Goal: Task Accomplishment & Management: Complete application form

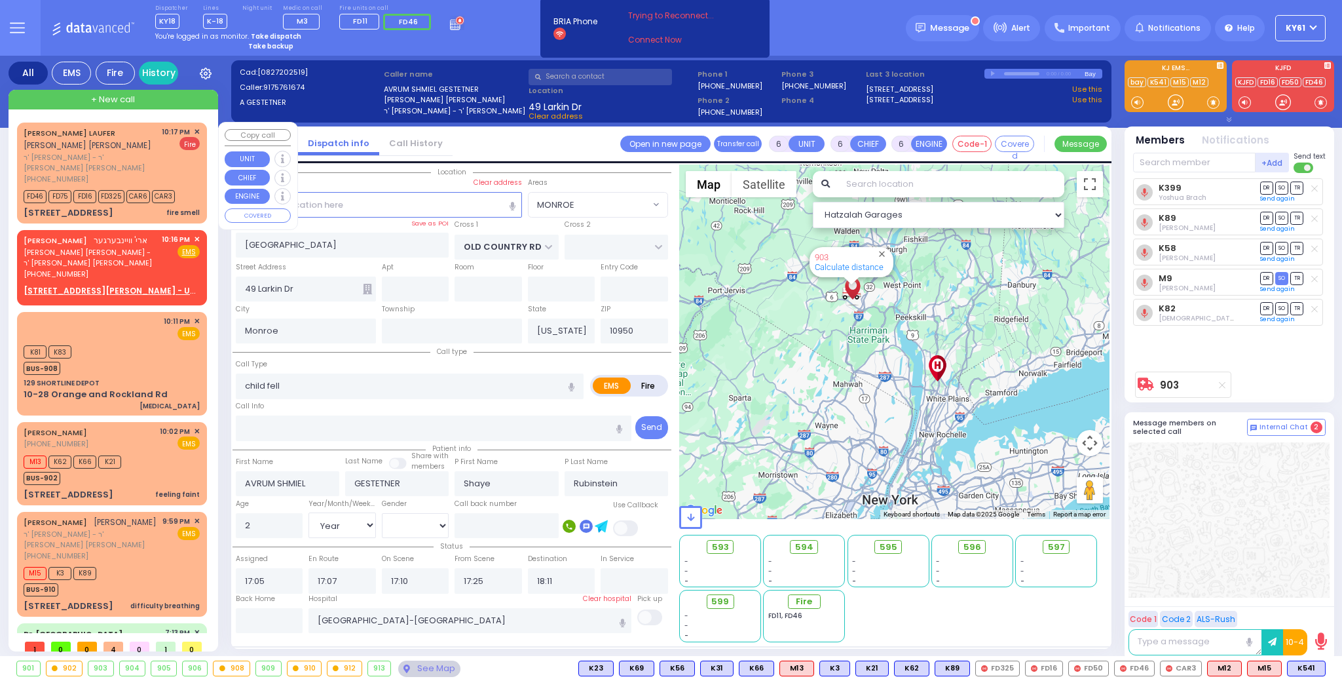
select select "MONROE"
select select "Year"
select select "[DEMOGRAPHIC_DATA]"
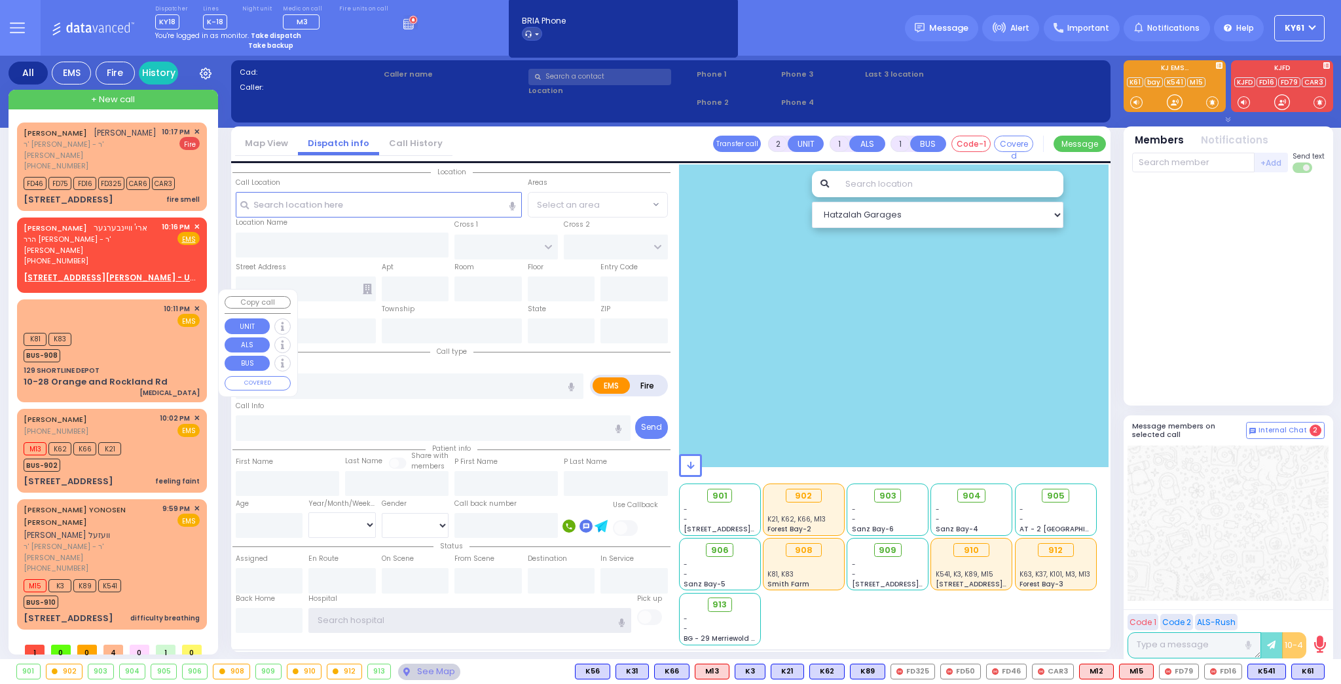
type input "ky61"
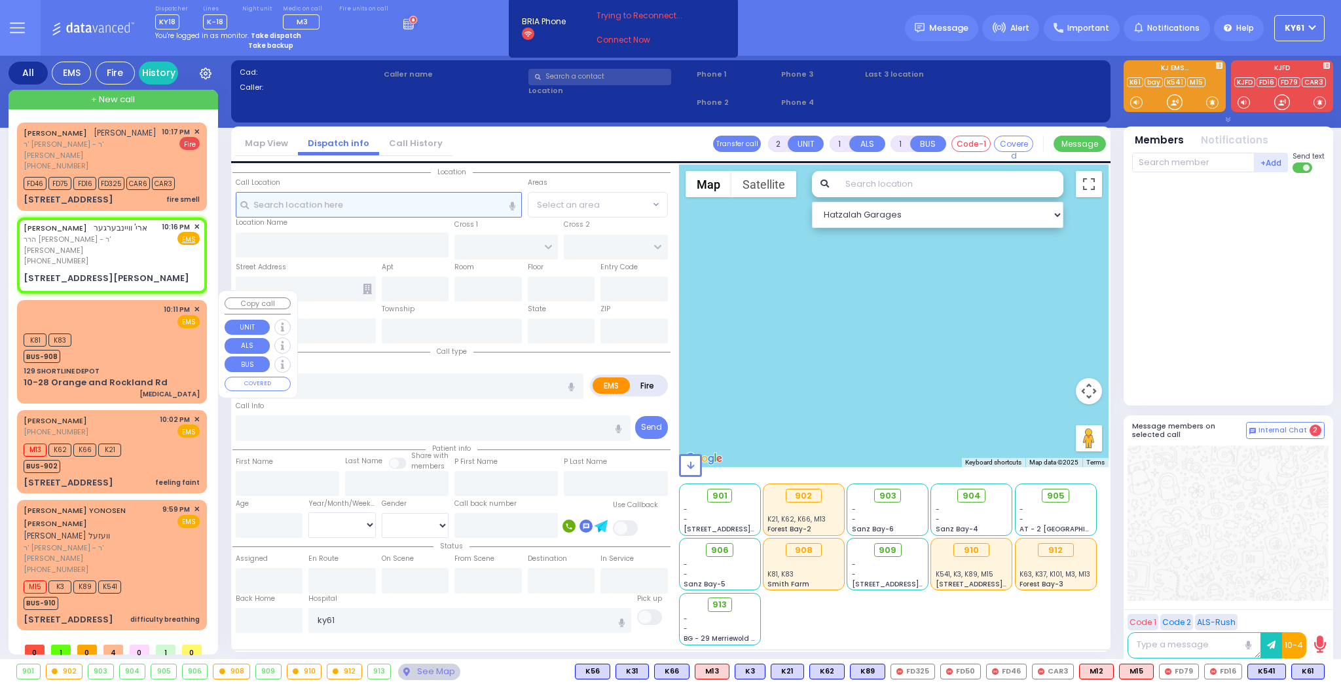
select select
radio input "true"
type input "ARYE"
type input "WEINBERGER"
select select
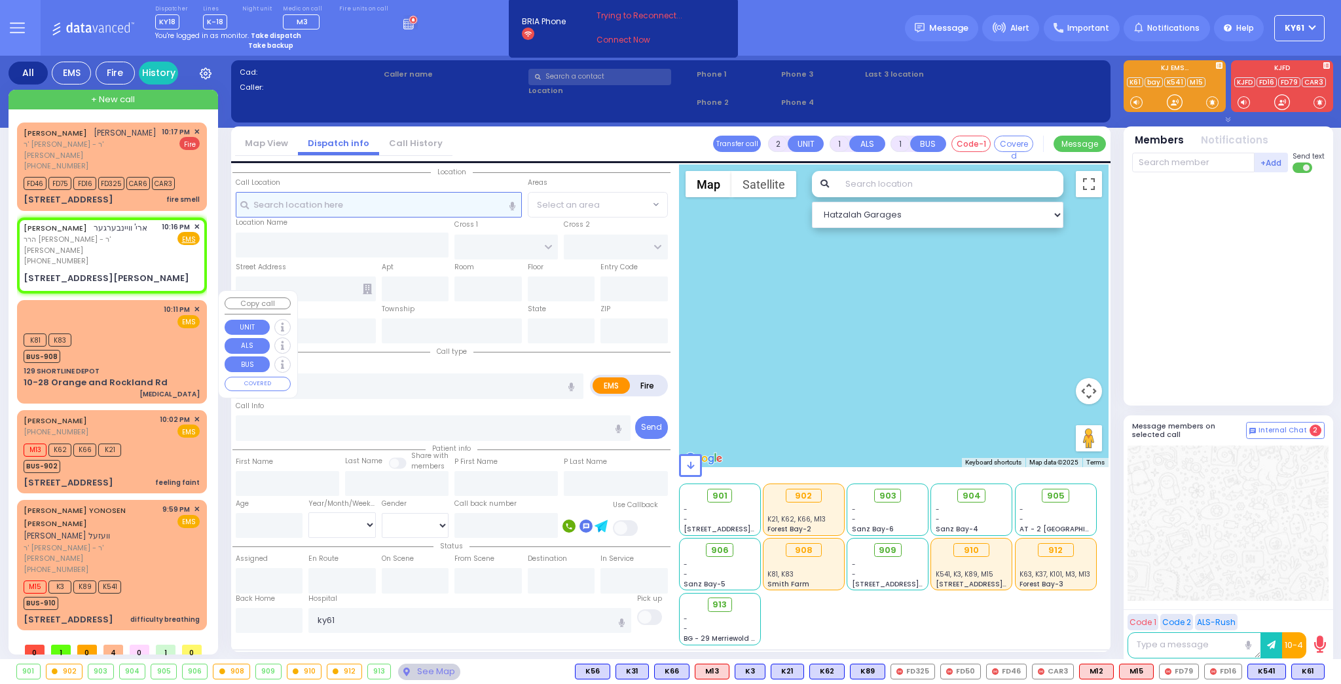
type input "22:16"
select select "Hatzalah Garages"
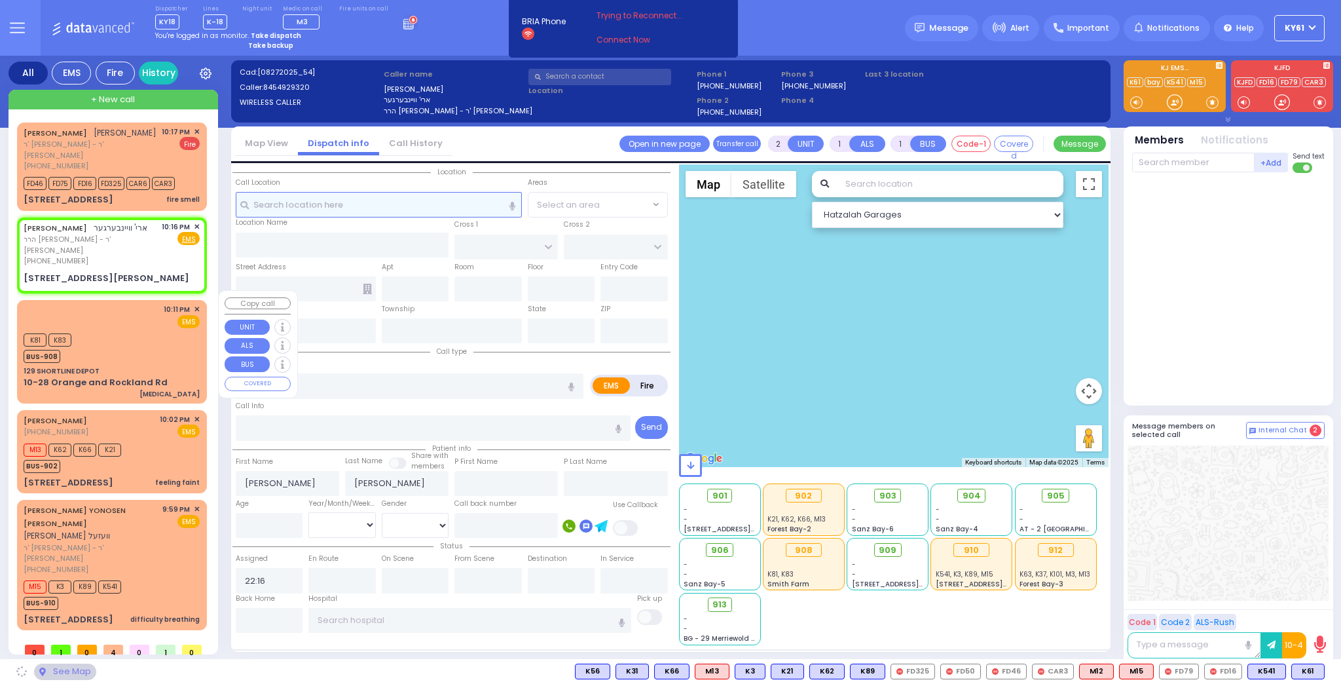
select select
radio input "true"
select select
select select "Hatzalah Garages"
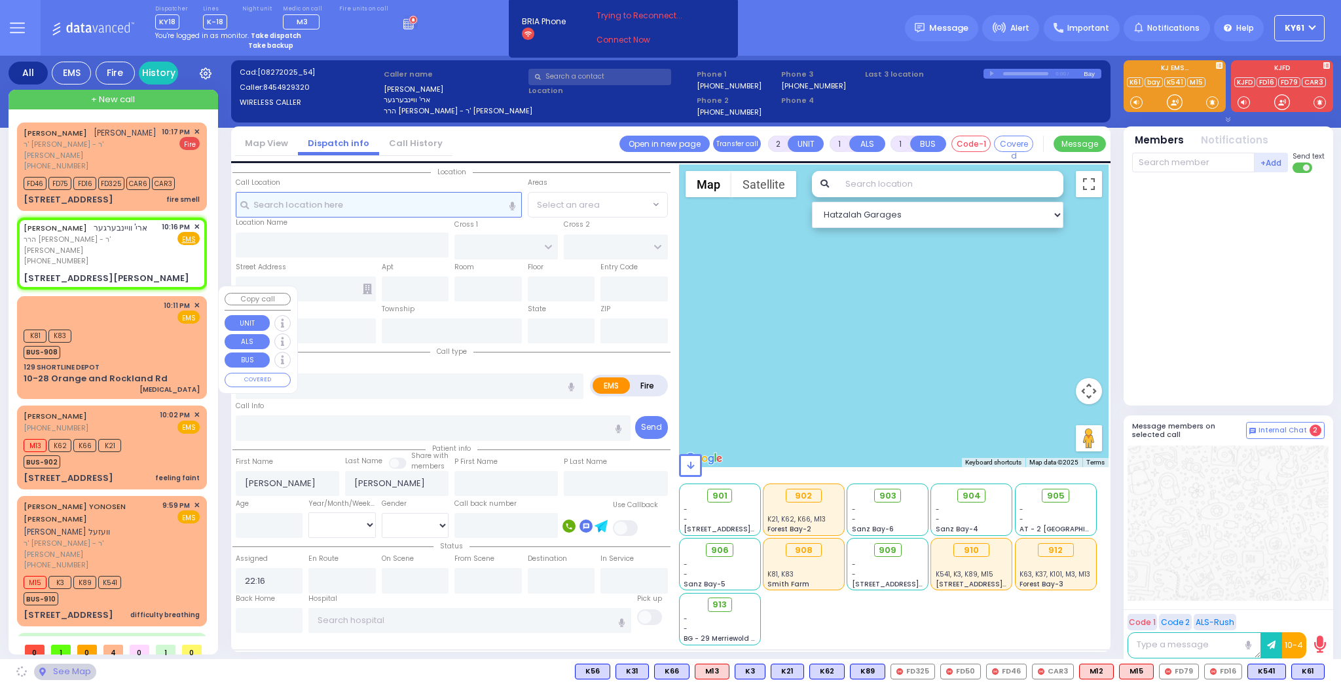
type input "LIPA FRIEDMAN LN"
type input "5 LIPA FRIEDMAN LN"
type input "302"
type input "Monroe"
type input "[US_STATE]"
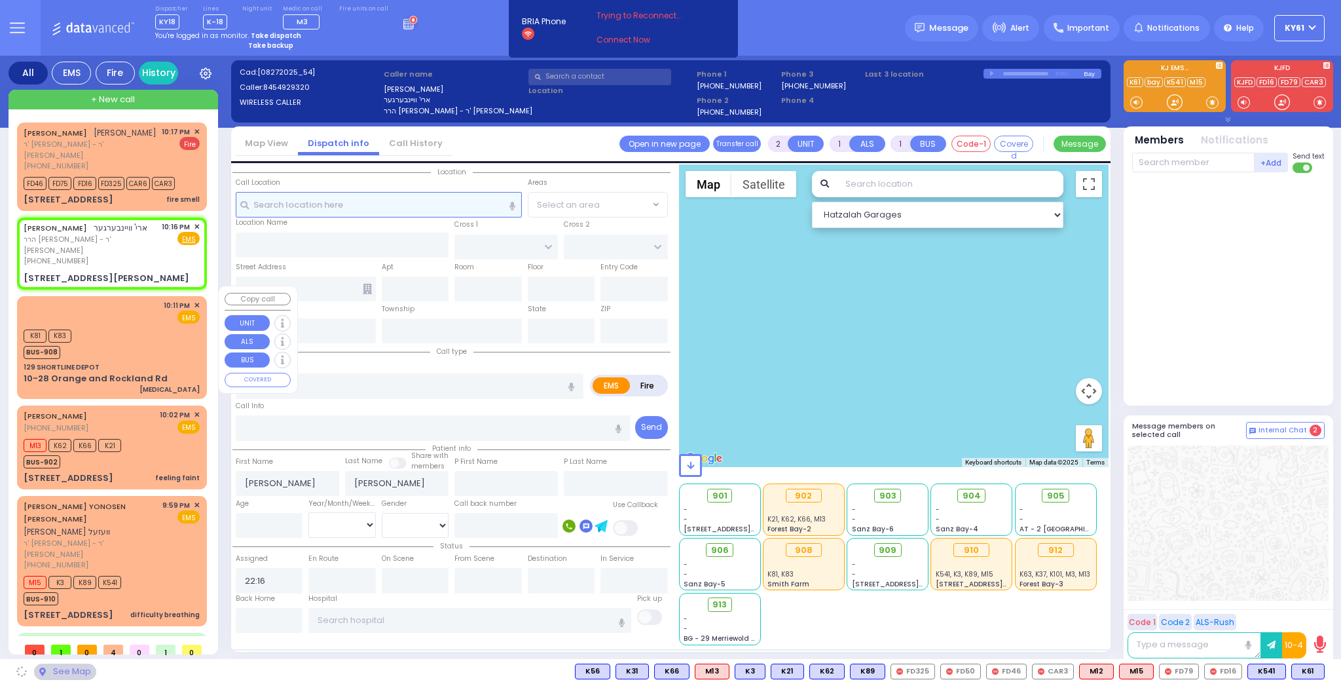
type input "10950"
select select
radio input "true"
select select
select select "Hatzalah Garages"
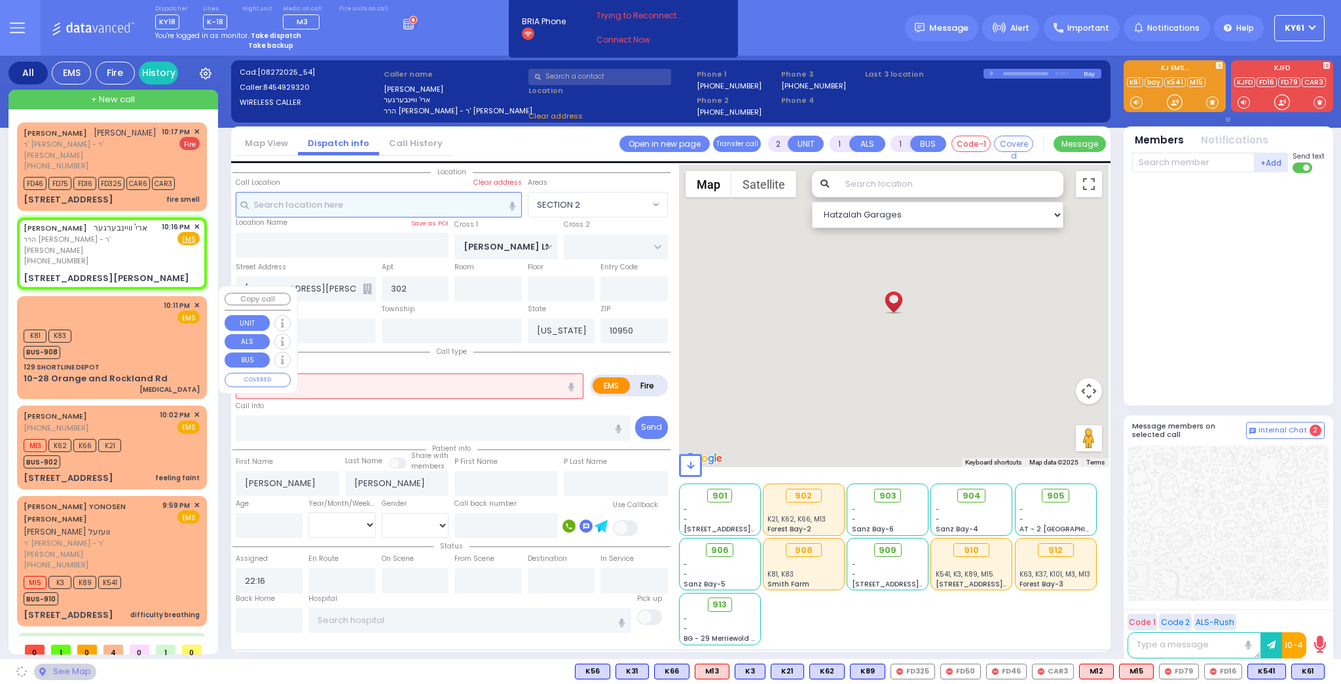
select select "SECTION 2"
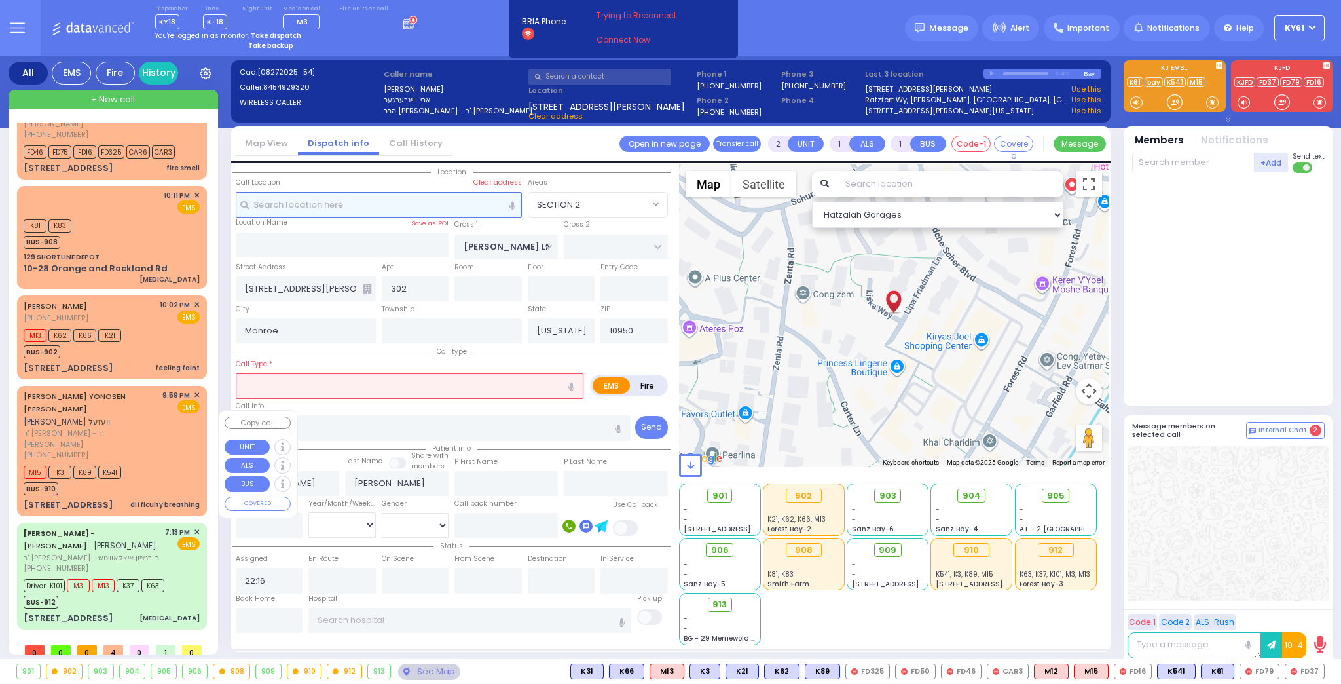
scroll to position [7, 0]
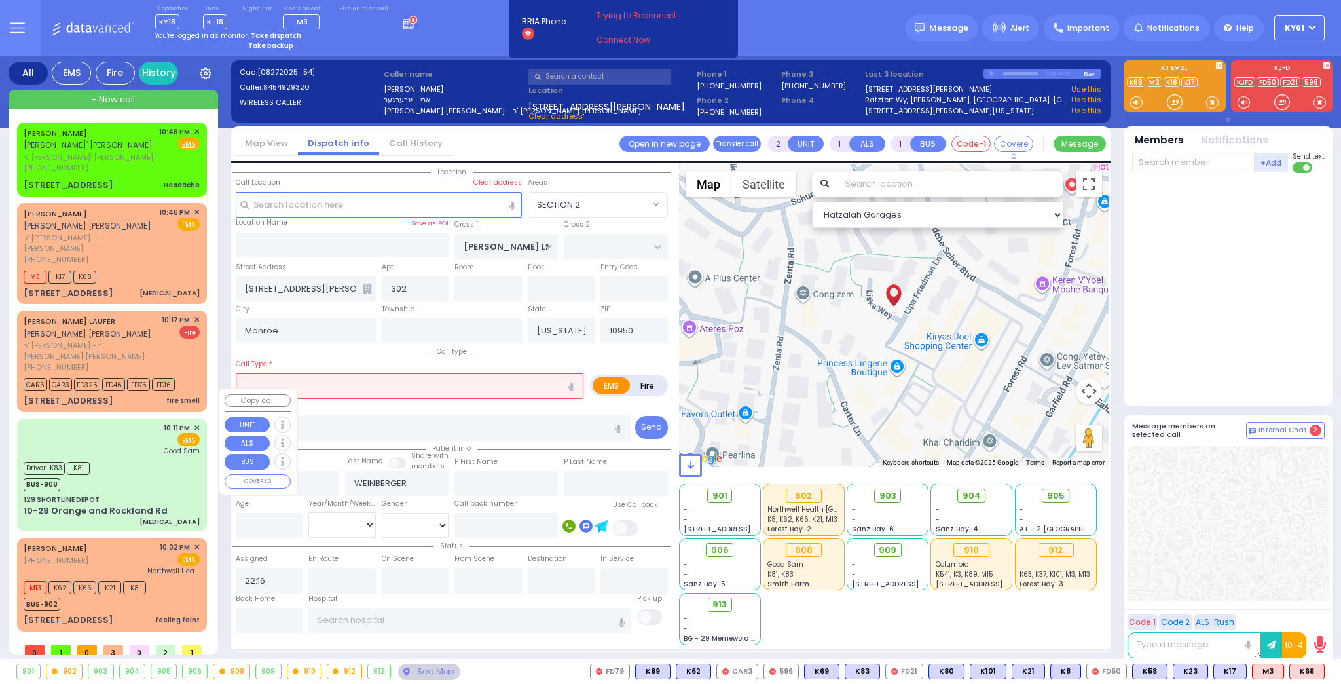
select select "SECTION 2"
select select
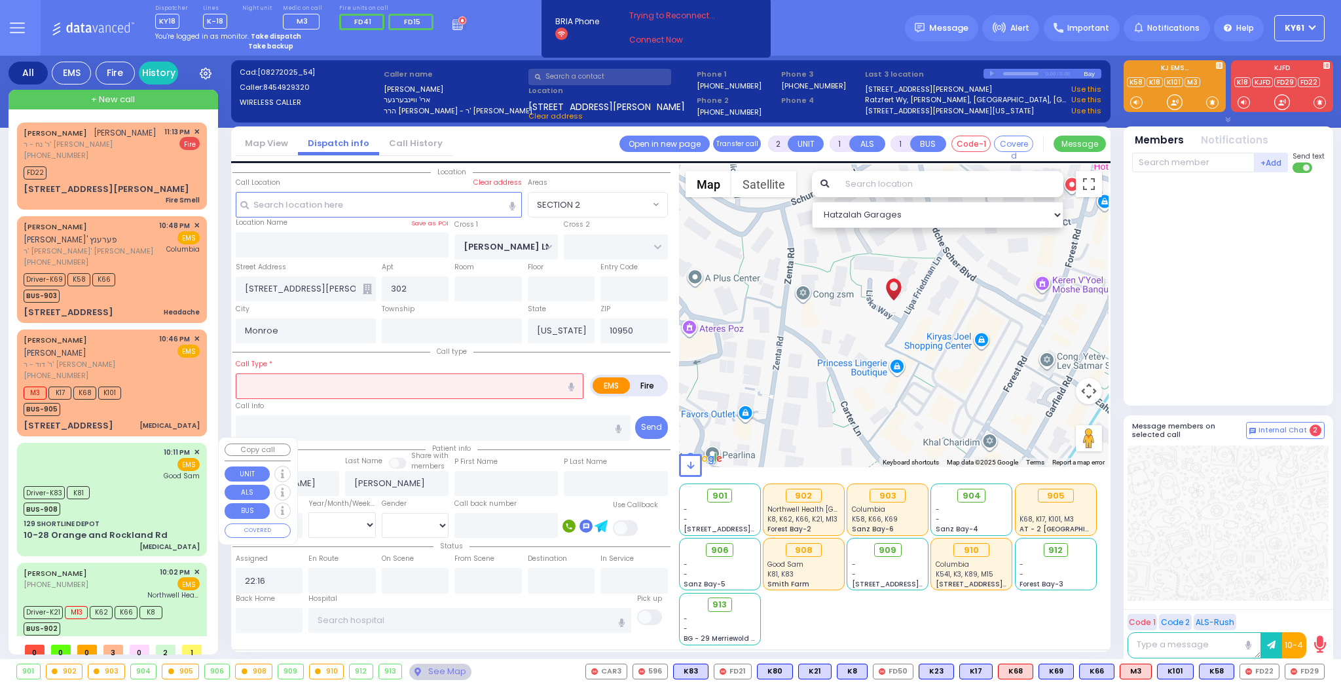
select select "SECTION 2"
select select
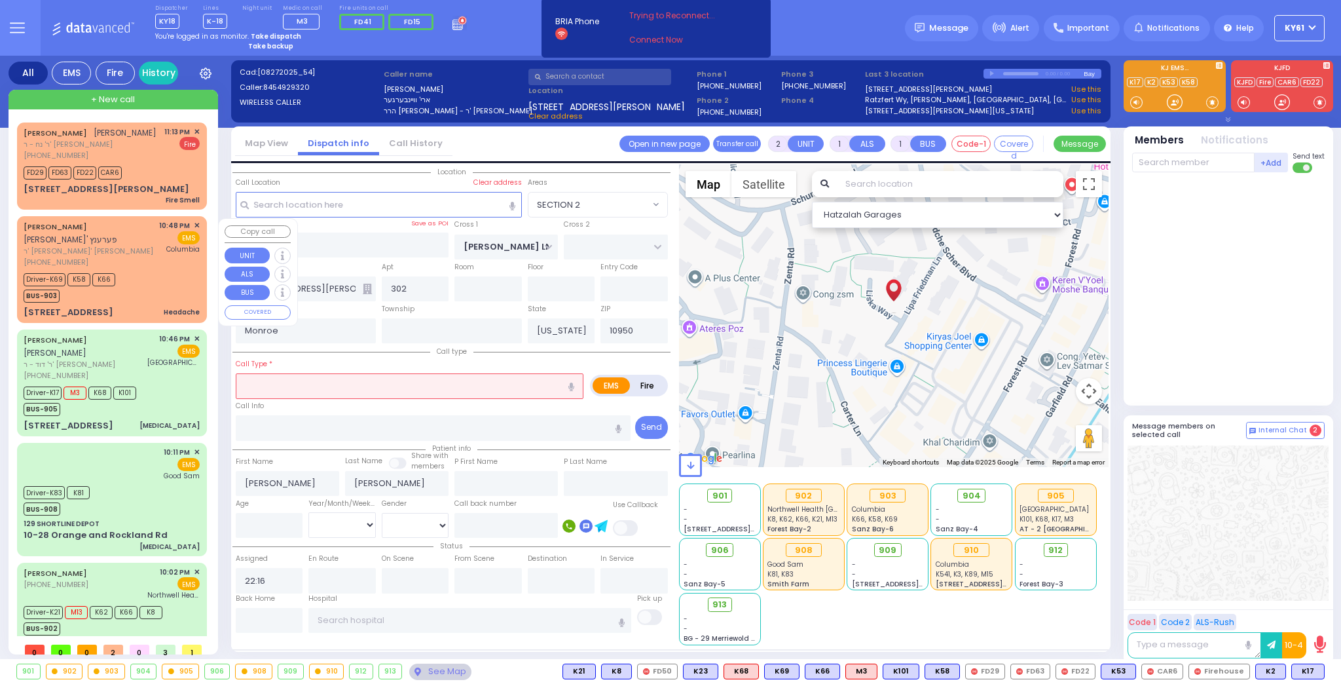
click at [150, 294] on div "Driver-K69 K58 K66 BUS-903" at bounding box center [112, 286] width 176 height 33
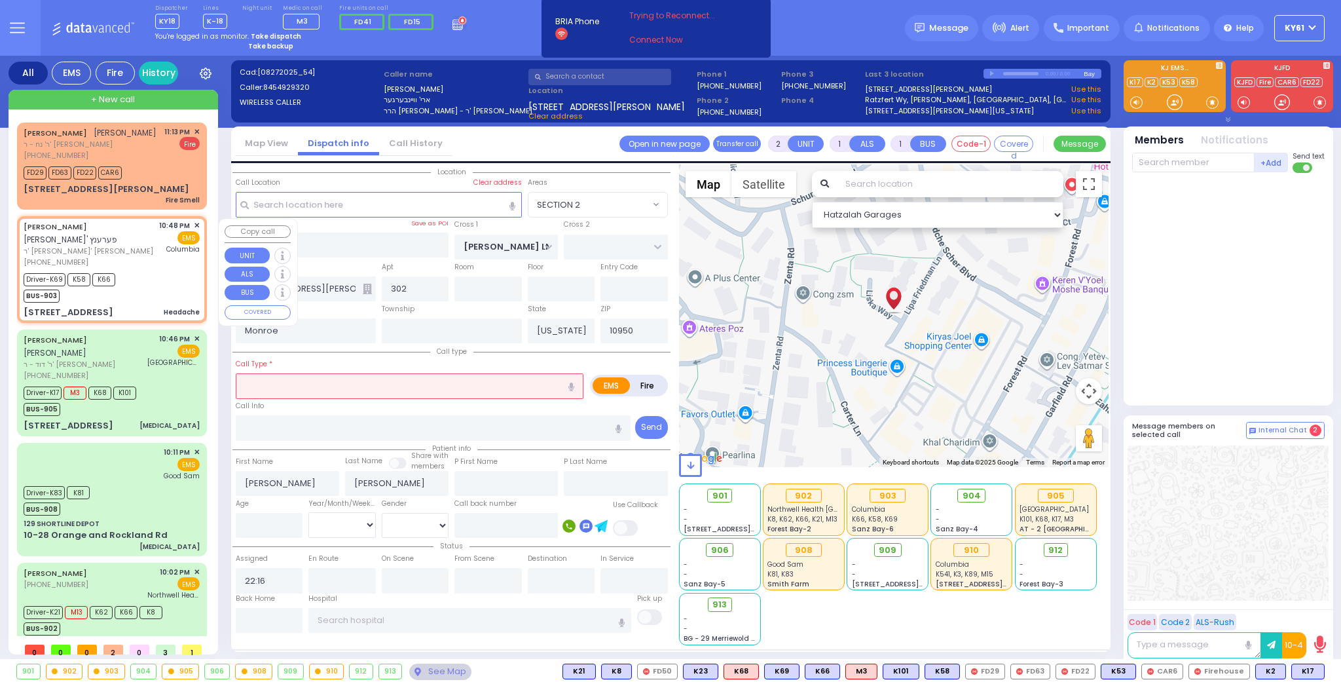
type input "6"
select select
type input "Headache"
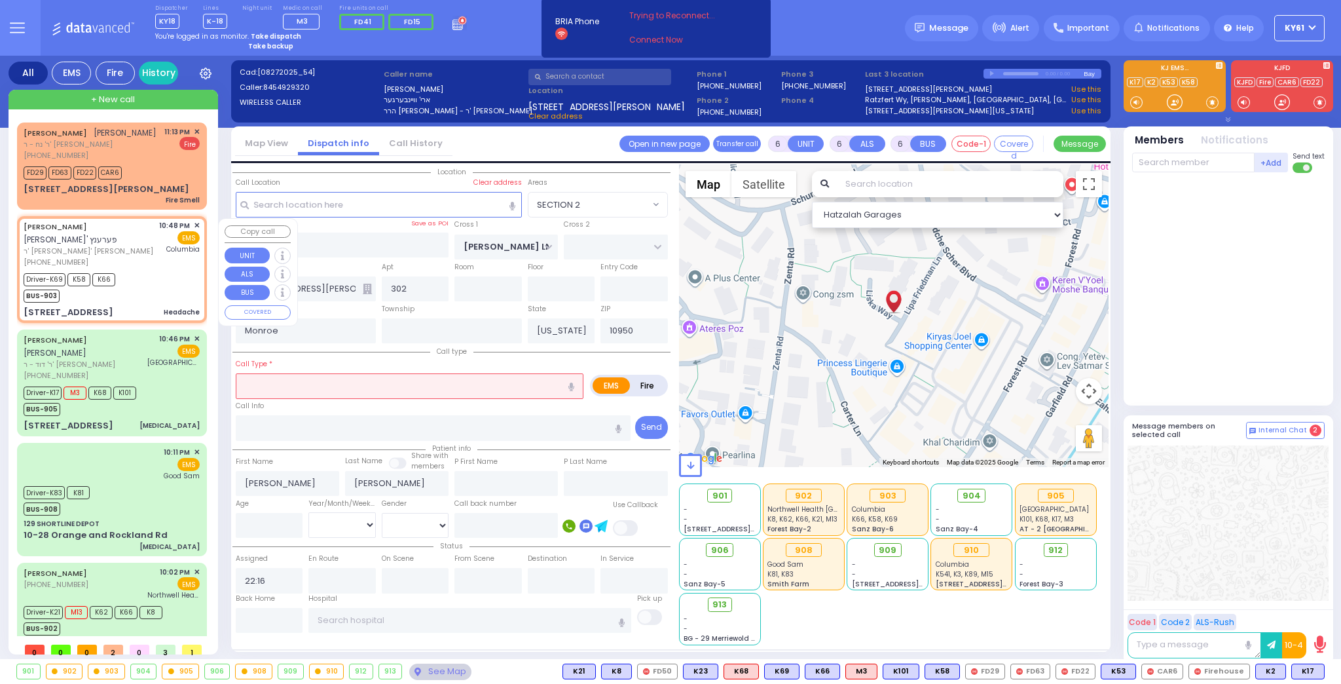
radio input "true"
type input "PINCHUS SHMAYA"
type input "FERENCZ"
type input "Pinchus"
type input "Ferencz"
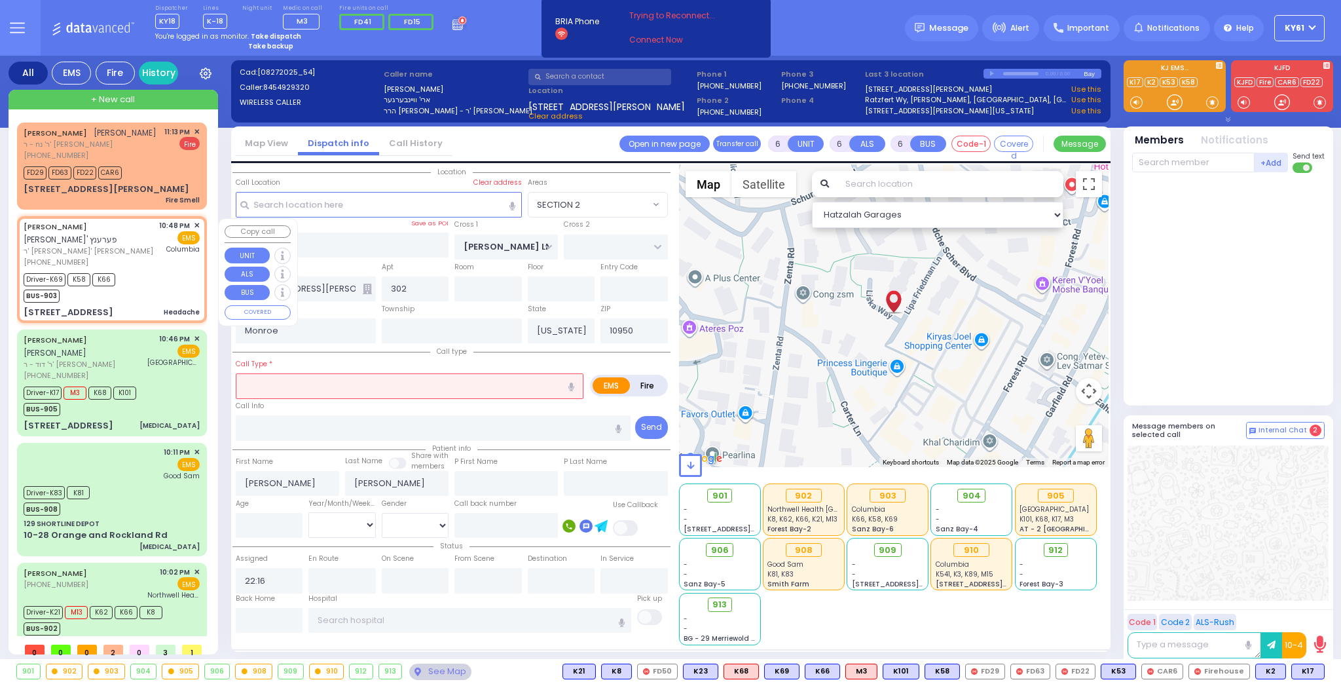
type input "36"
select select "Year"
select select "[DEMOGRAPHIC_DATA]"
type input "22:48"
type input "22:49"
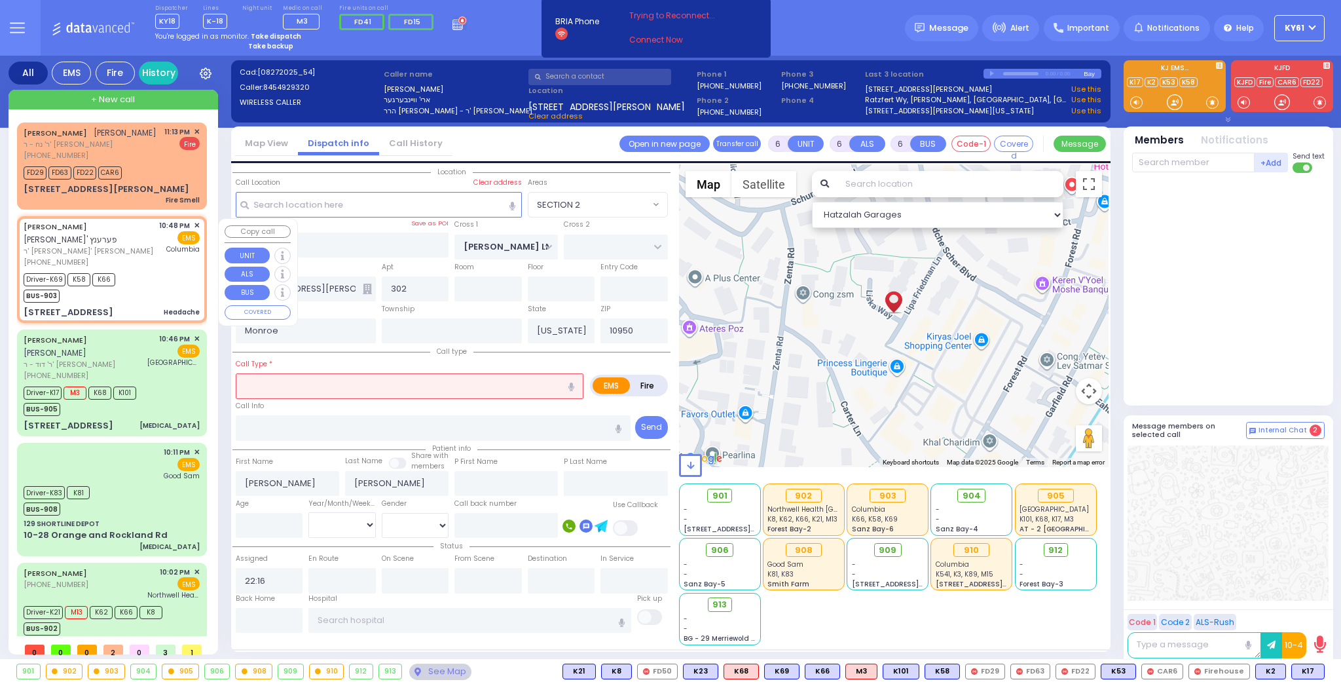
type input "22:51"
type input "23:00"
type input "New York Presbyterian Hospital- Columbia Campus"
select select "Hatzalah Garages"
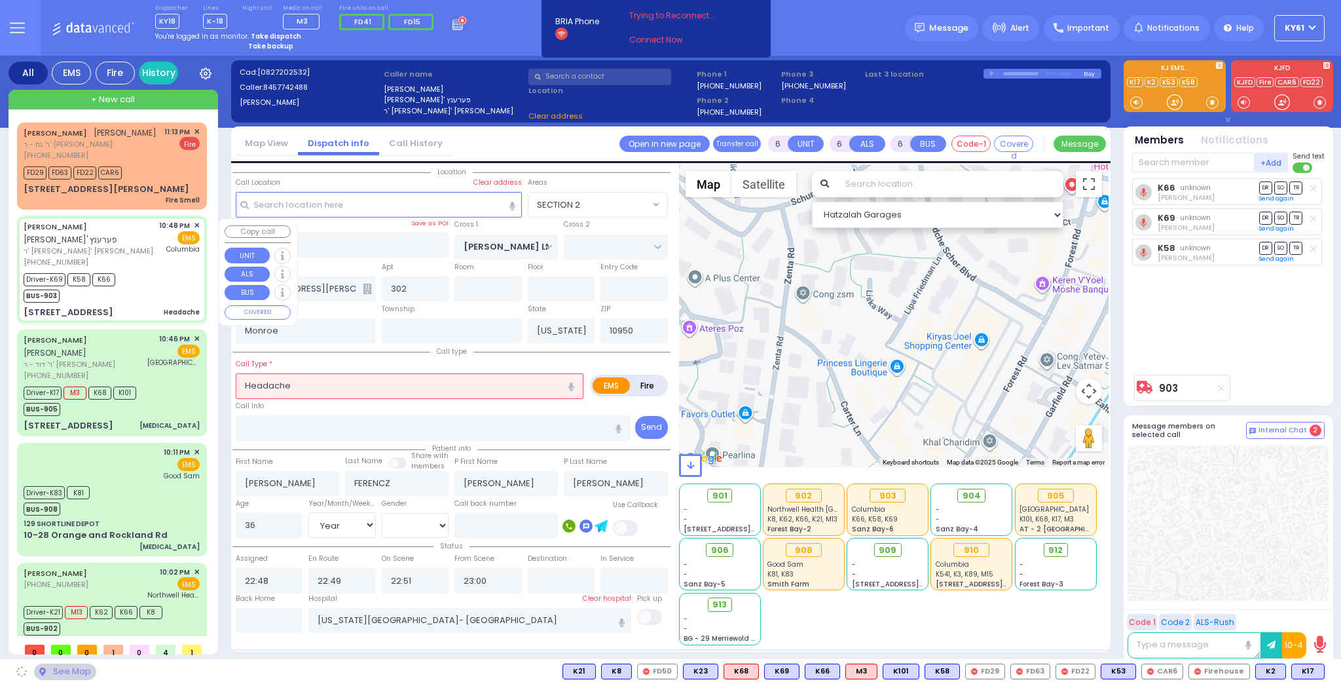
type input "WHITMAN PL"
type input "[STREET_ADDRESS]"
select select
radio input "true"
select select "Year"
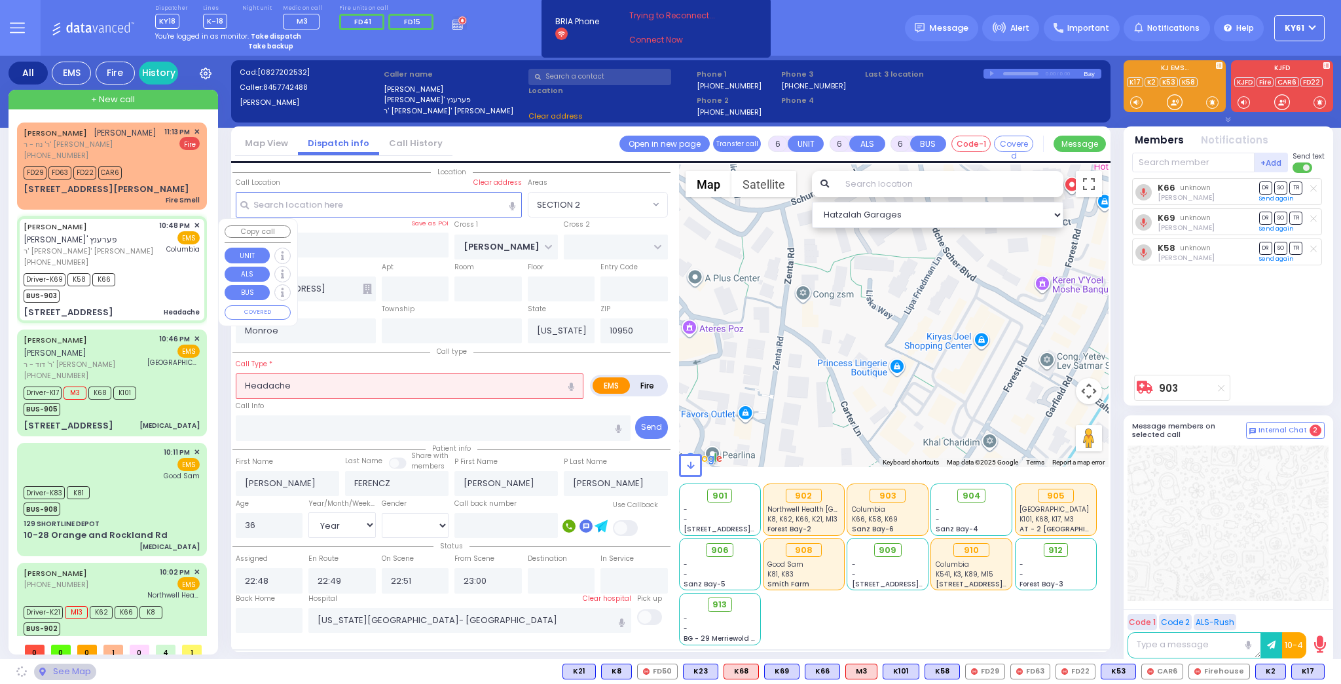
select select "[DEMOGRAPHIC_DATA]"
select select "Hatzalah Garages"
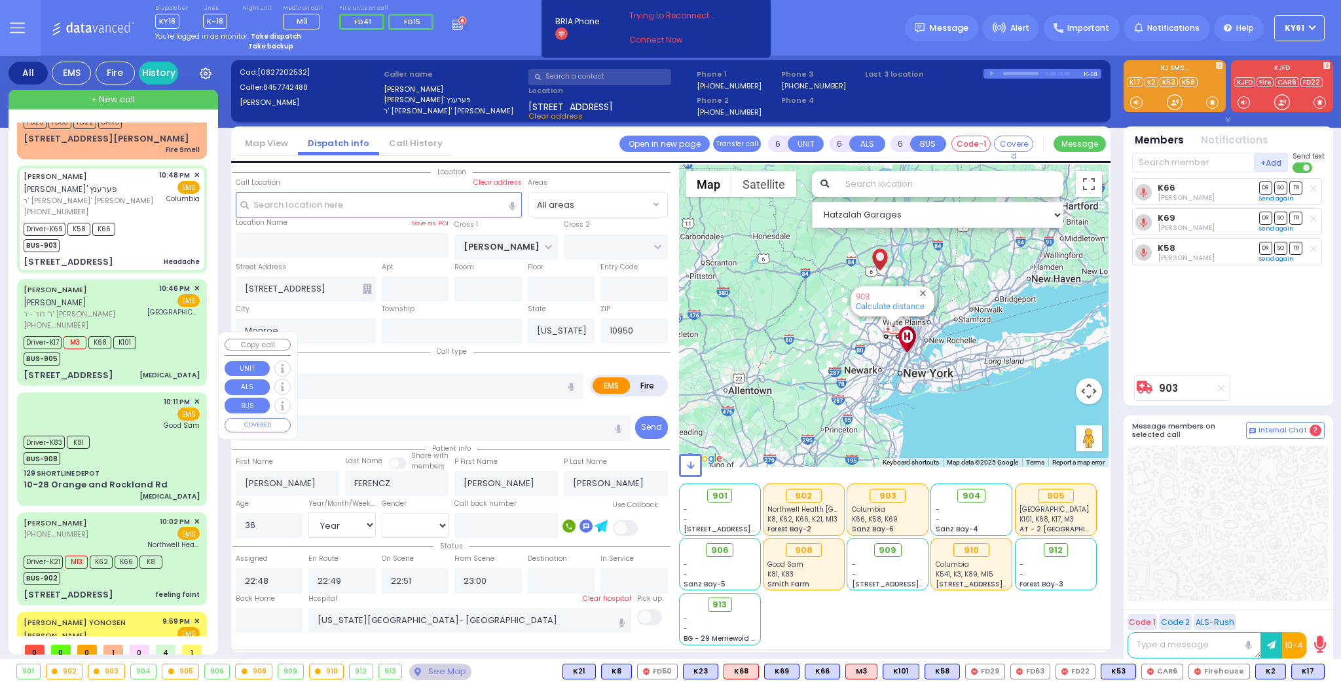
scroll to position [52, 0]
click at [170, 346] on div "Driver-K17 M3 K68 K101 BUS-905" at bounding box center [112, 347] width 176 height 33
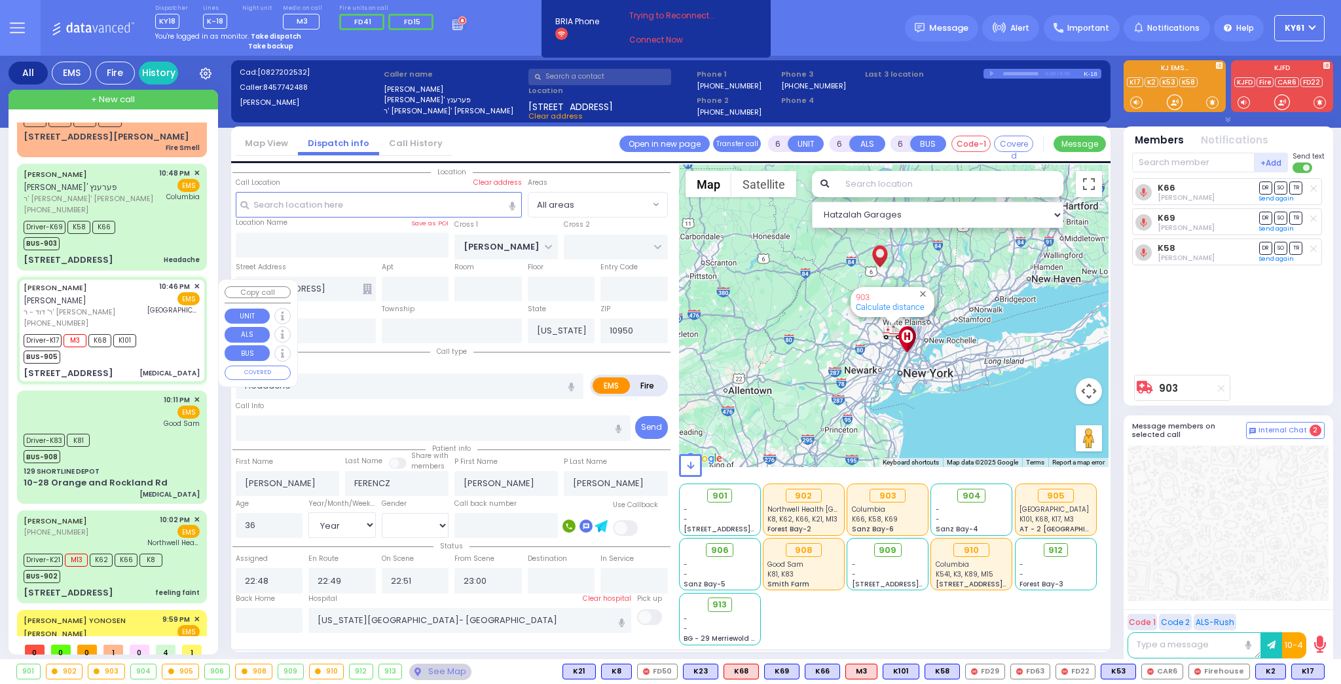
select select
type input "[MEDICAL_DATA]"
radio input "true"
type input "CHAIM JOSHUA"
type input "HOROWITZ"
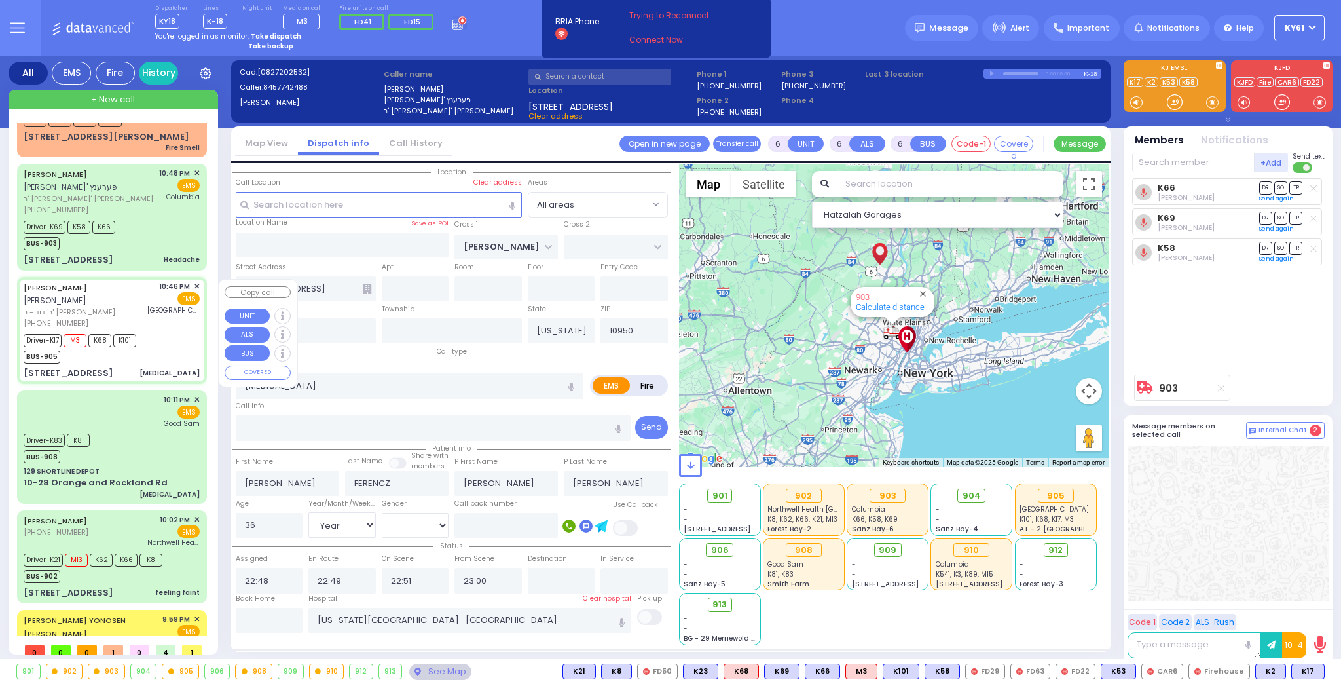
type input "Unknown"
type input "39"
select select "Year"
select select "[DEMOGRAPHIC_DATA]"
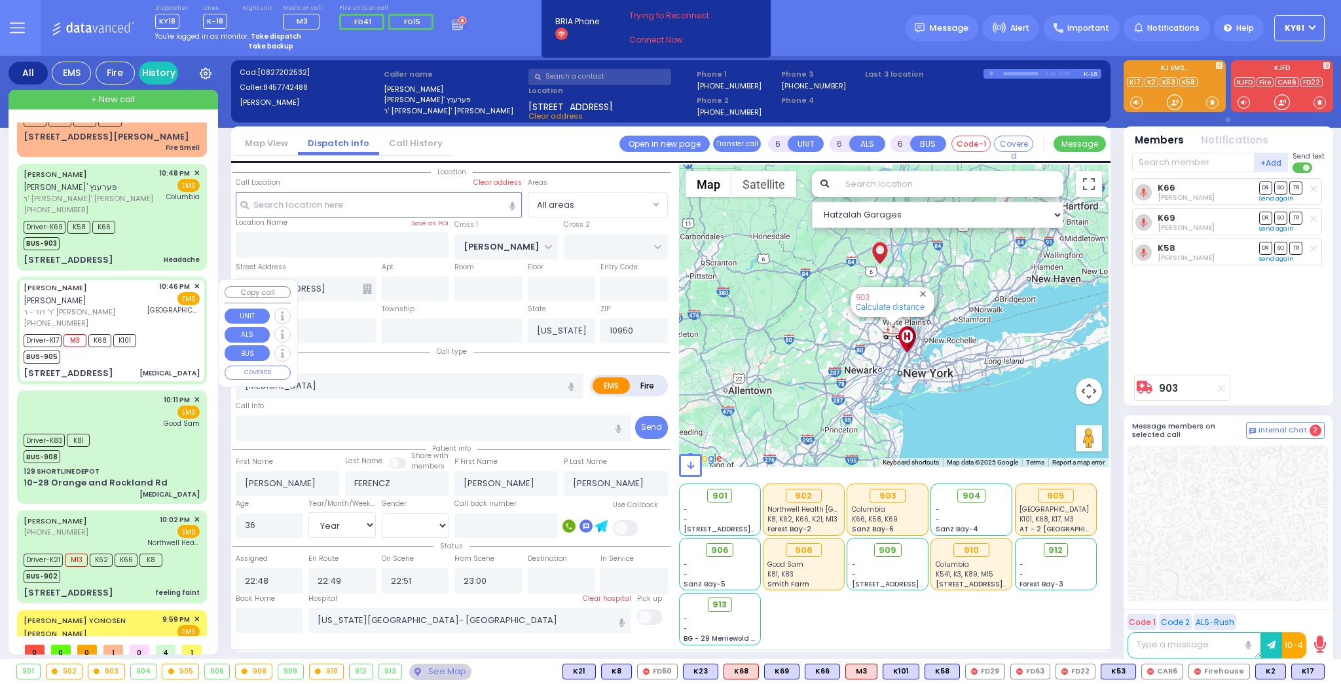
type input "22:46"
type input "22:48"
type input "22:55"
type input "23:20"
type input "23:59"
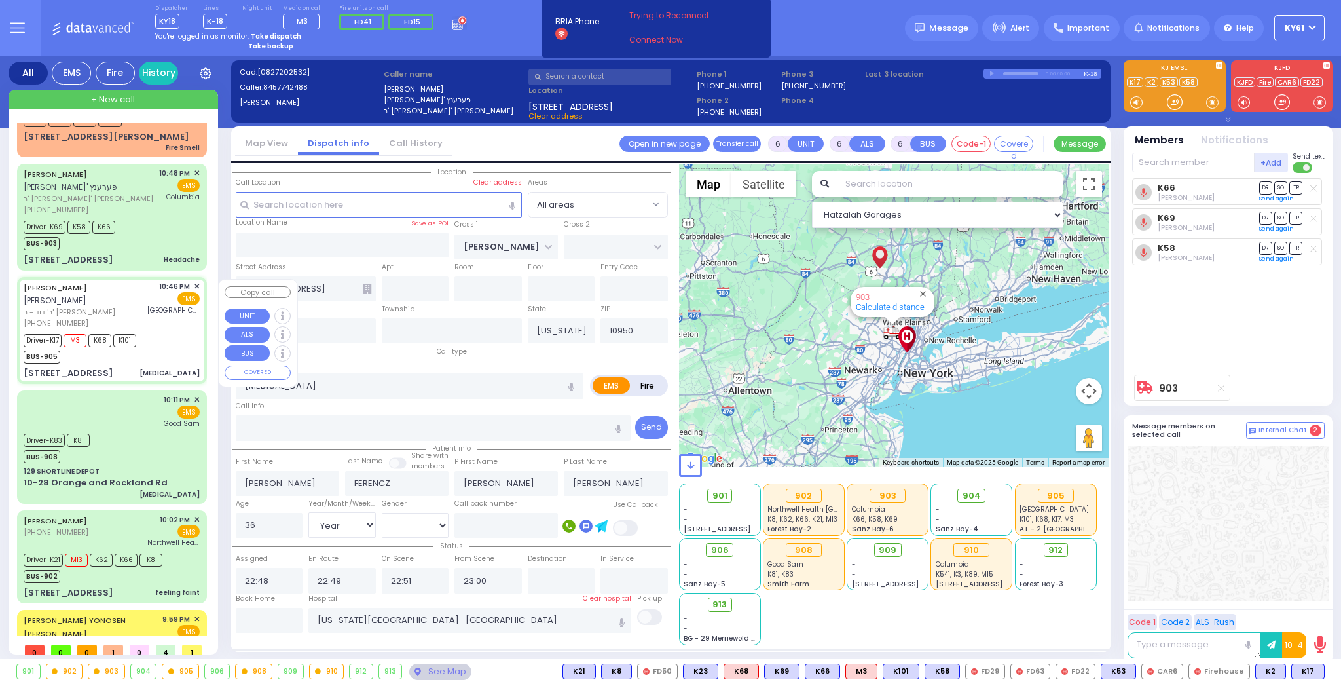
type input "23:59"
type input "Mount Sinai Hospital (East Harlem)"
select select "Hatzalah Garages"
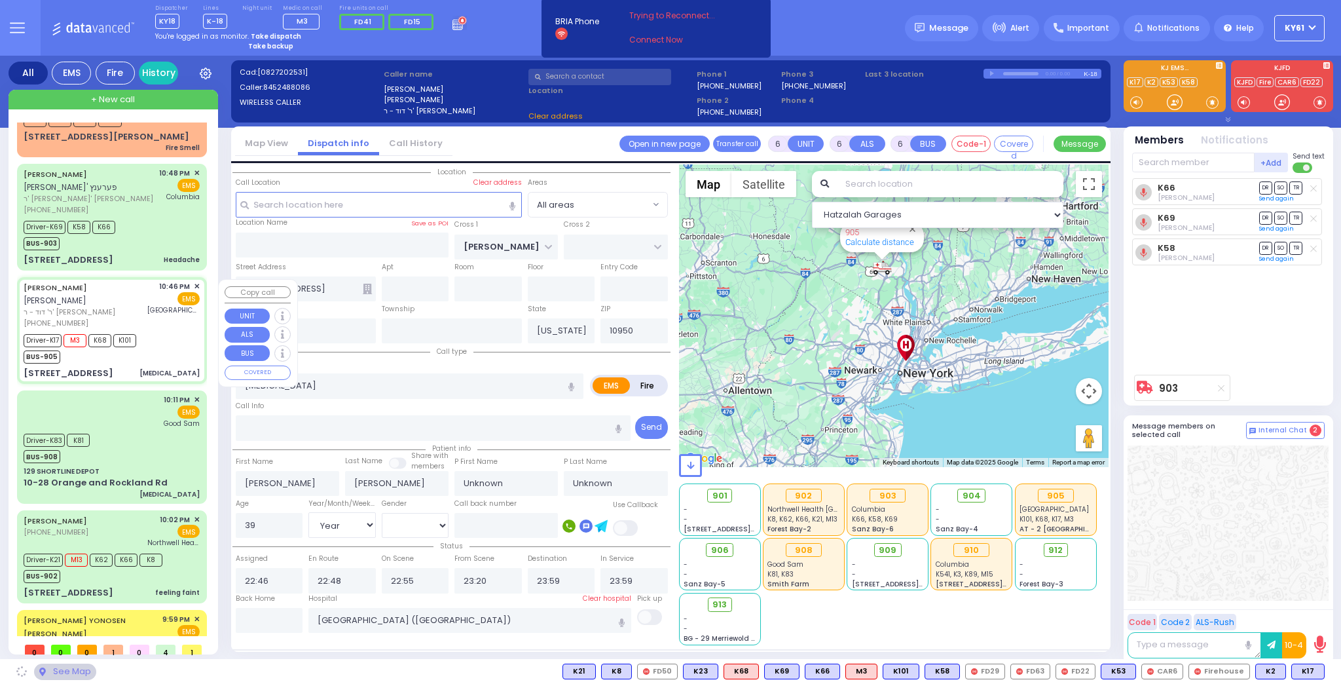
type input "RADOMSK WAY"
type input "NICKLESBURG RD"
type input "3 RADOMSK WAY"
type input "202"
select select "SECTION 5"
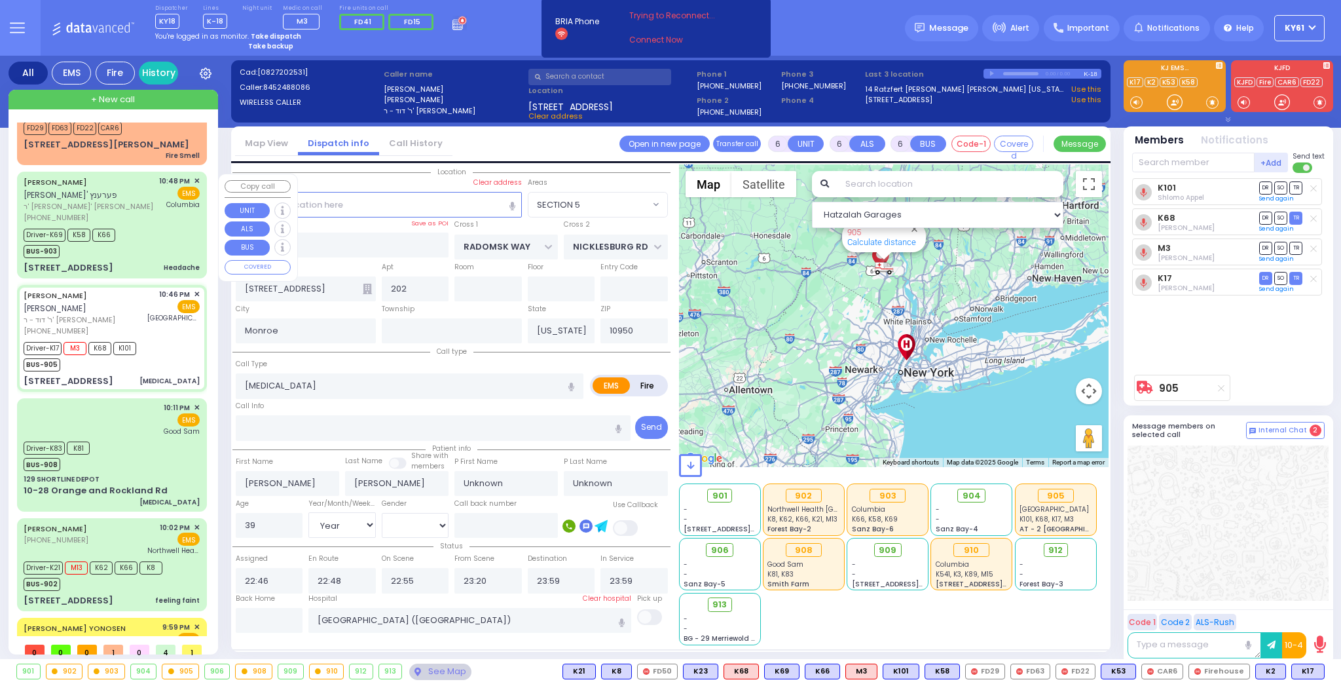
scroll to position [0, 0]
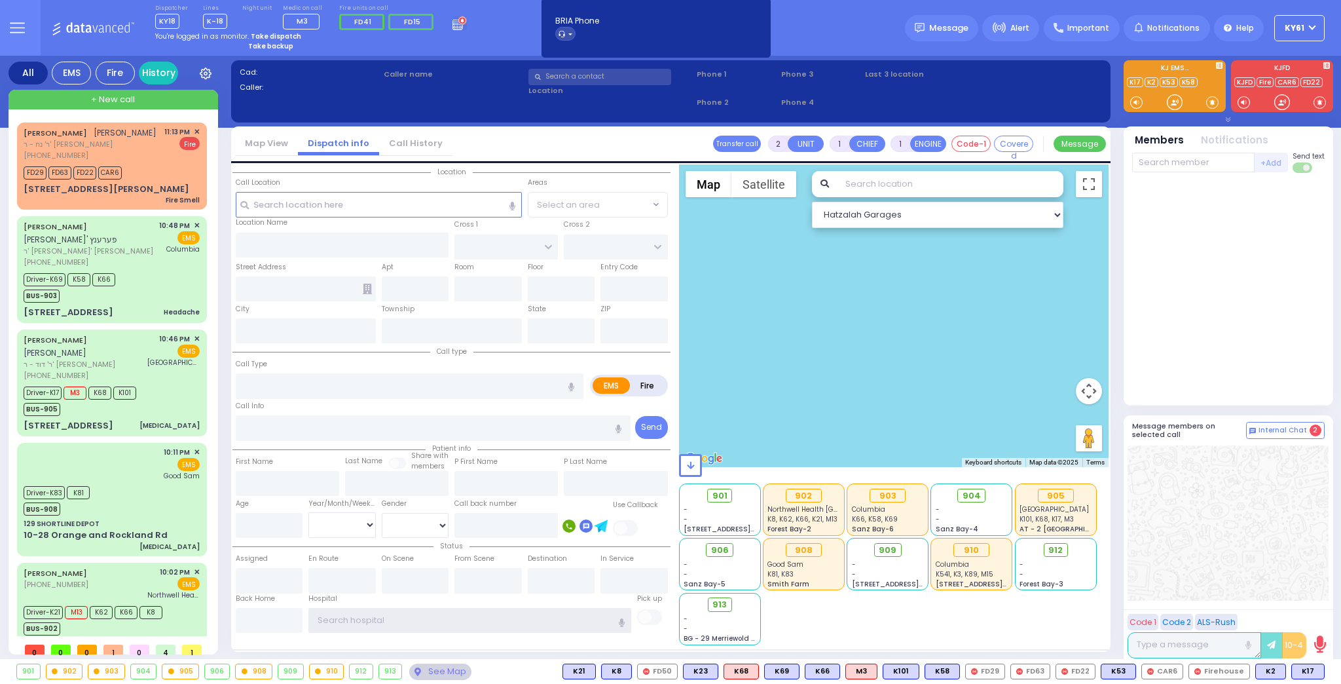
type input "ky61"
click at [268, 35] on strong "Take dispatch" at bounding box center [276, 36] width 50 height 10
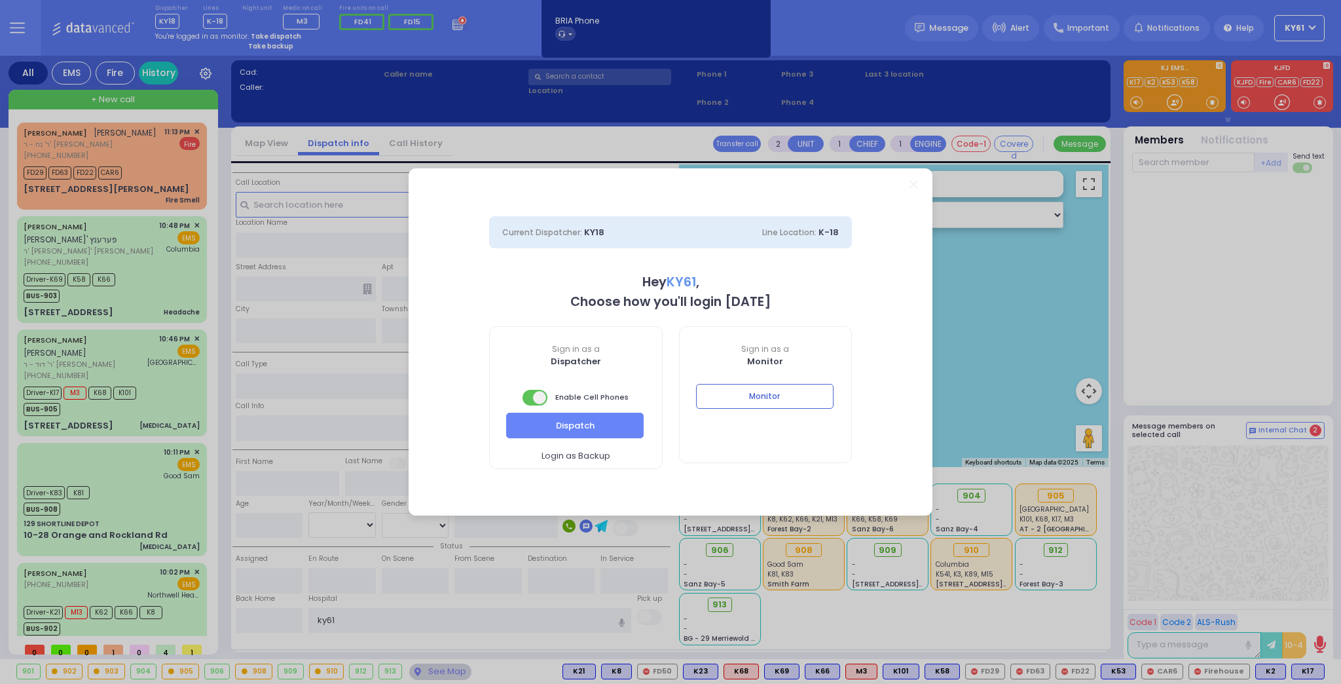
select select "7"
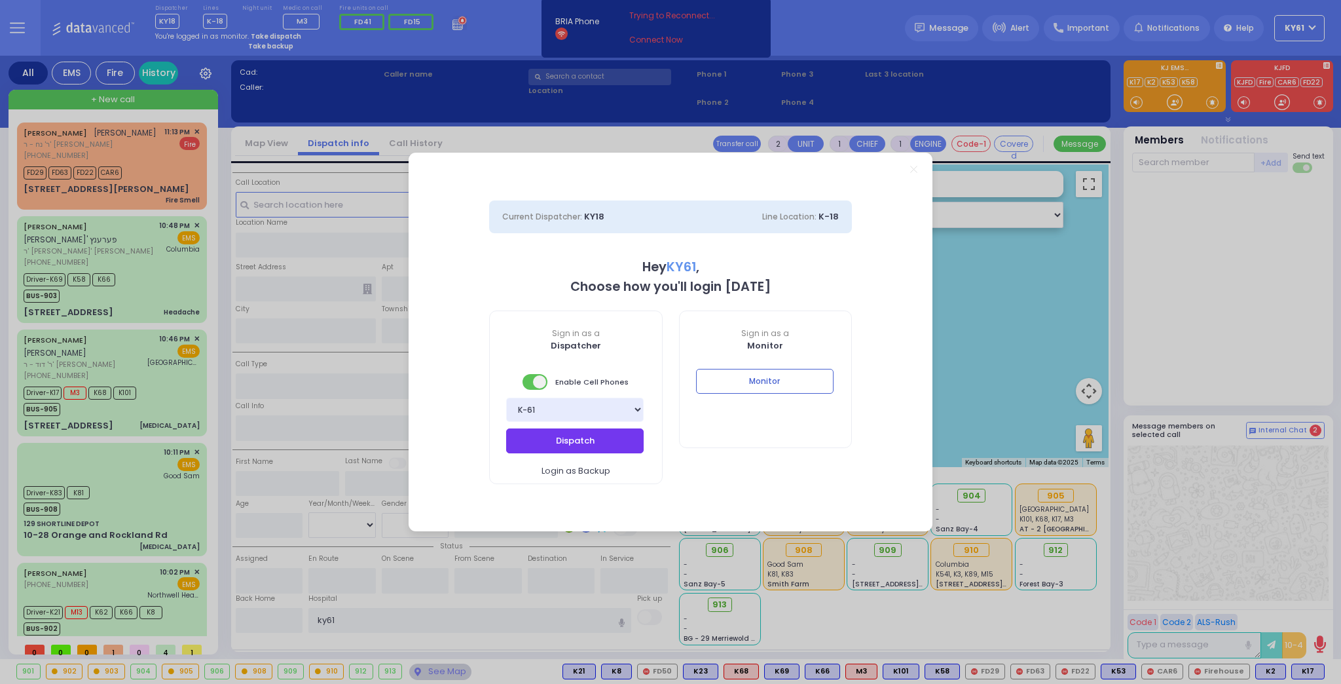
click at [570, 439] on button "Dispatch" at bounding box center [575, 440] width 138 height 25
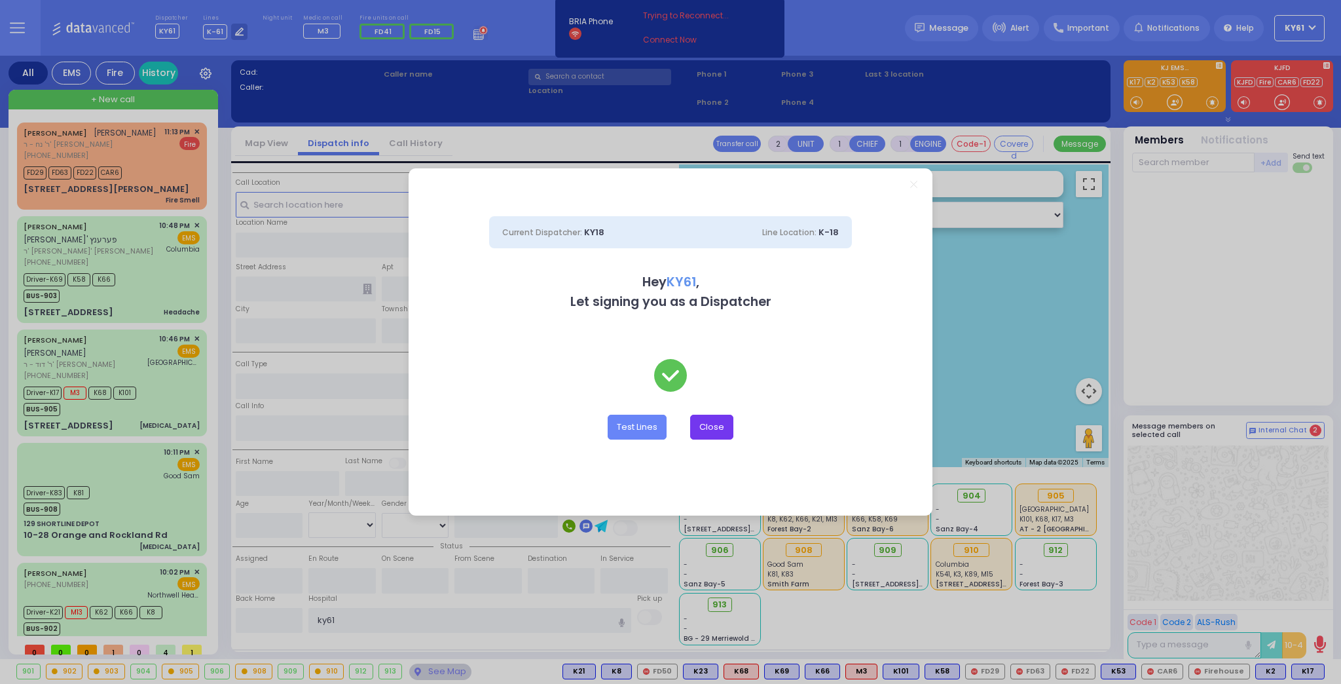
click at [711, 424] on button "Close" at bounding box center [711, 427] width 43 height 25
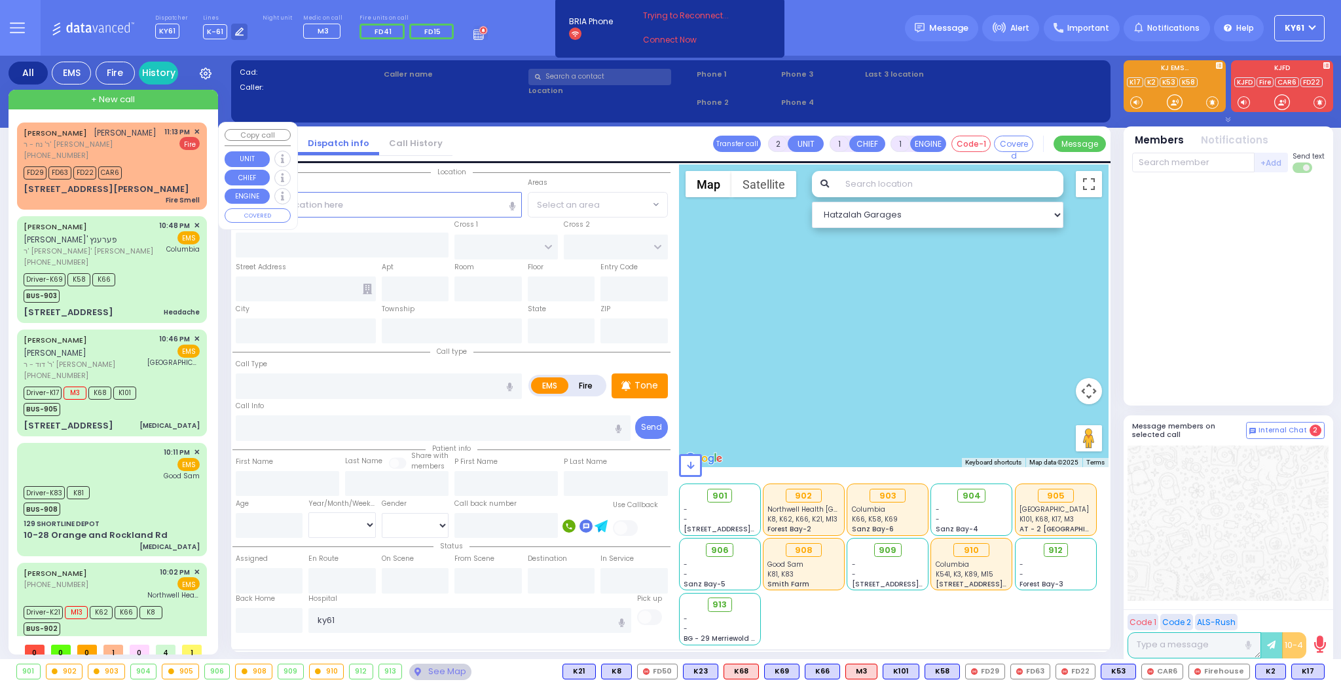
click at [194, 130] on span "✕" at bounding box center [197, 131] width 6 height 11
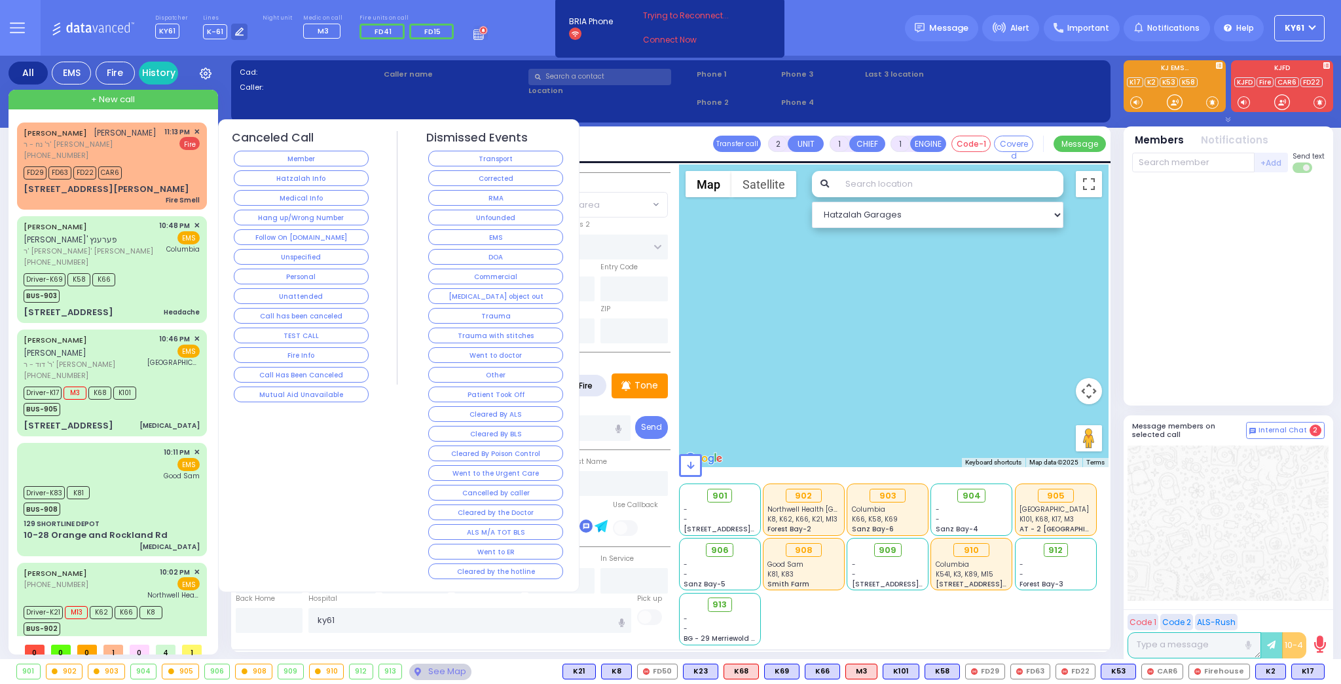
drag, startPoint x: 479, startPoint y: 181, endPoint x: 470, endPoint y: 183, distance: 9.9
click at [480, 181] on button "Corrected" at bounding box center [495, 178] width 135 height 16
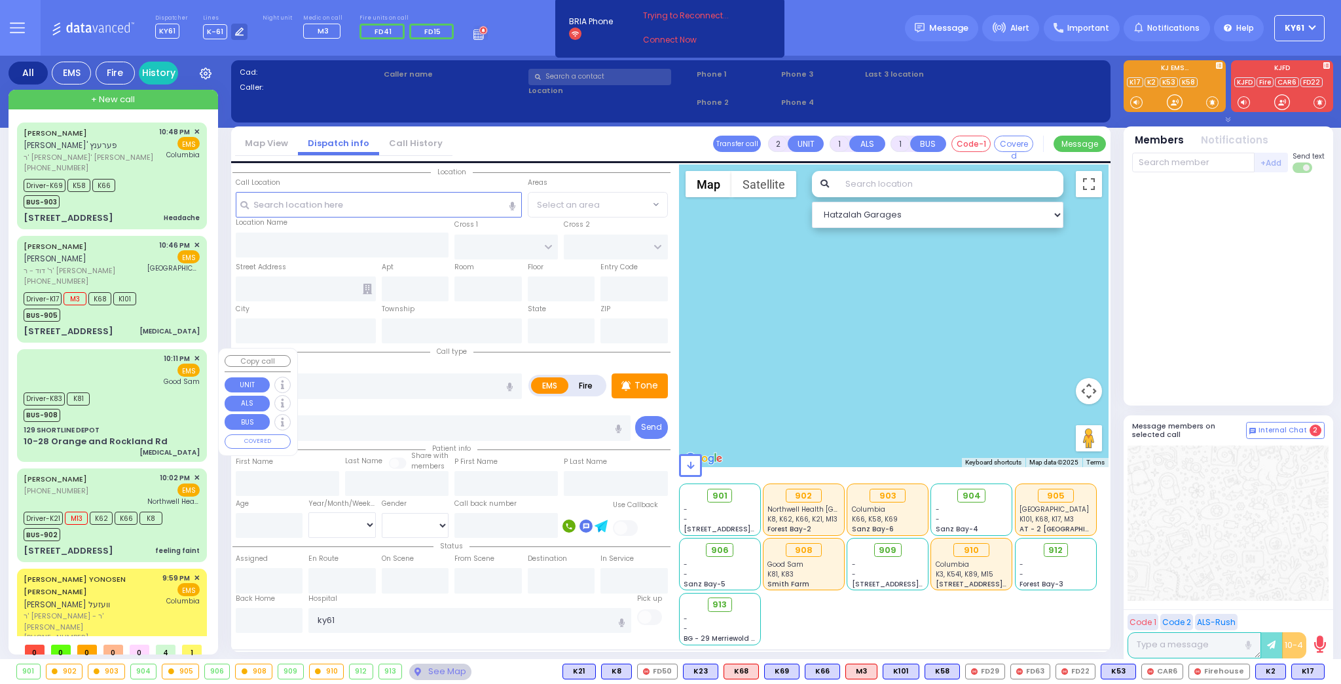
scroll to position [43, 0]
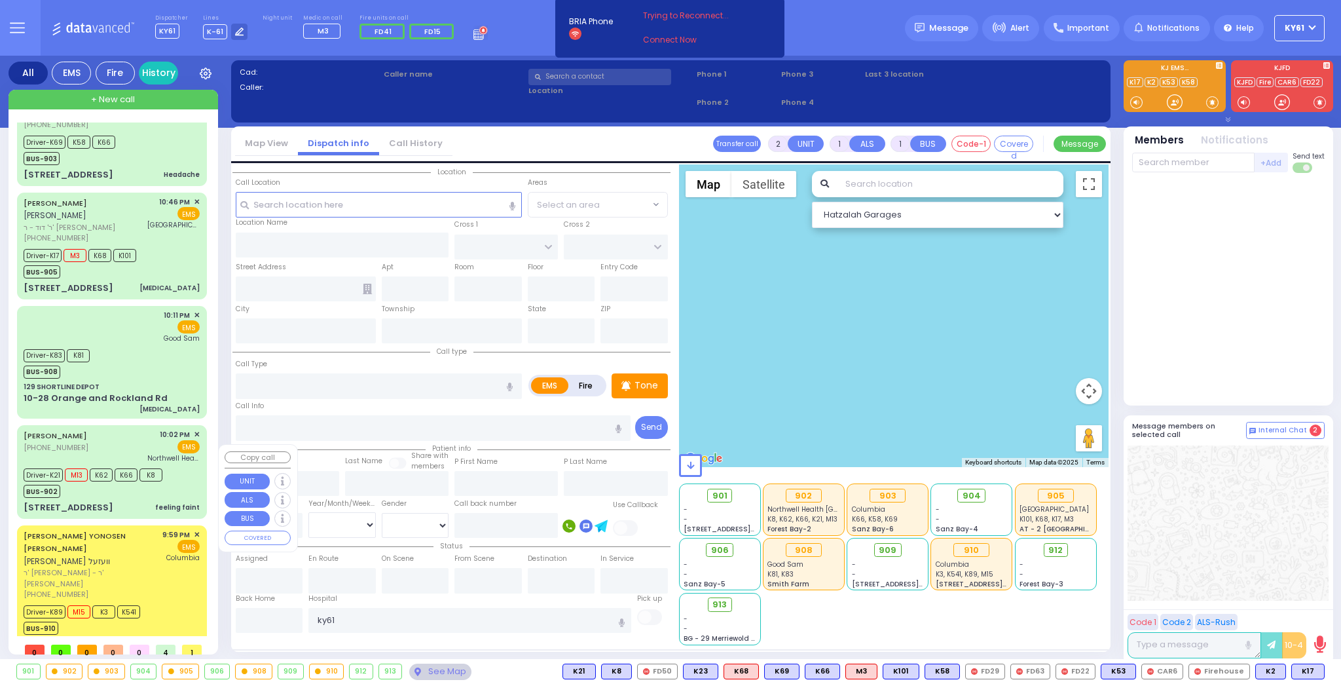
click at [176, 481] on div "Driver-K21 M13 K62 K66 K8 BUS-902" at bounding box center [112, 481] width 176 height 33
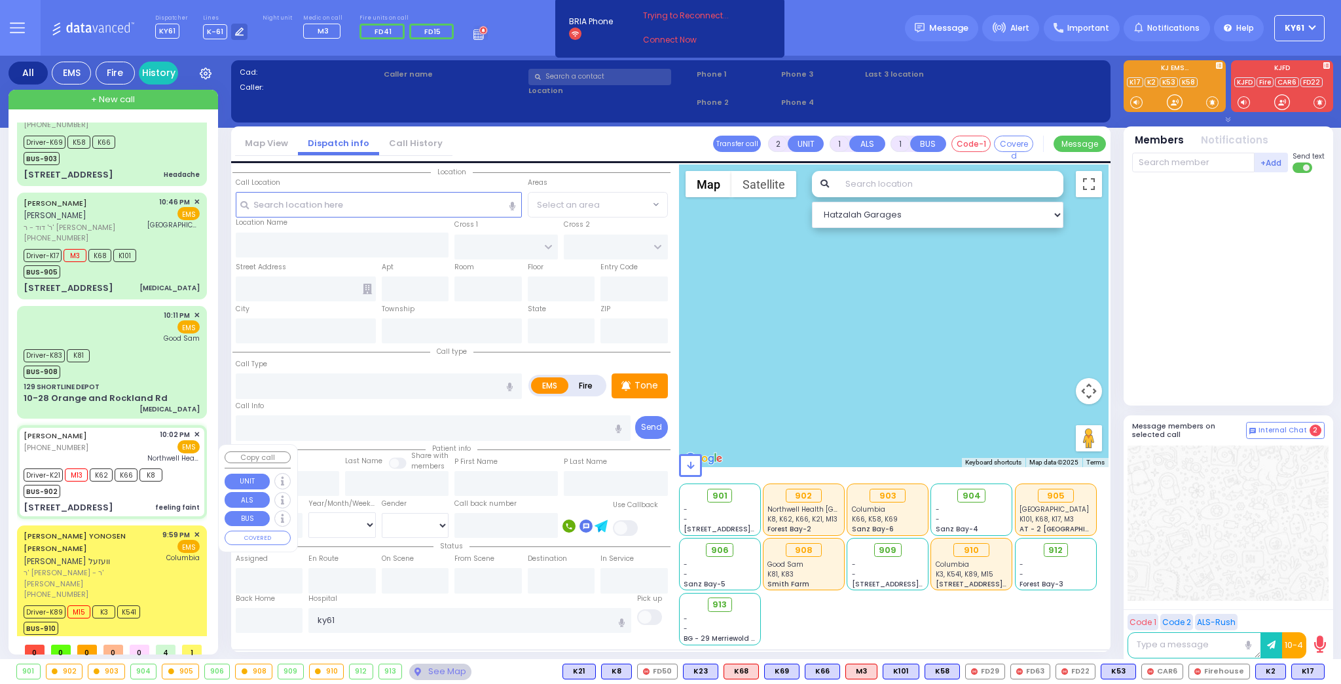
type input "6"
select select
type input "feeling faint"
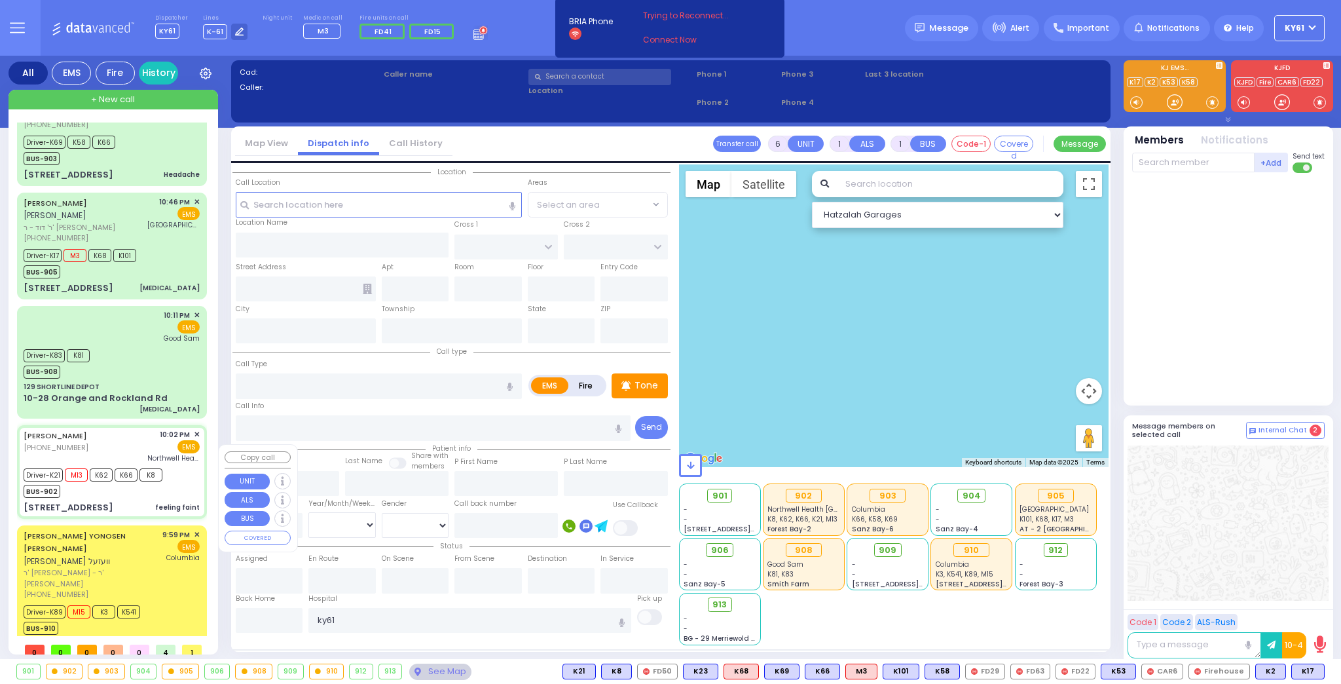
radio input "true"
type input "Devorah"
type input "Schwarcz"
type input "56"
select select "Year"
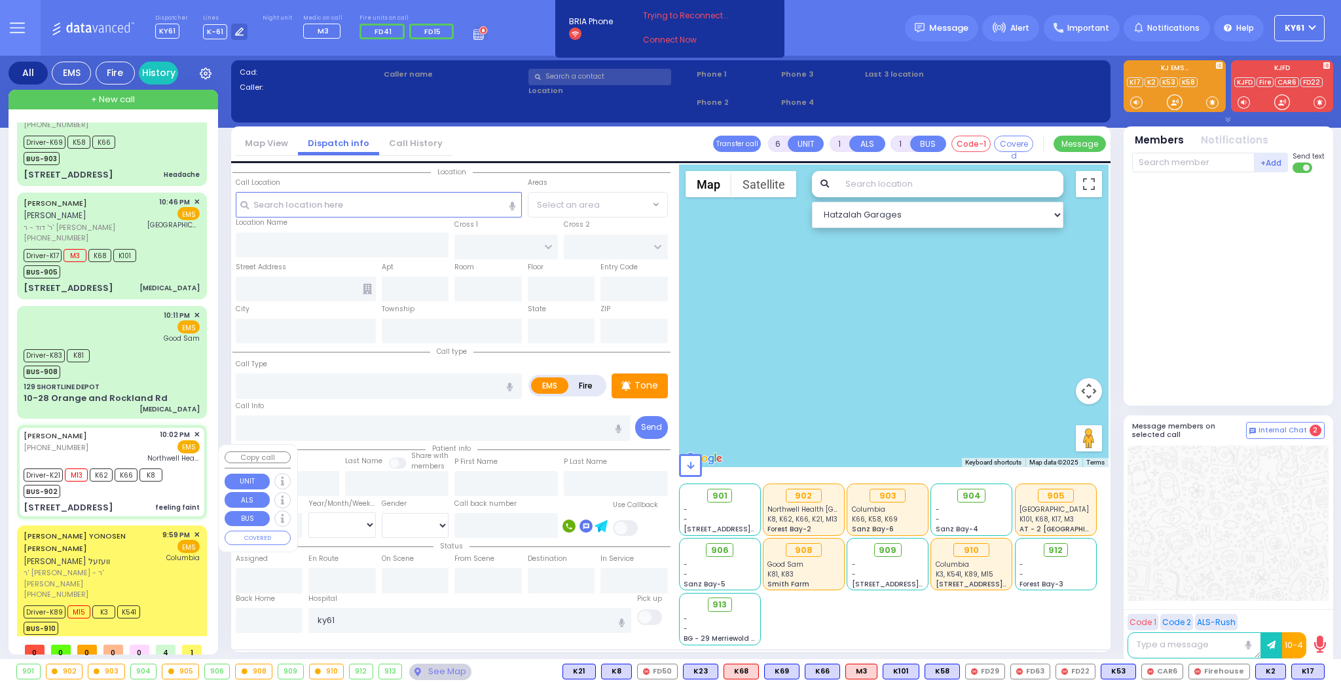
select select "[DEMOGRAPHIC_DATA]"
type input "22:02"
type input "22:03"
type input "22:06"
type input "22:40"
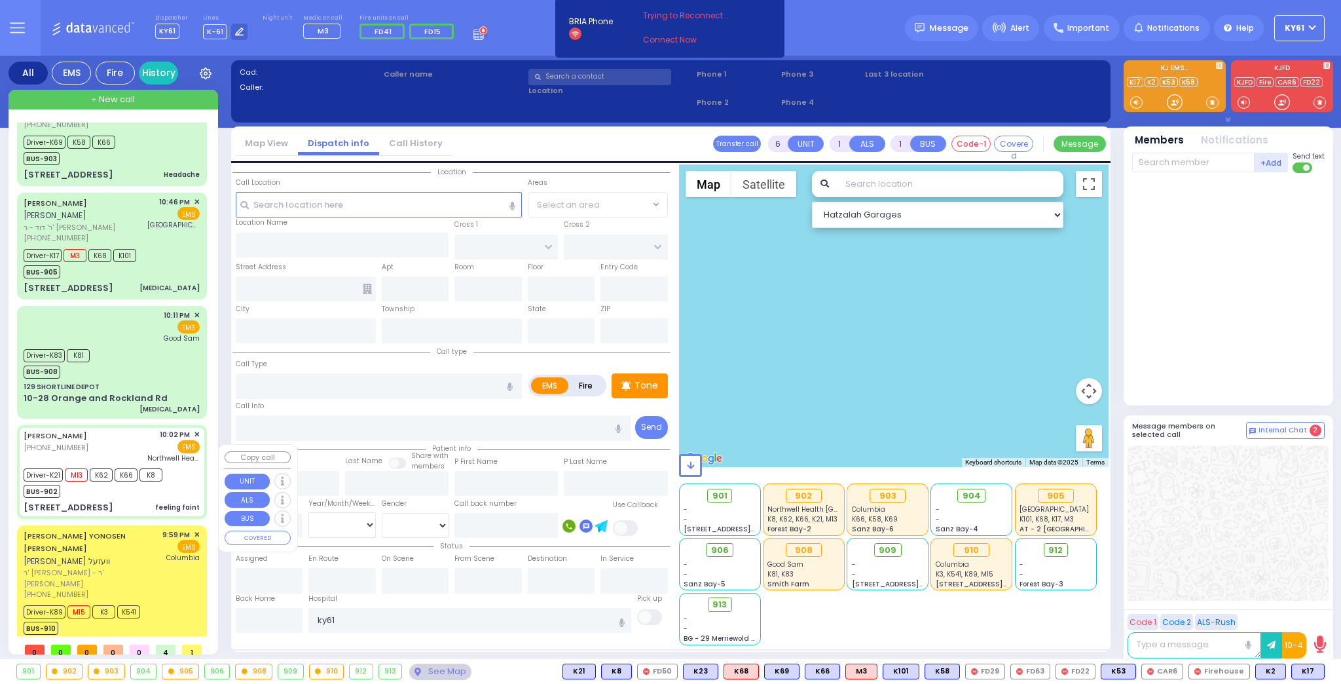
type input "Northwell Health [GEOGRAPHIC_DATA]"
select select "Hatzalah Garages"
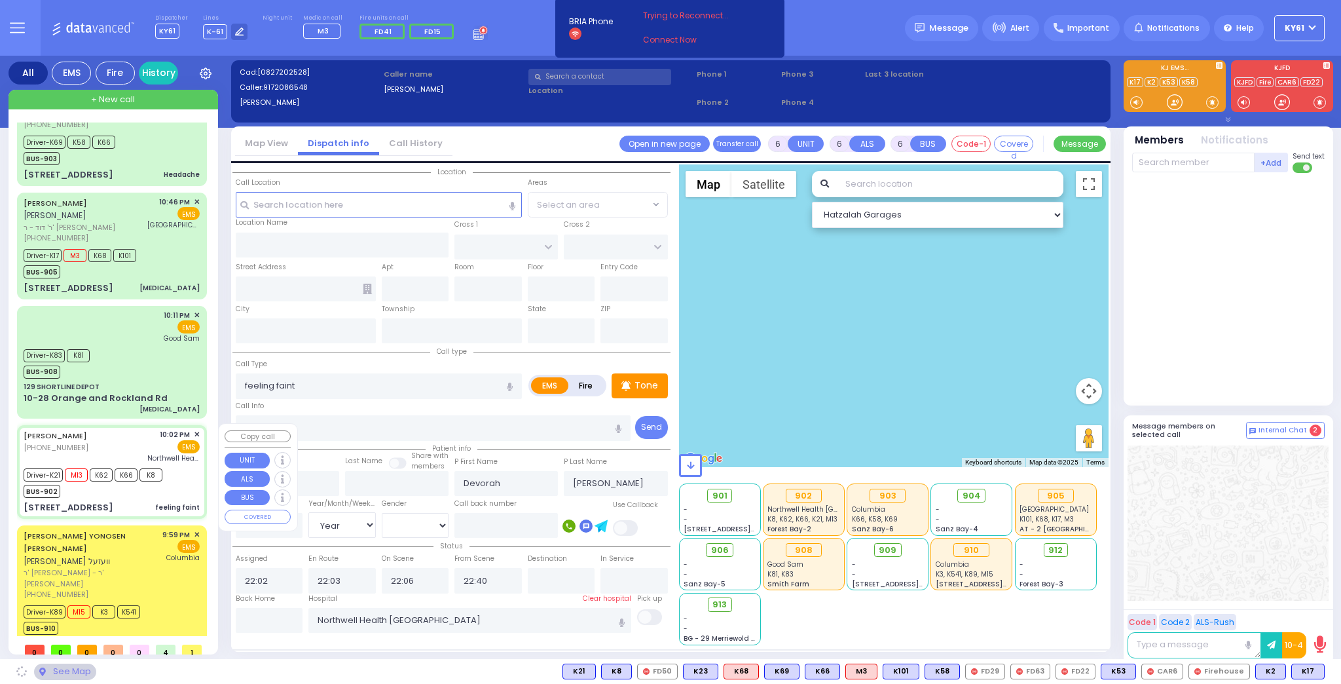
type input "HAYES COURT"
type input "FILLMORE COURT"
type input "[STREET_ADDRESS]"
type input "Monroe"
type input "[US_STATE]"
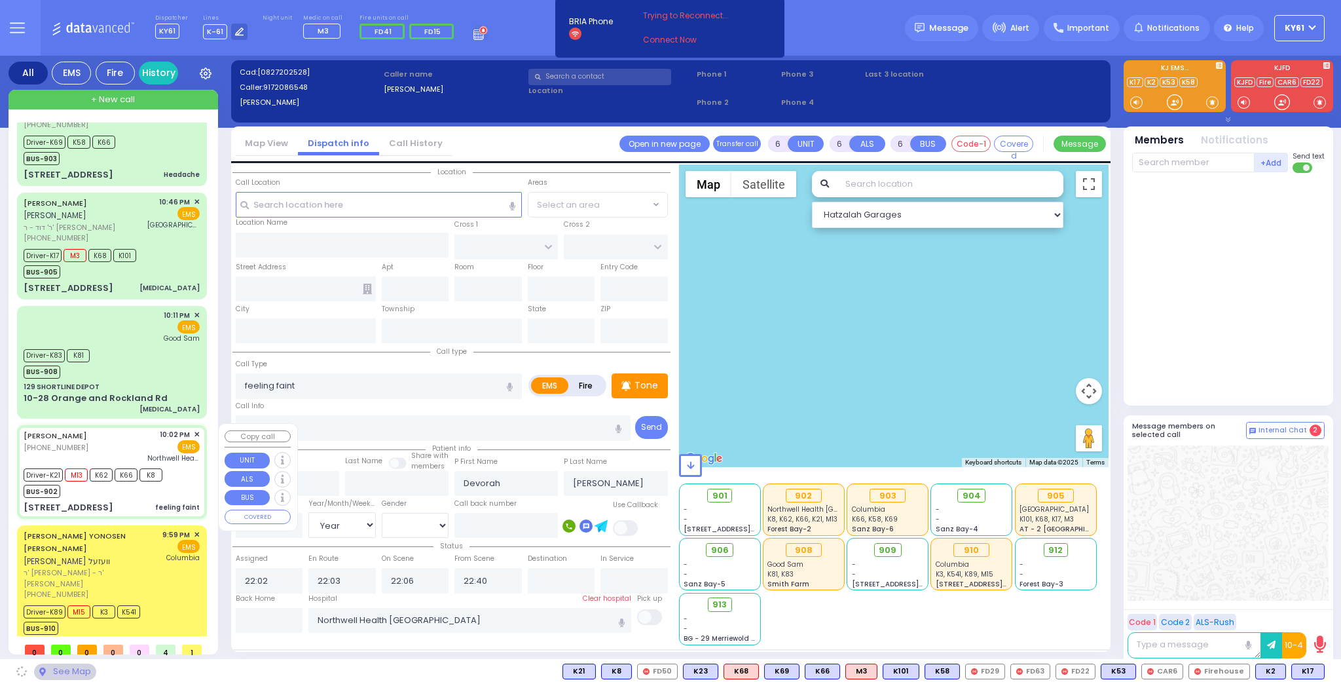
type input "10950"
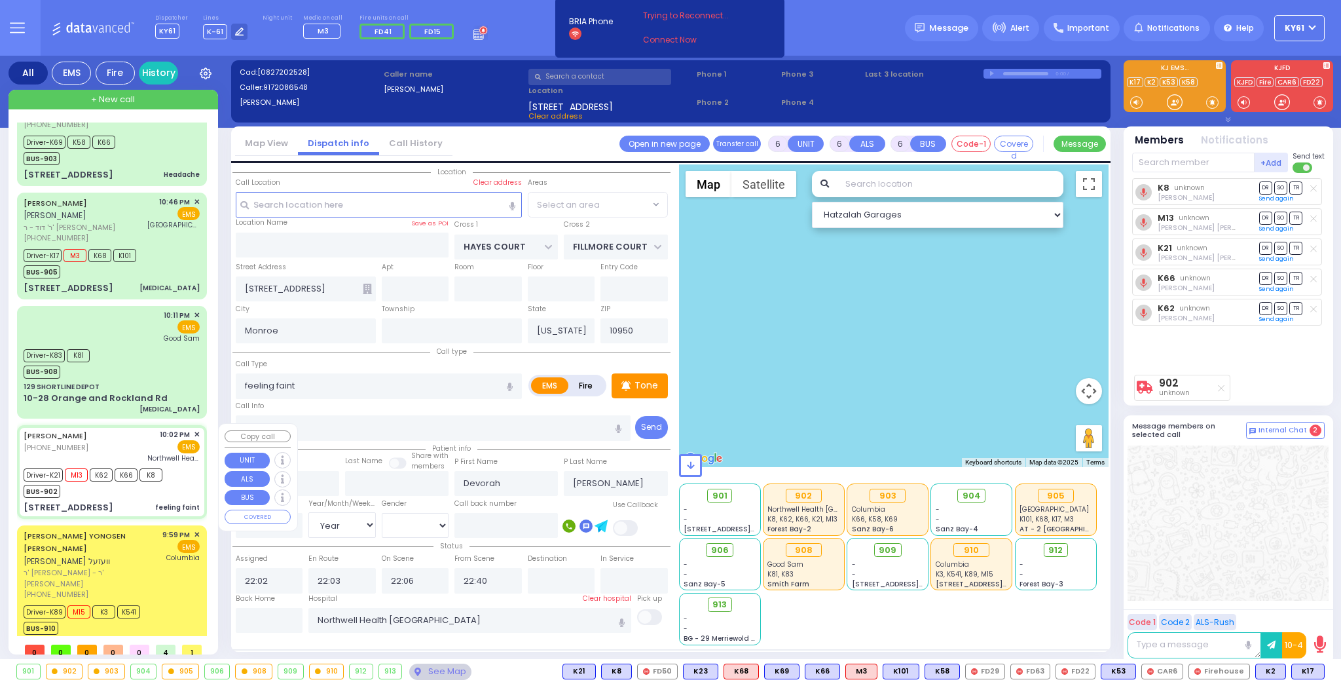
select select "SECTION 3"
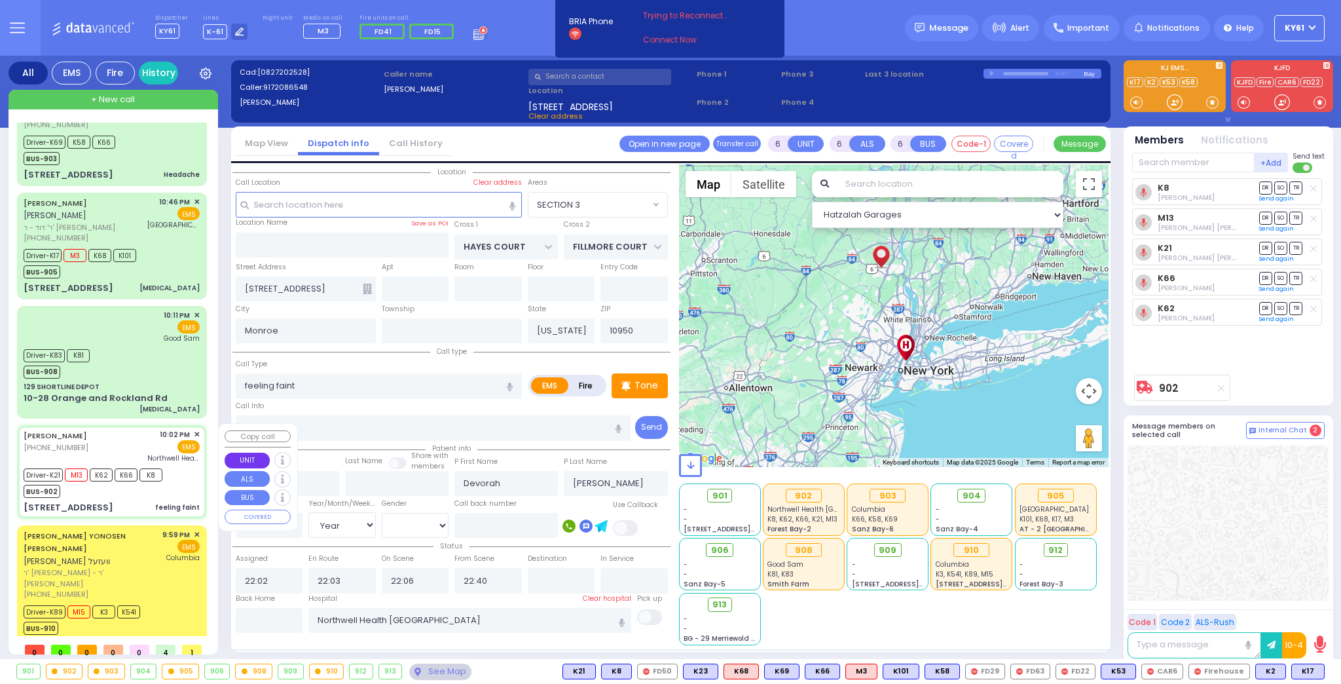
select select
radio input "true"
select select "Year"
select select "[DEMOGRAPHIC_DATA]"
select select "Hatzalah Garages"
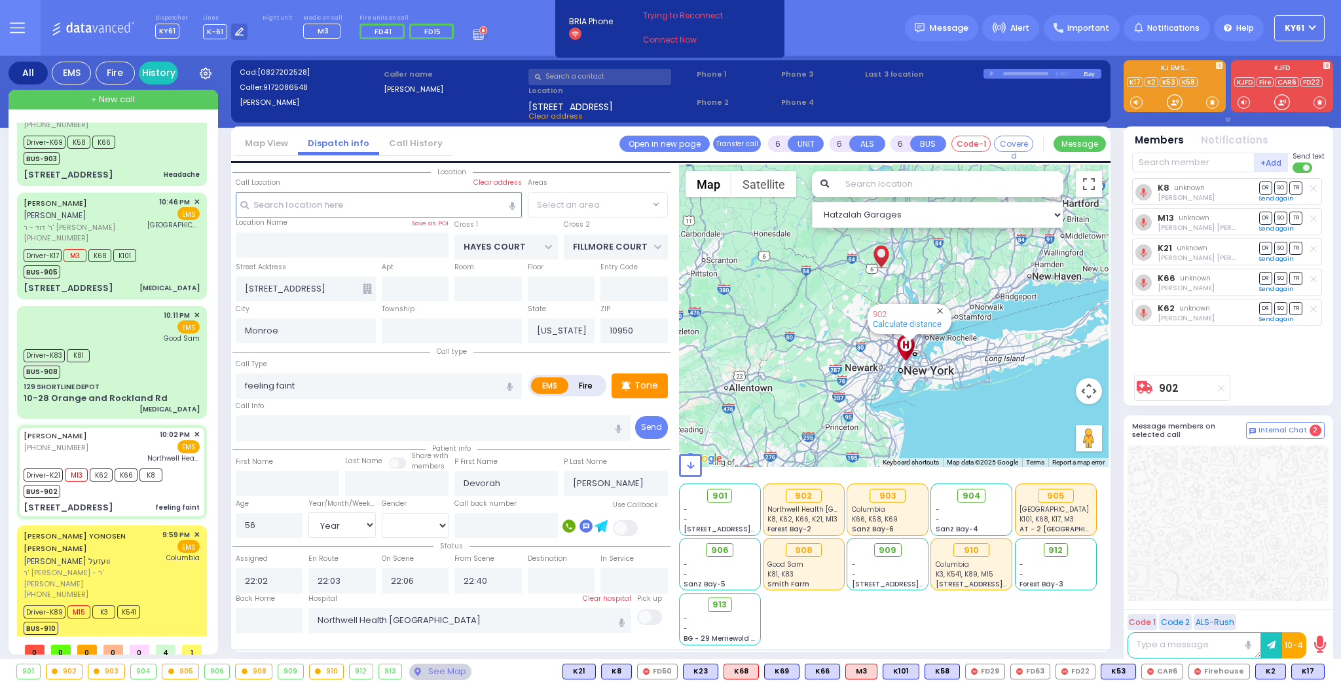
select select "SECTION 3"
click at [160, 602] on div "Driver-K89 M15 K3 K541 BUS-910" at bounding box center [112, 618] width 176 height 33
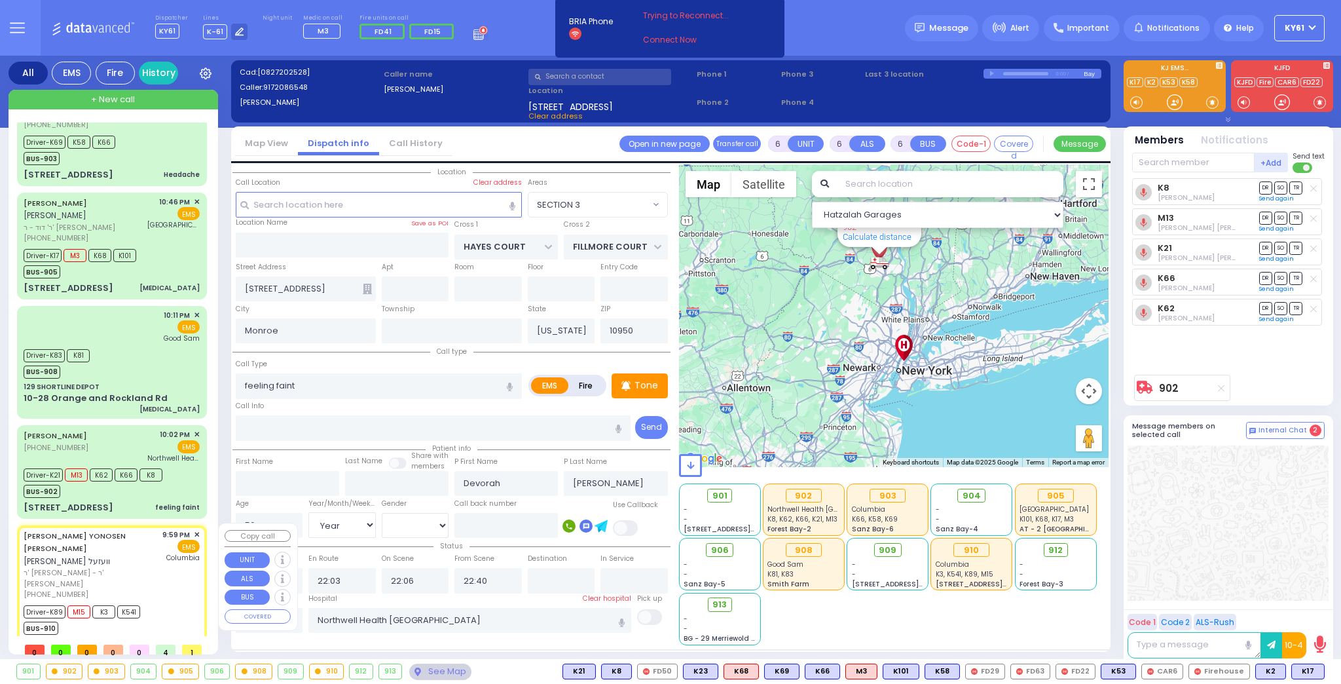
select select
type input "difficulty breathing"
radio input "true"
type input "JACOB YONOSEN"
type input "WESEL"
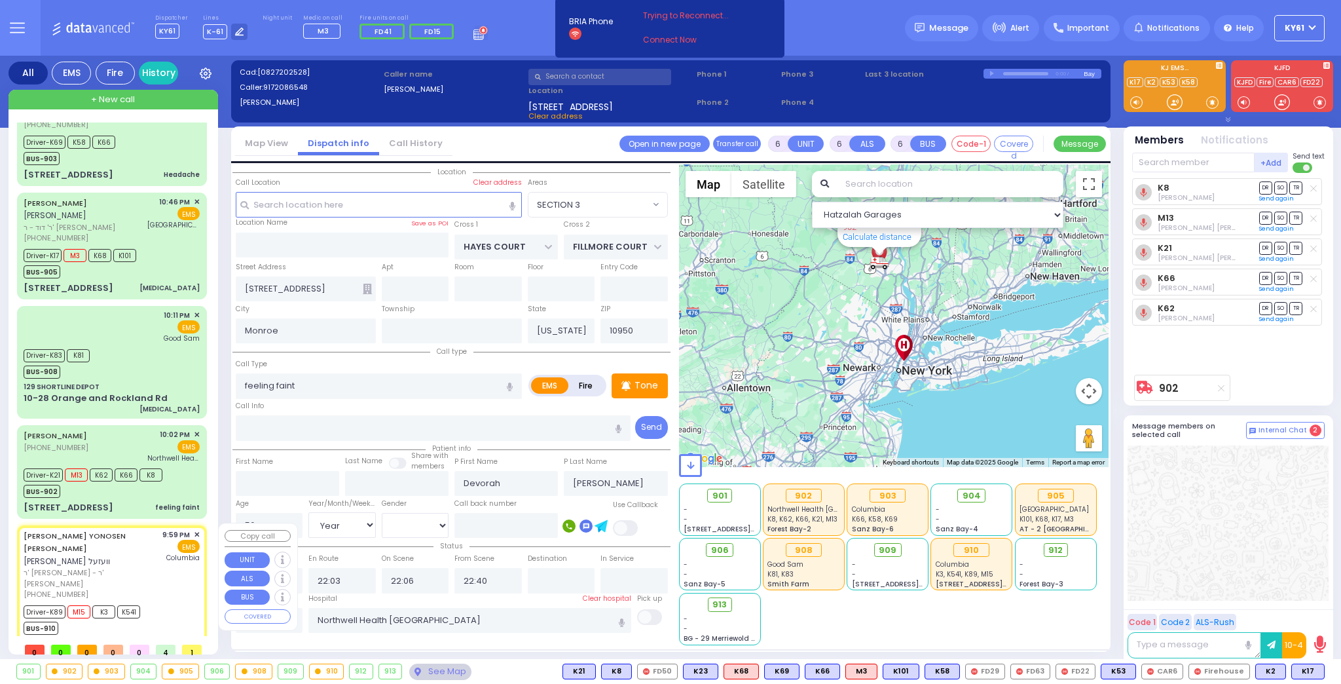
type input "Toby"
type input "Wesel"
type input "4"
select select "Month"
select select "[DEMOGRAPHIC_DATA]"
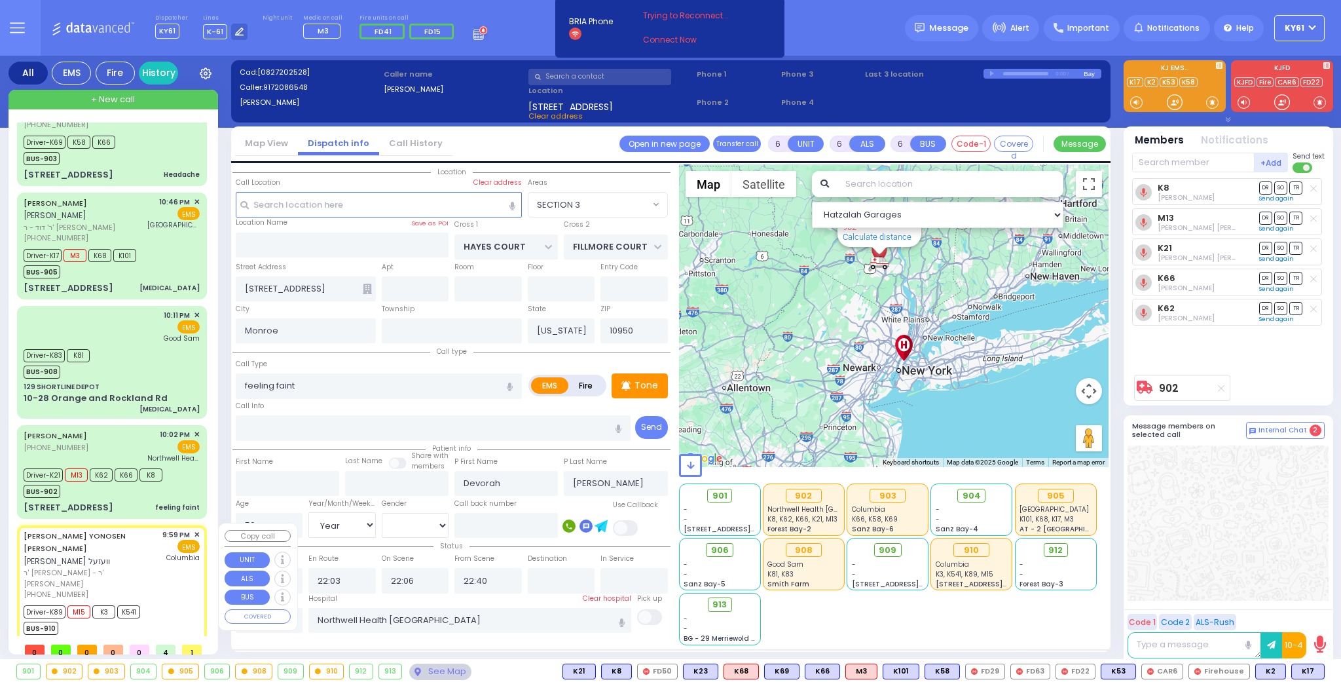
type input "21:59"
type input "22:02"
type input "22:04"
type input "22:29"
type input "23:05"
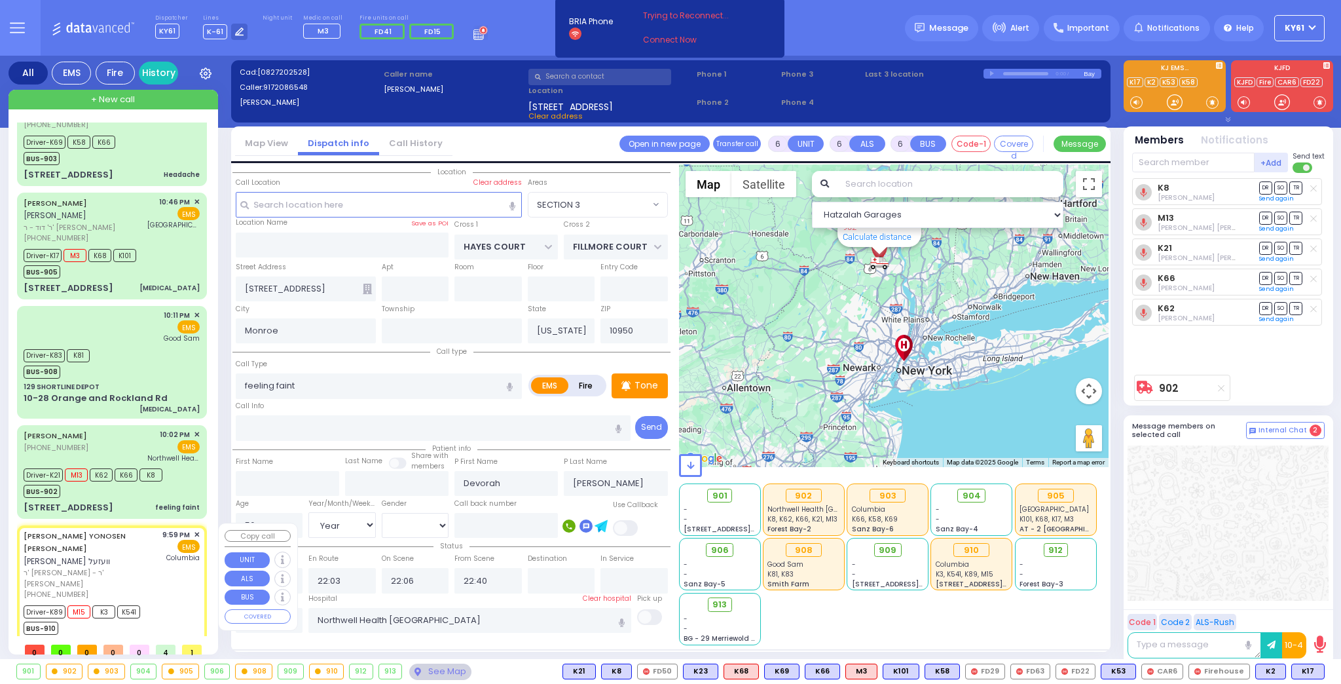
type input "New York Presbyterian Hospital- Columbia Campus"
select select "Hatzalah Garages"
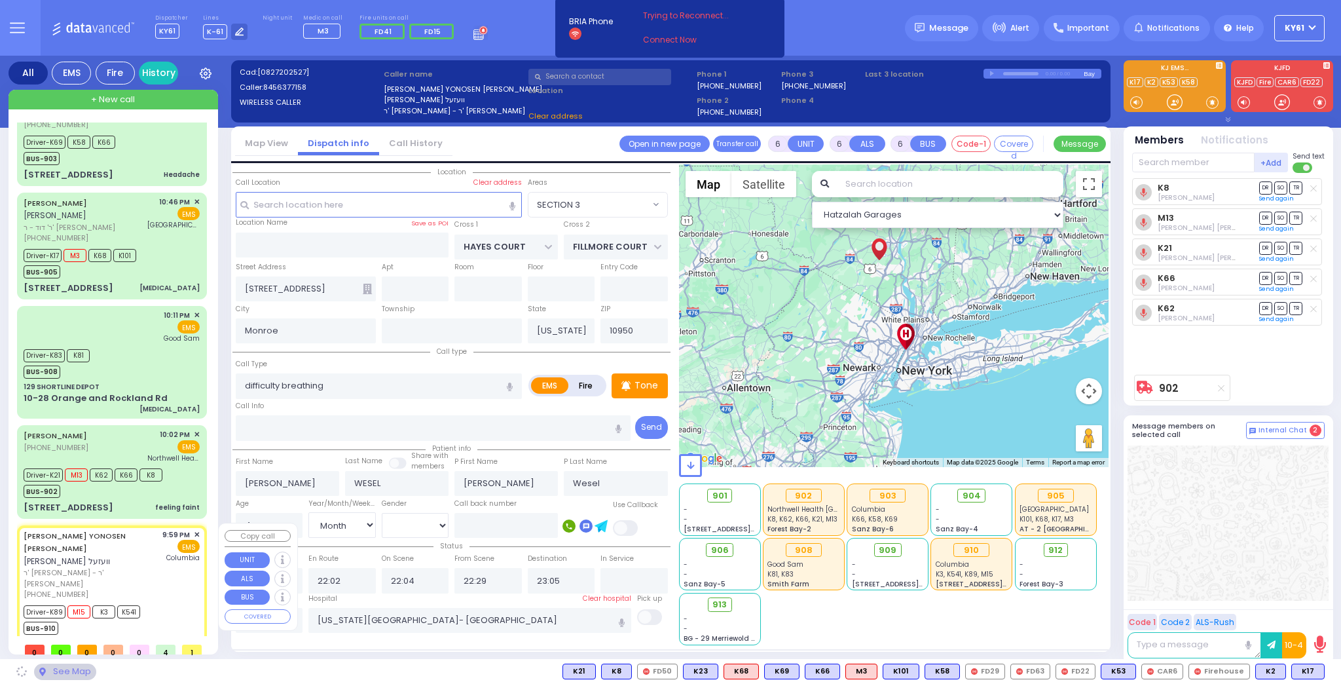
type input "YOEL KLEIN BLVD"
type input "MERON DR"
type input "11 PRAG BLVD"
type input "403"
select select "SECTION 6"
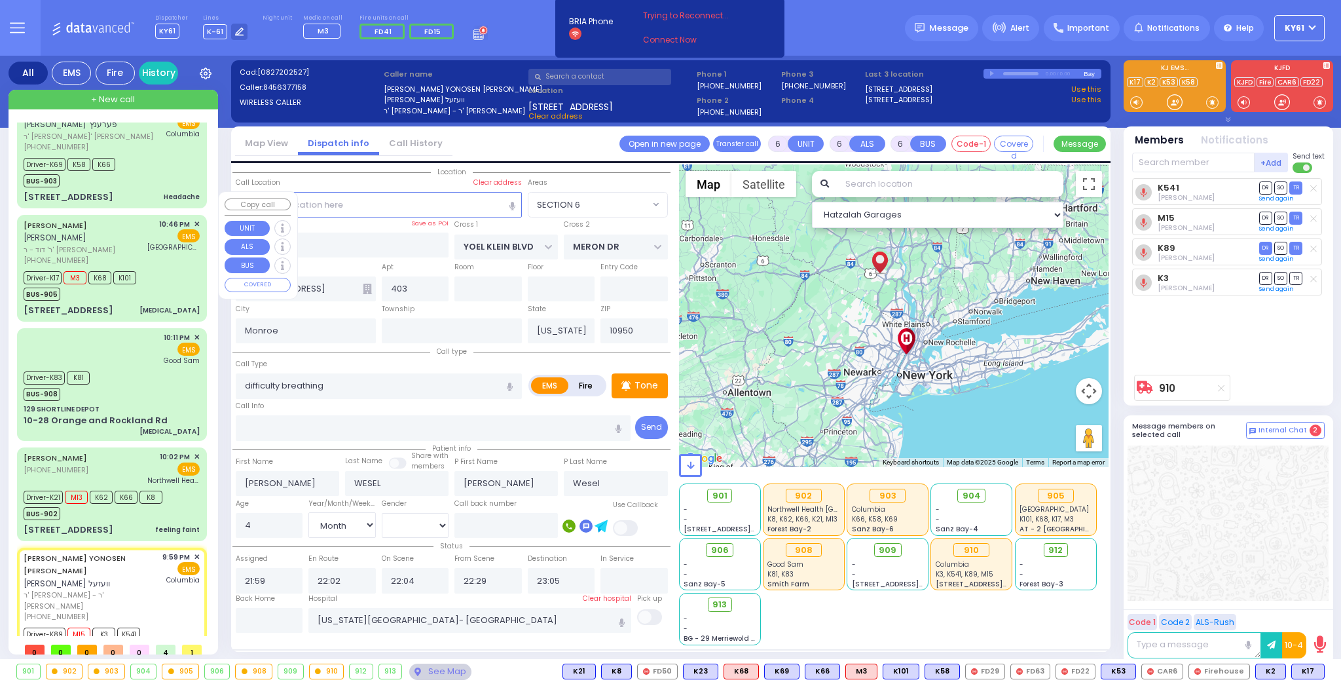
scroll to position [0, 0]
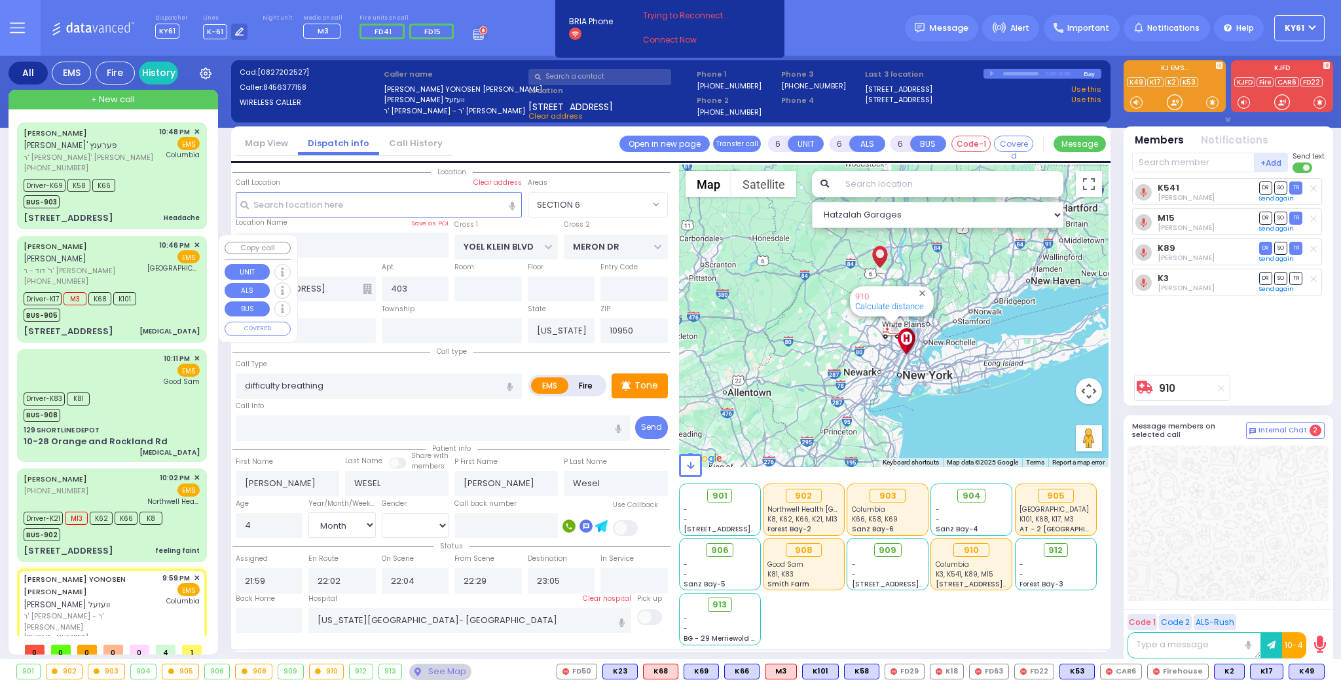
select select
radio input "true"
select select "Month"
select select "[DEMOGRAPHIC_DATA]"
select select "Hatzalah Garages"
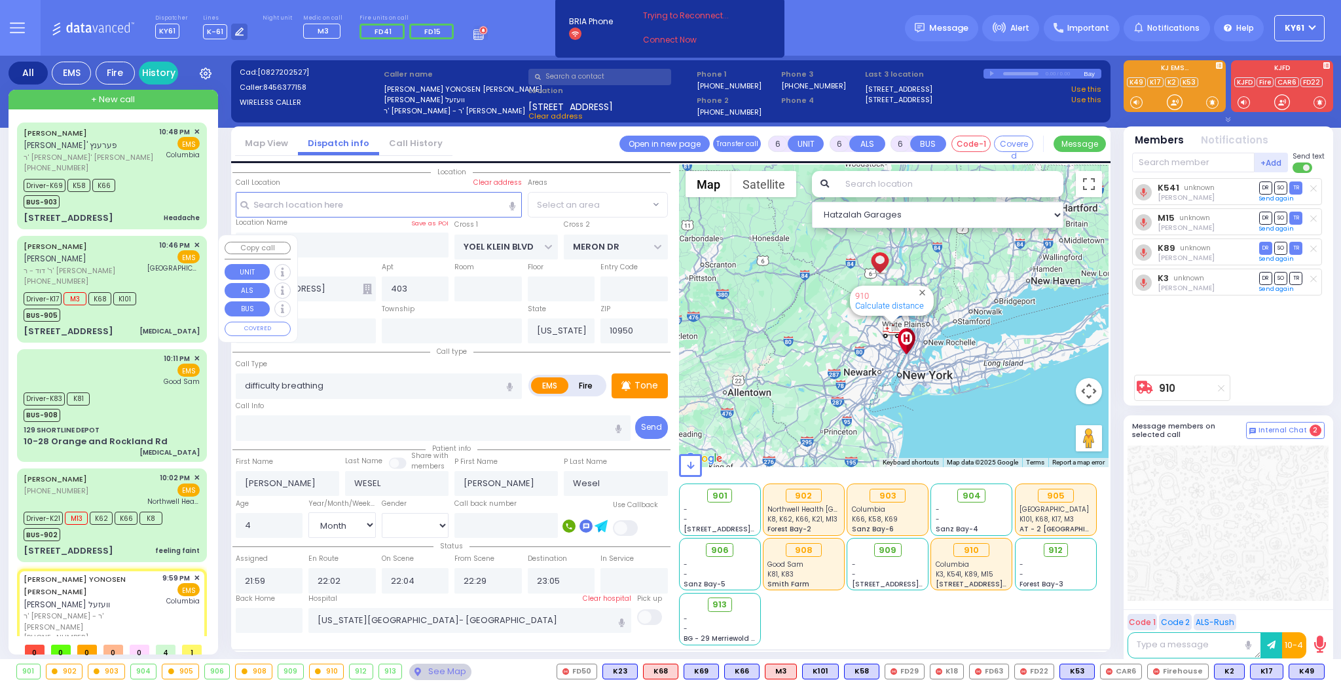
select select "SECTION 6"
select select
radio input "true"
select select "Month"
select select "[DEMOGRAPHIC_DATA]"
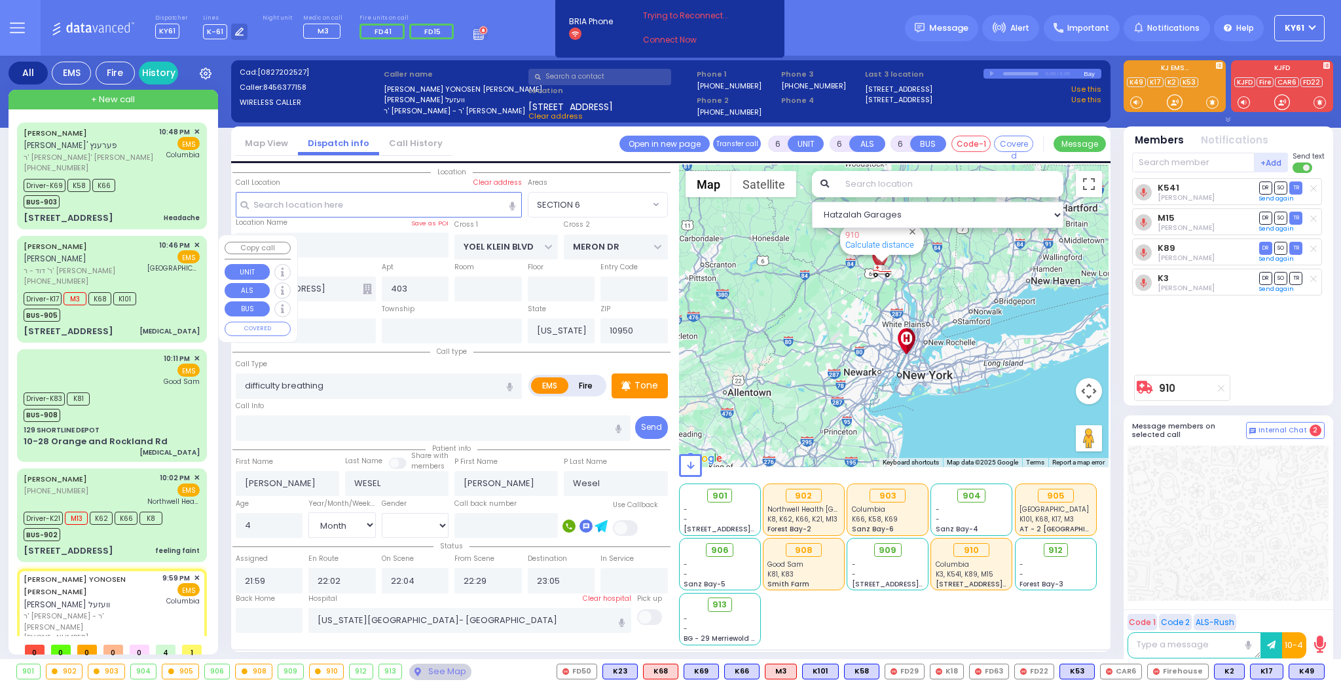
select select "Hatzalah Garages"
select select "SECTION 6"
select select
radio input "true"
select select "Month"
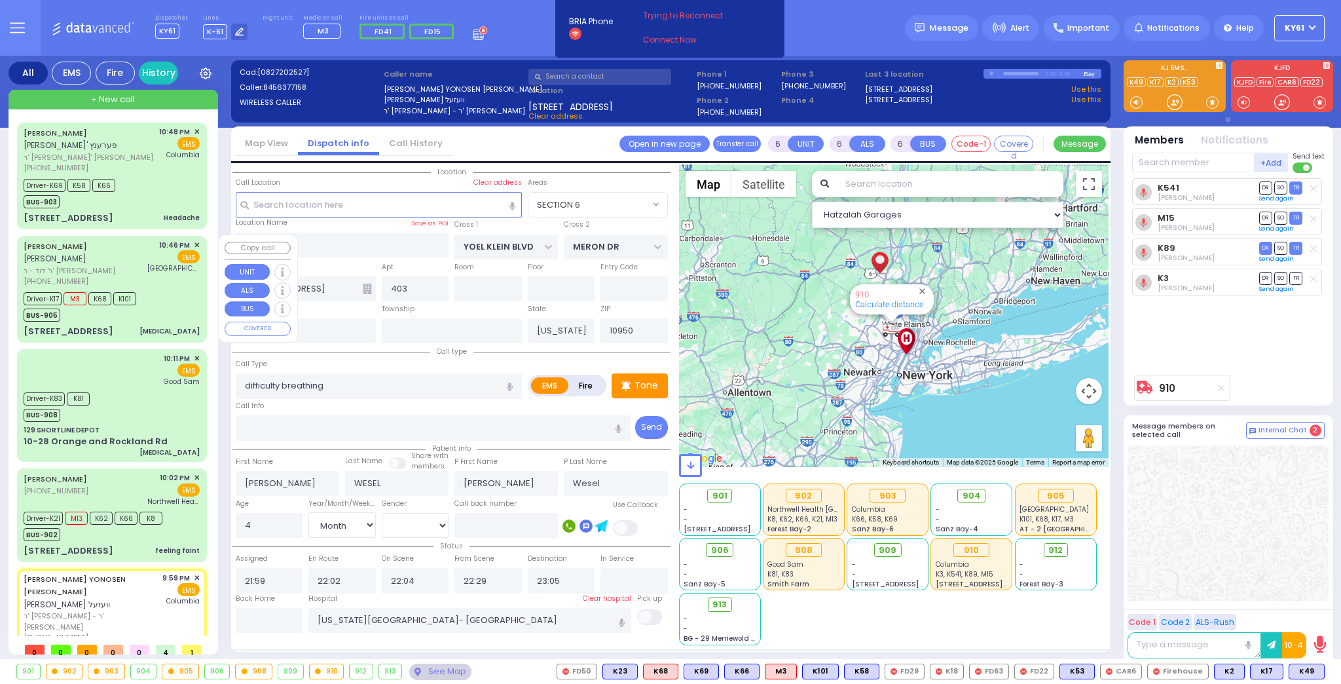
select select "[DEMOGRAPHIC_DATA]"
select select "Hatzalah Garages"
select select "SECTION 6"
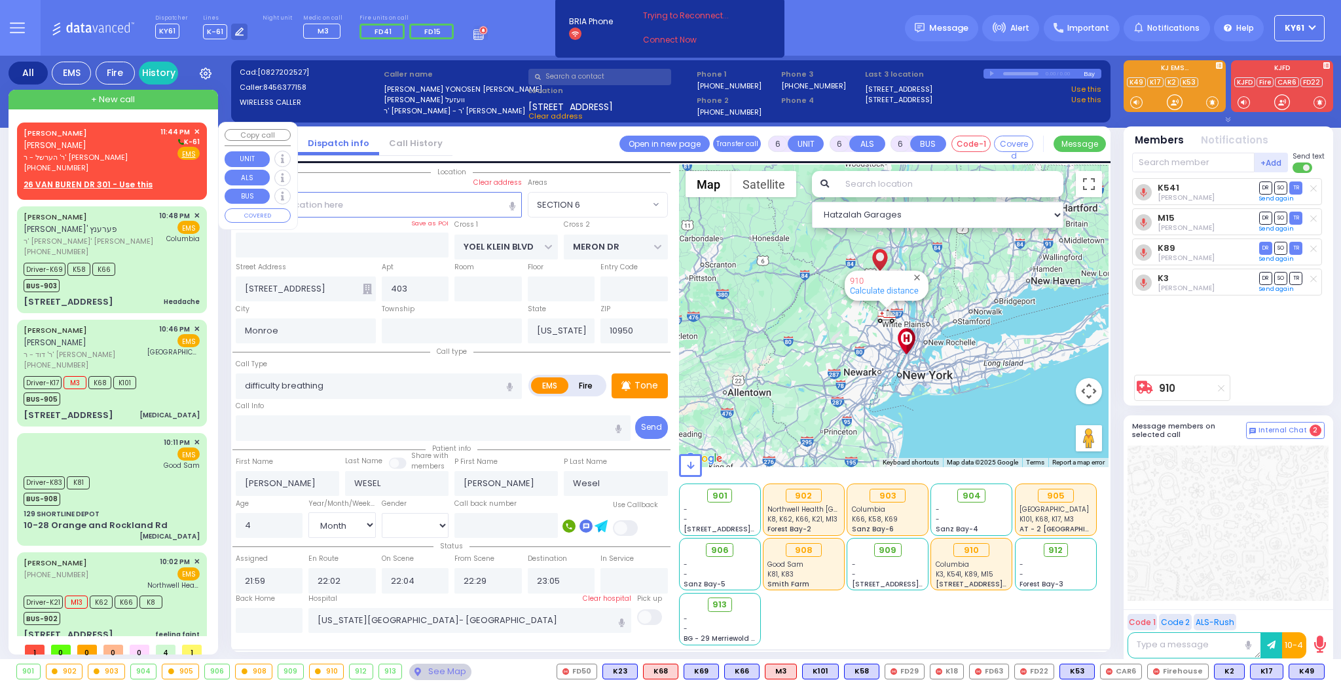
click at [176, 162] on div "JOEL MANN יואל מאנן ר' הערשל - ר' יחזקאל ברחא בראווער (845) 662-4076 11:44 PM ✕…" at bounding box center [112, 158] width 185 height 69
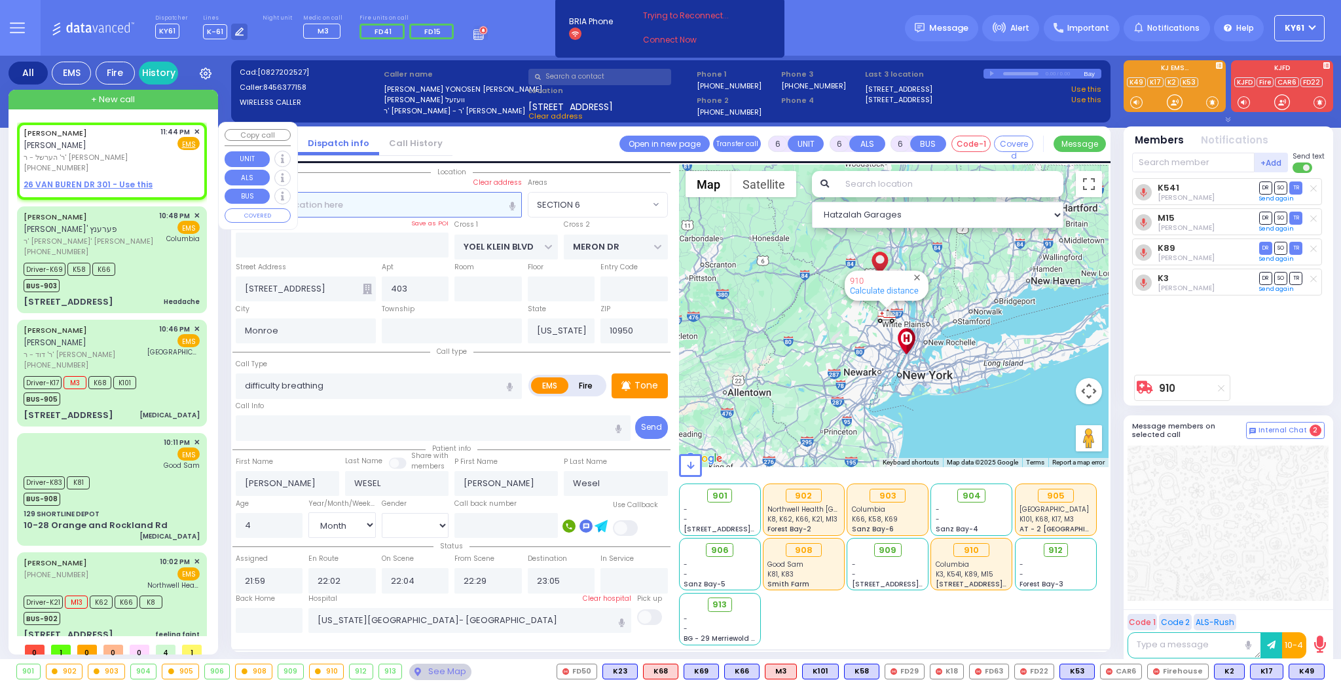
type input "2"
type input "1"
select select
radio input "true"
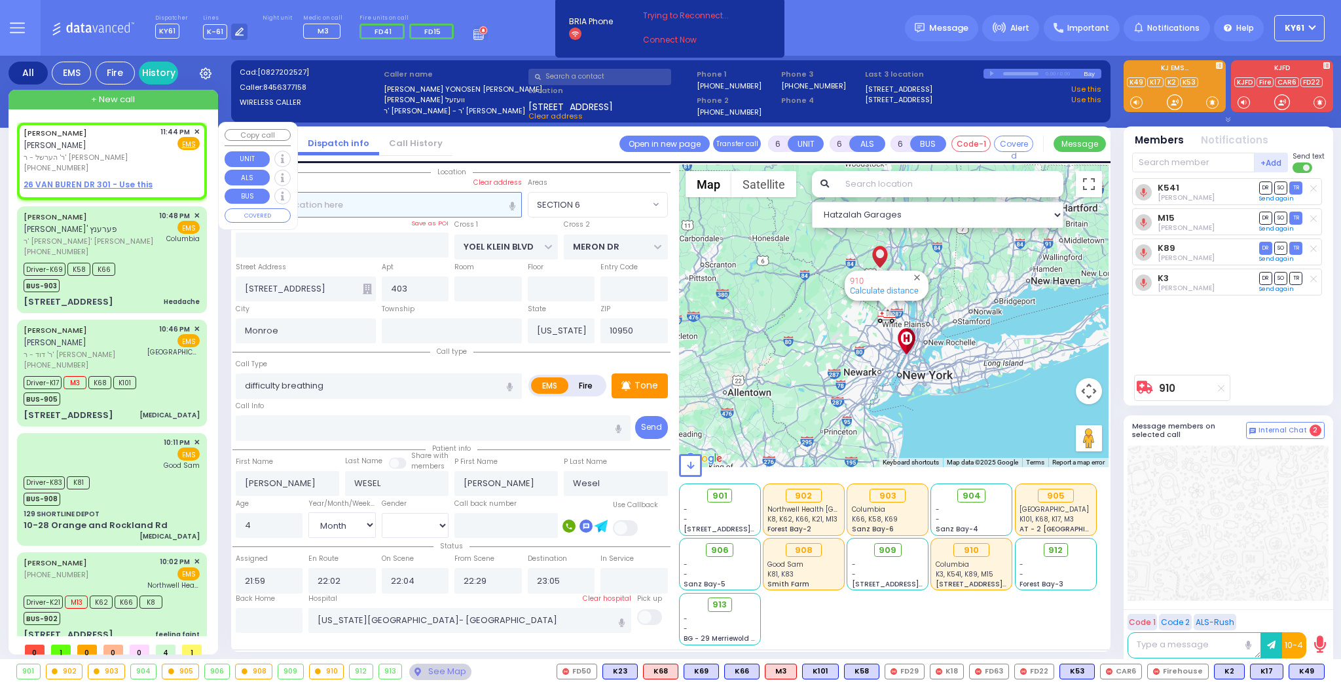
type input "[PERSON_NAME]"
select select
type input "23:44"
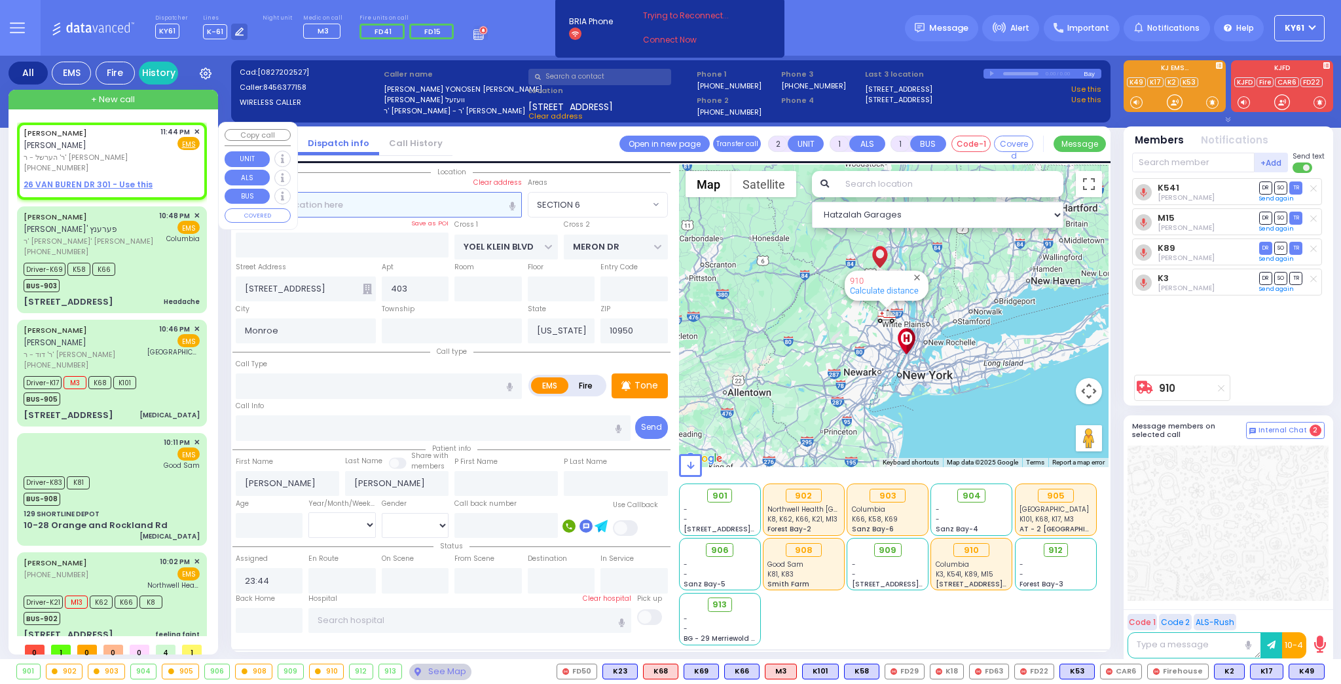
select select "Hatzalah Garages"
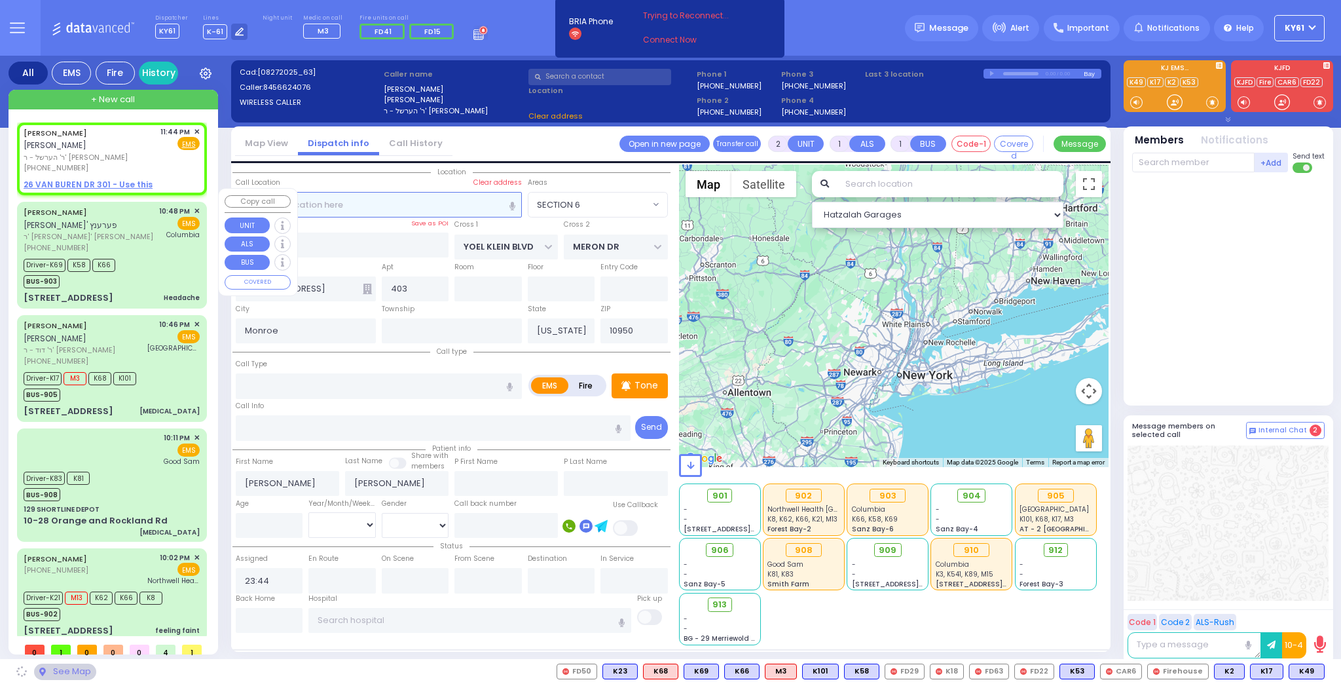
select select
radio input "true"
select select
select select "Hatzalah Garages"
select select
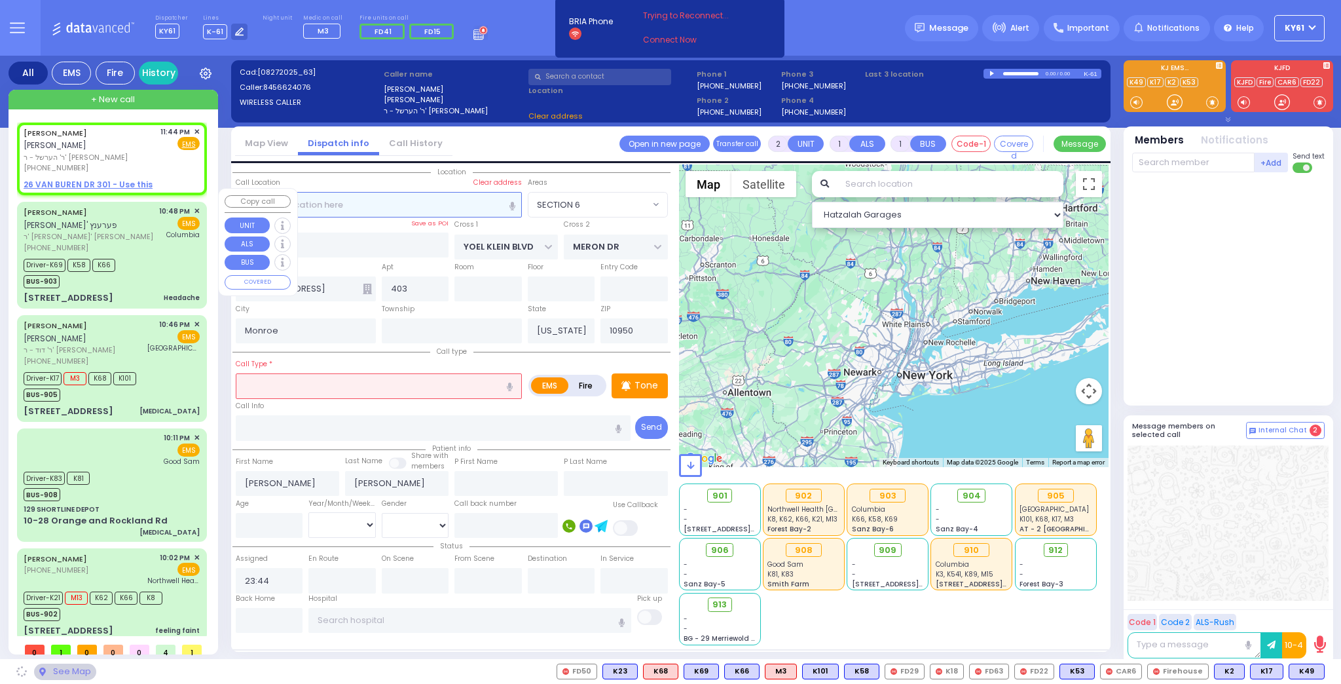
radio input "true"
select select
select select "Hatzalah Garages"
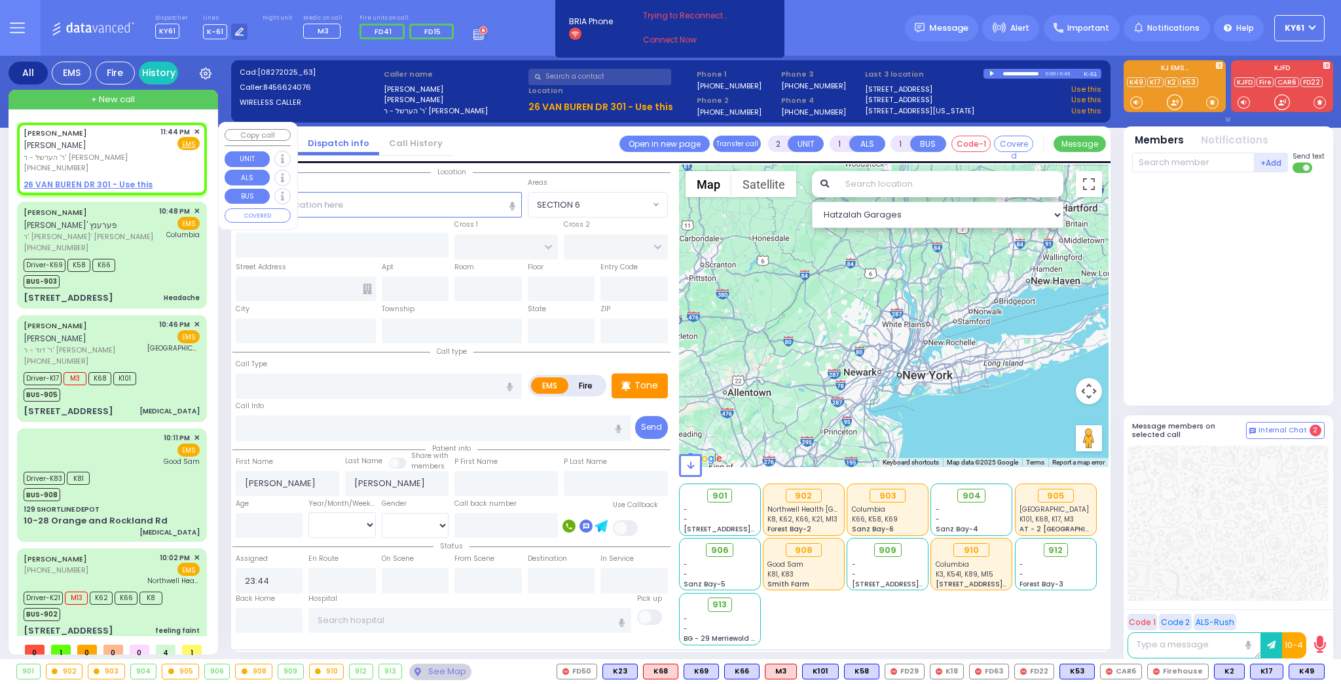
click at [69, 179] on u "26 VAN BUREN DR 301 - Use this" at bounding box center [88, 184] width 129 height 11
select select
radio input "true"
select select
select select "Hatzalah Garages"
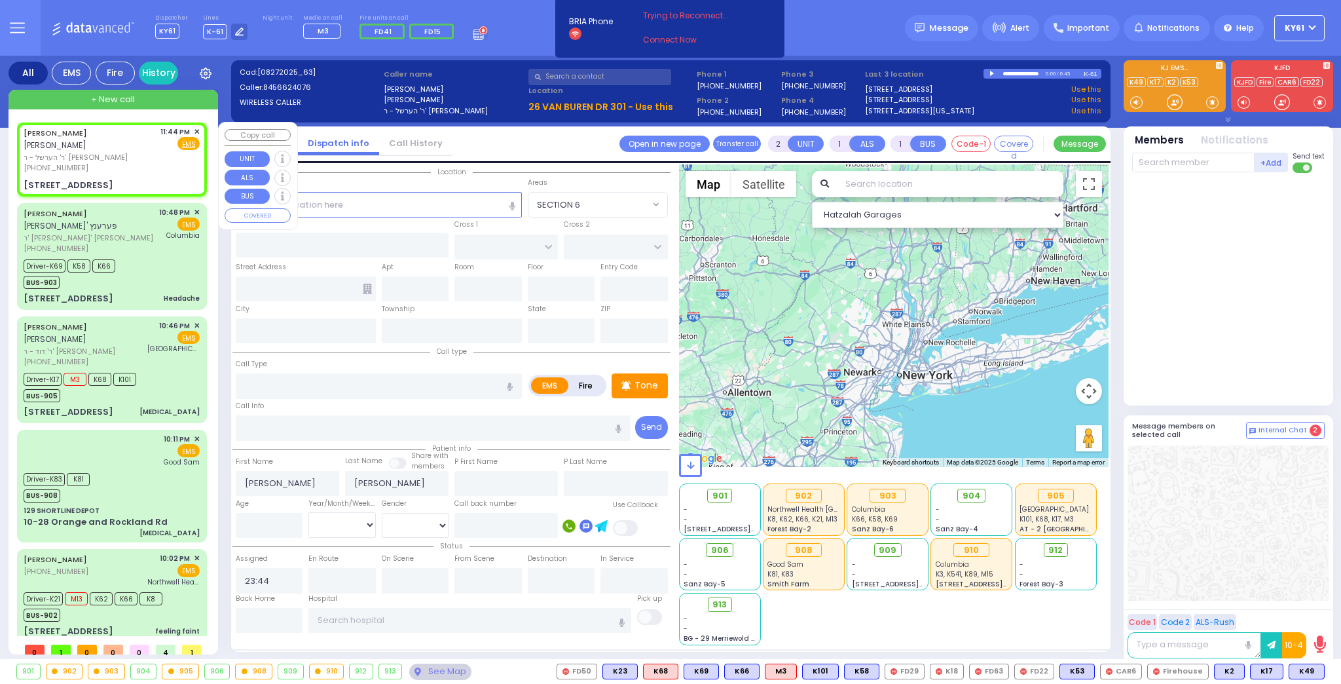
select select
radio input "true"
select select
select select "Hatzalah Garages"
type input "QUICKWAY RD"
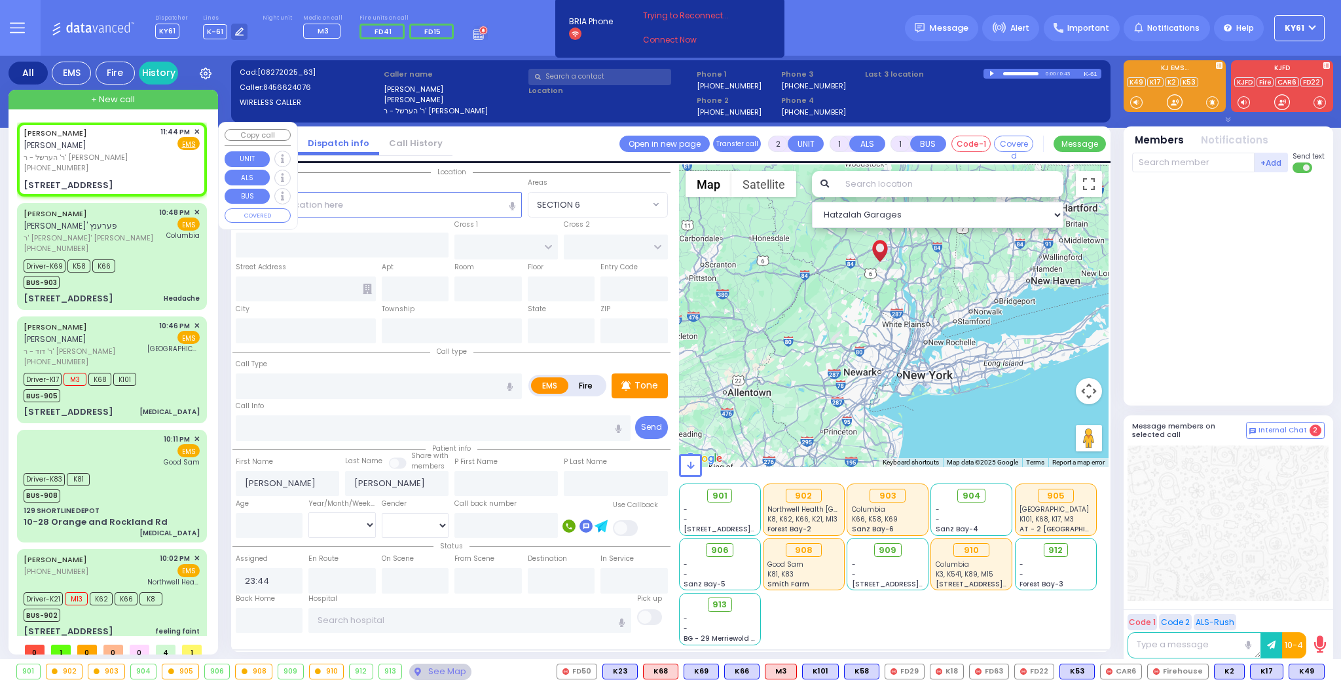
type input "SHINEV COURT"
type input "26 VAN [PERSON_NAME] DR"
type input "301"
type input "Monroe"
type input "[US_STATE]"
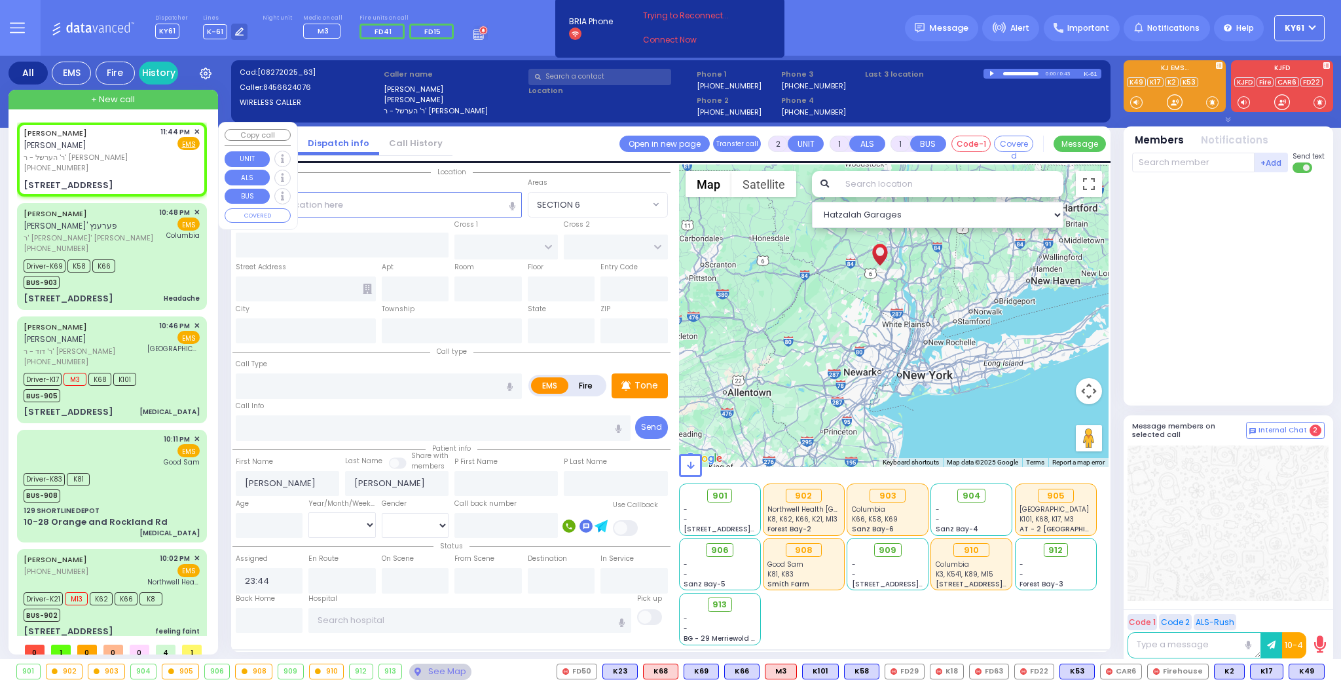
type input "10950"
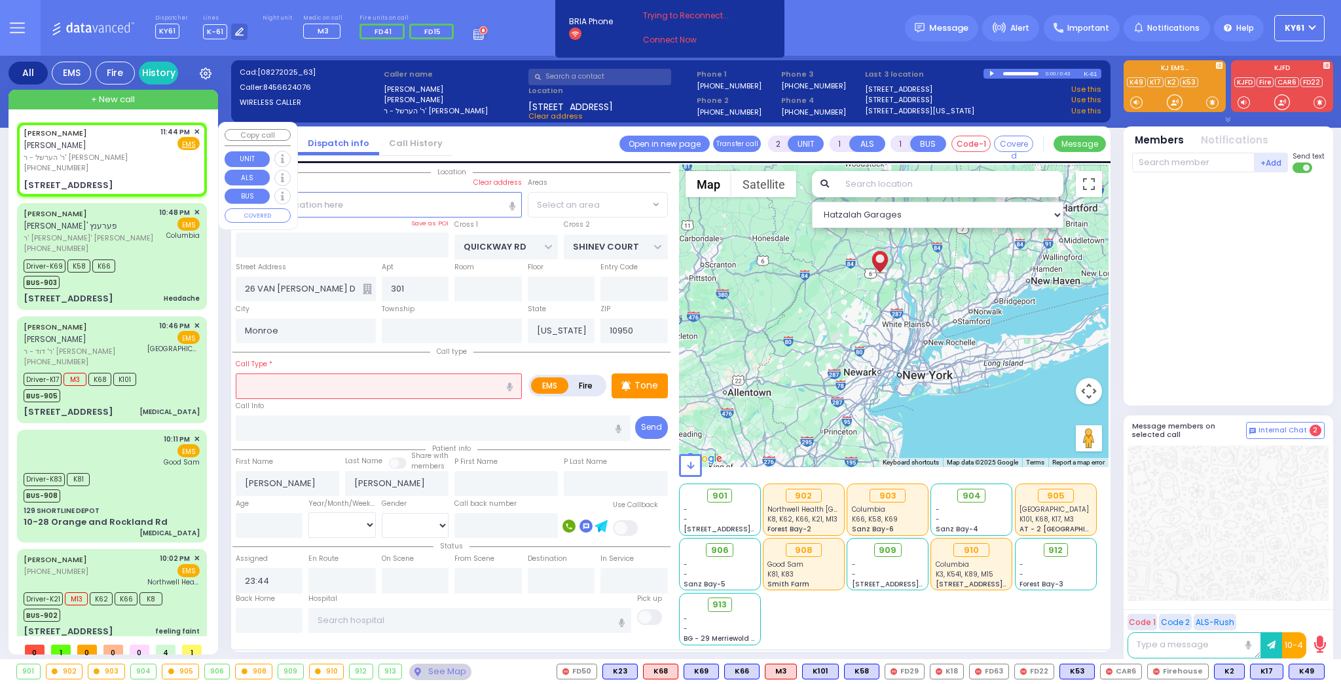
select select "SECTION 1"
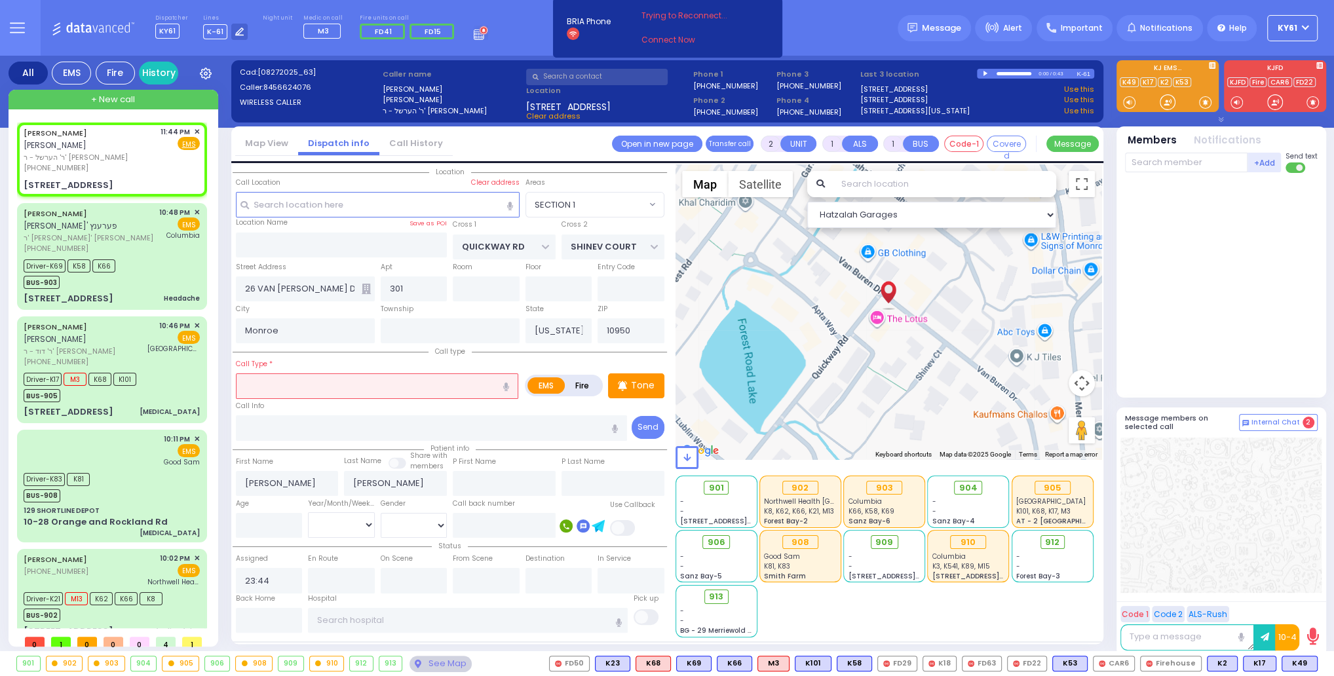
drag, startPoint x: 337, startPoint y: 386, endPoint x: 345, endPoint y: 387, distance: 7.2
click at [339, 386] on input "text" at bounding box center [377, 385] width 282 height 25
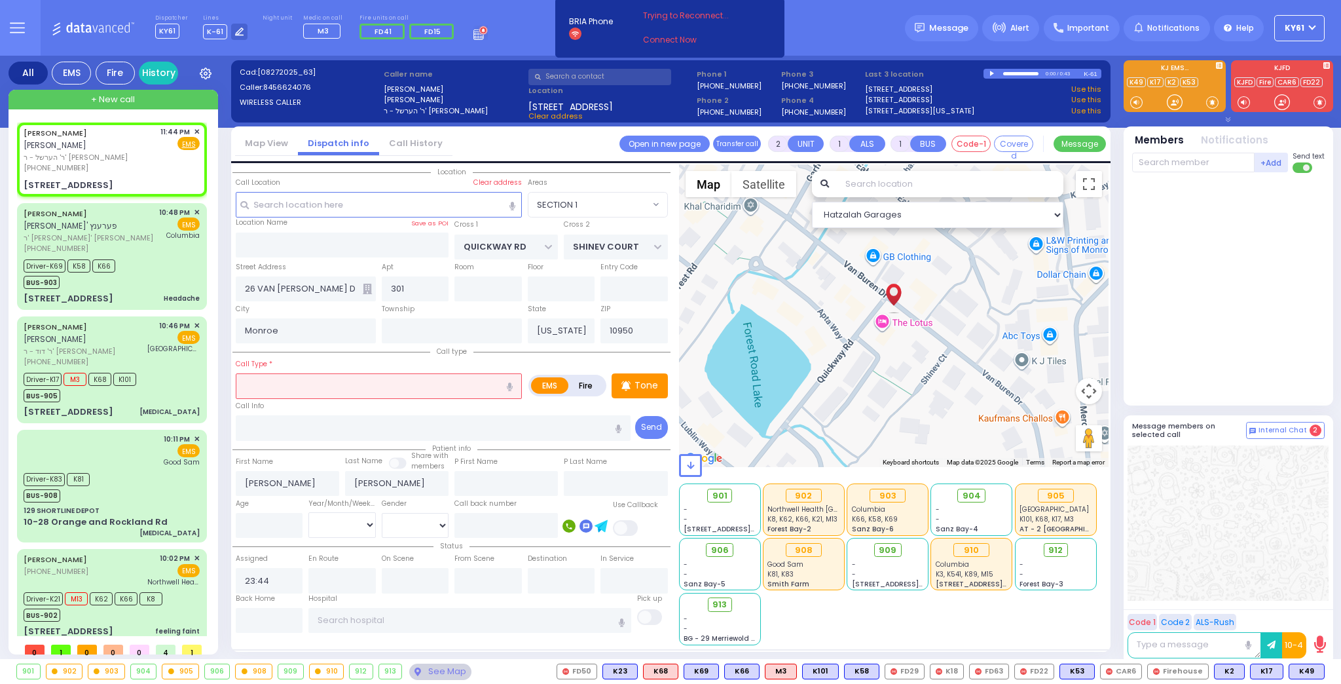
select select
radio input "true"
select select
select select "Hatzalah Garages"
click at [375, 386] on input "text" at bounding box center [379, 385] width 286 height 25
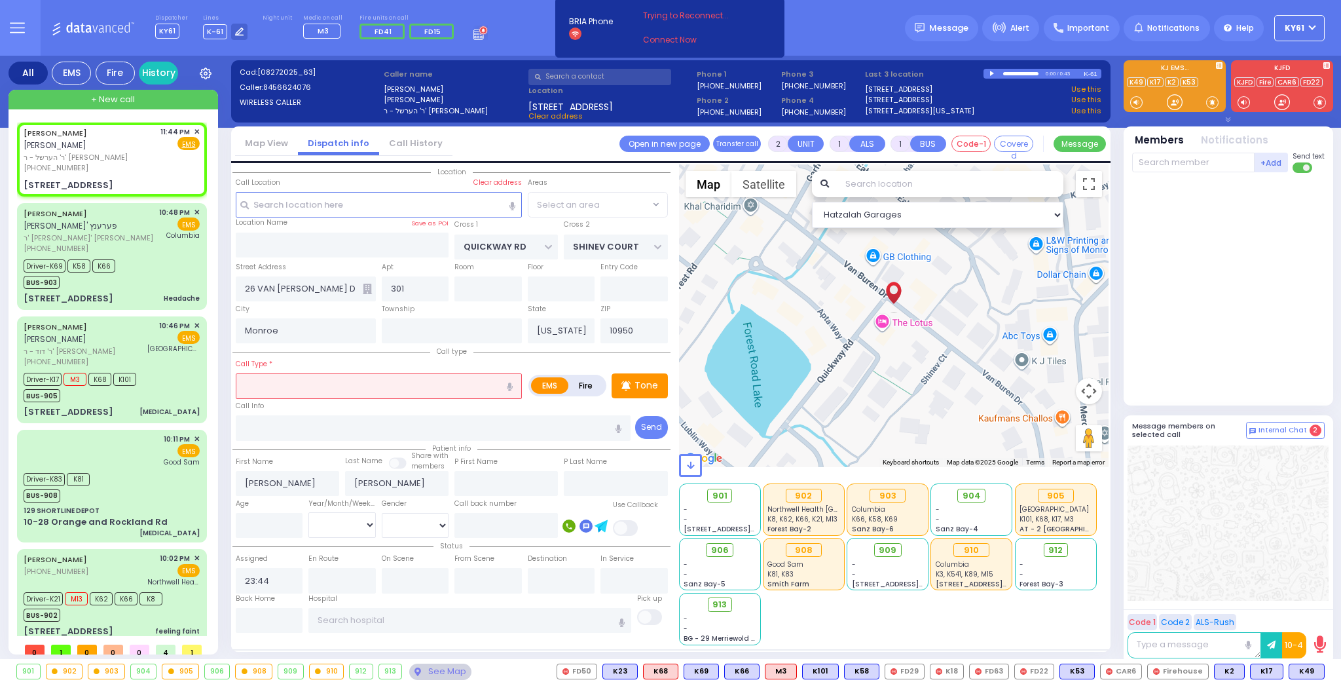
select select "SECTION 1"
type input "red"
select select
radio input "true"
select select
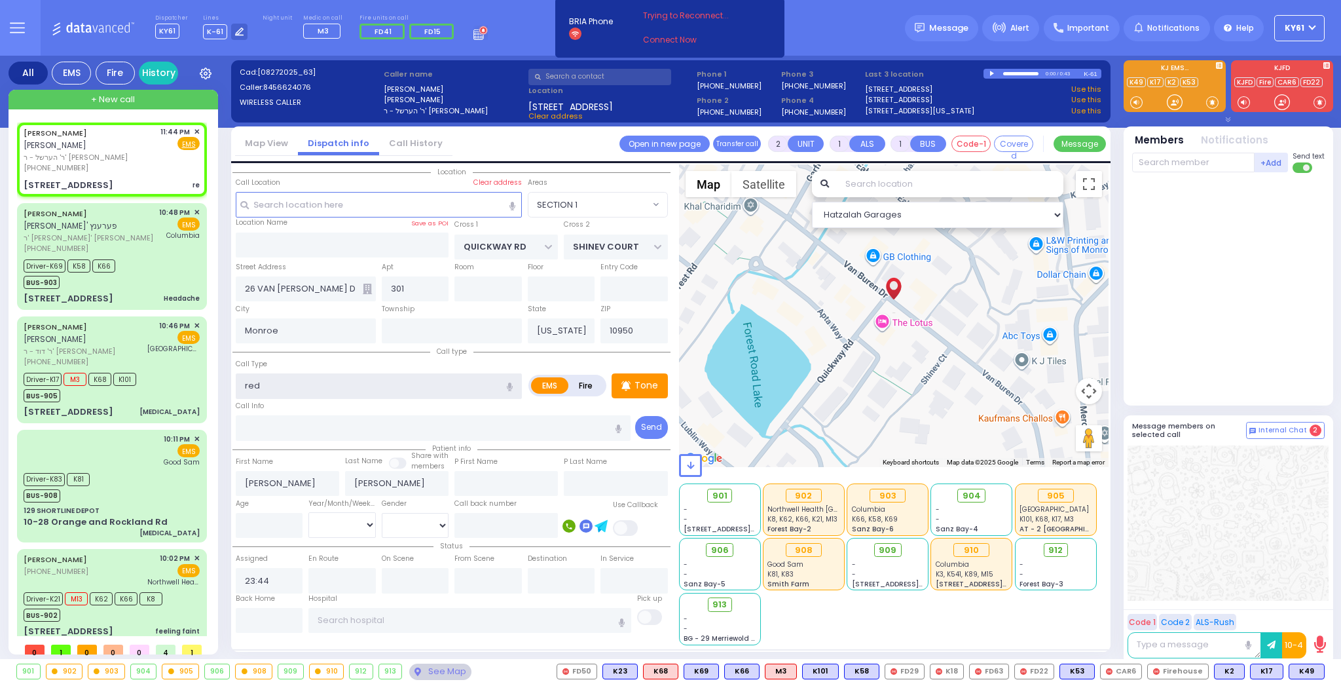
select select "Hatzalah Garages"
type input "red l"
select select "SECTION 1"
type input "red line"
select select
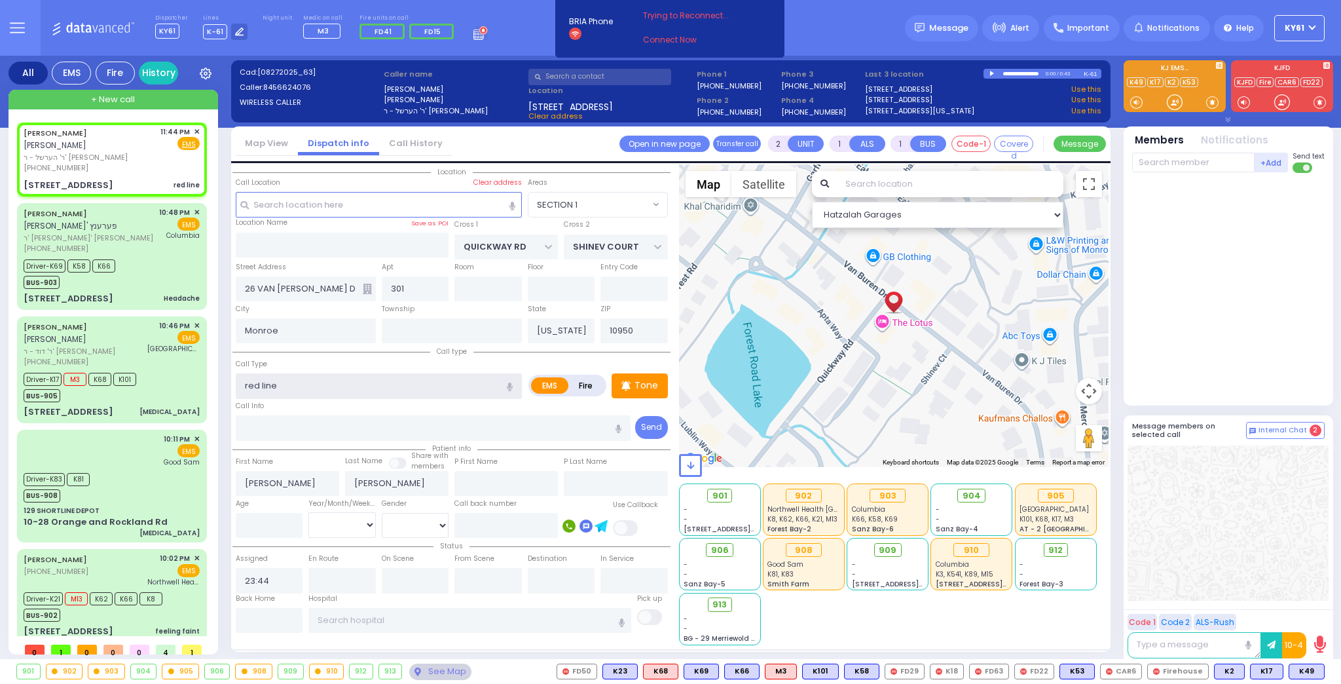
radio input "true"
select select
select select "Hatzalah Garages"
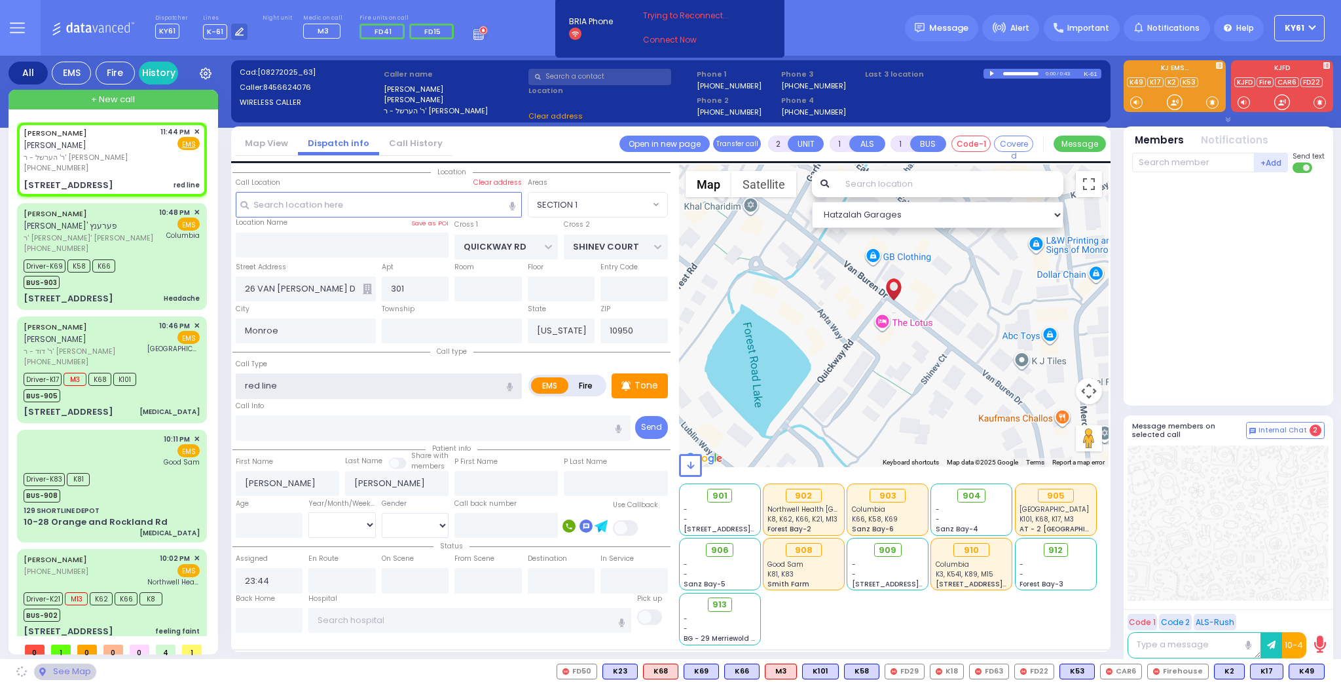
click at [250, 382] on input "red line" at bounding box center [379, 385] width 286 height 25
select select "SECTION 1"
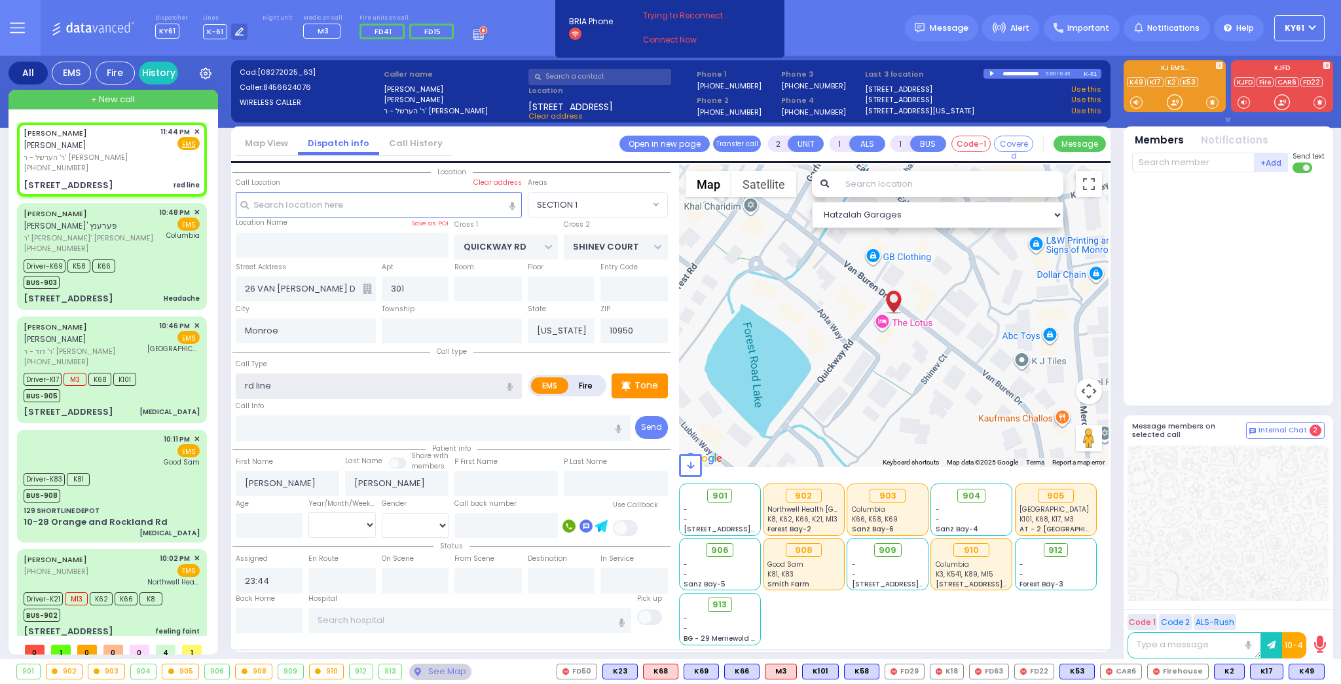
type input "rRd line"
select select
radio input "true"
select select
select select "Hatzalah Garages"
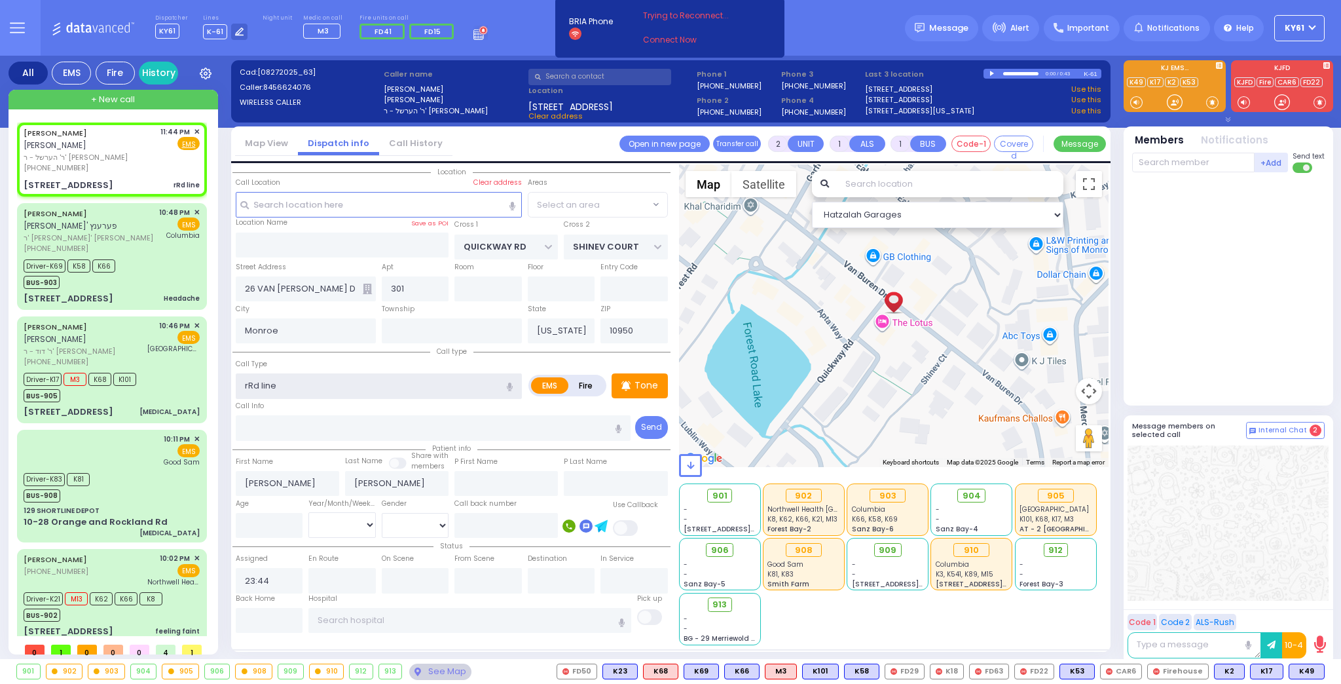
select select "SECTION 1"
type input "rRd line"
drag, startPoint x: 248, startPoint y: 387, endPoint x: 355, endPoint y: 371, distance: 108.6
click at [367, 365] on div "Call Type rRd line" at bounding box center [379, 378] width 286 height 42
select select
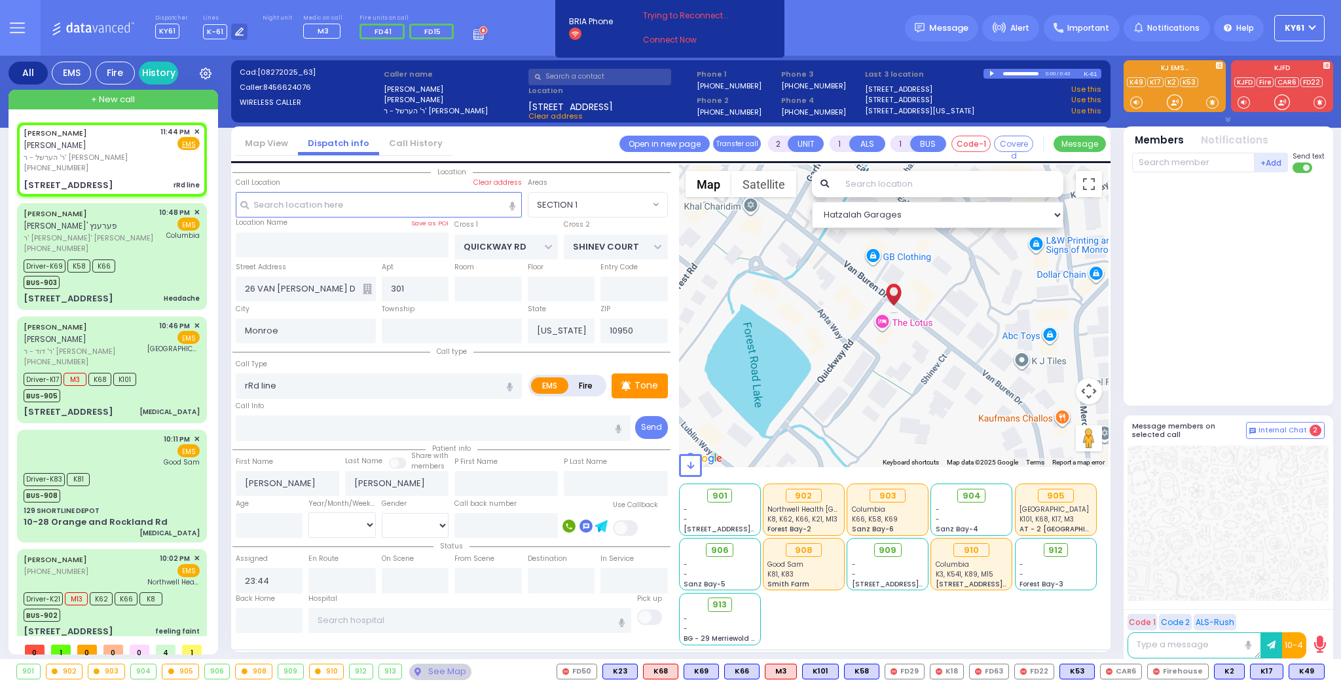
radio input "true"
select select
select select "Hatzalah Garages"
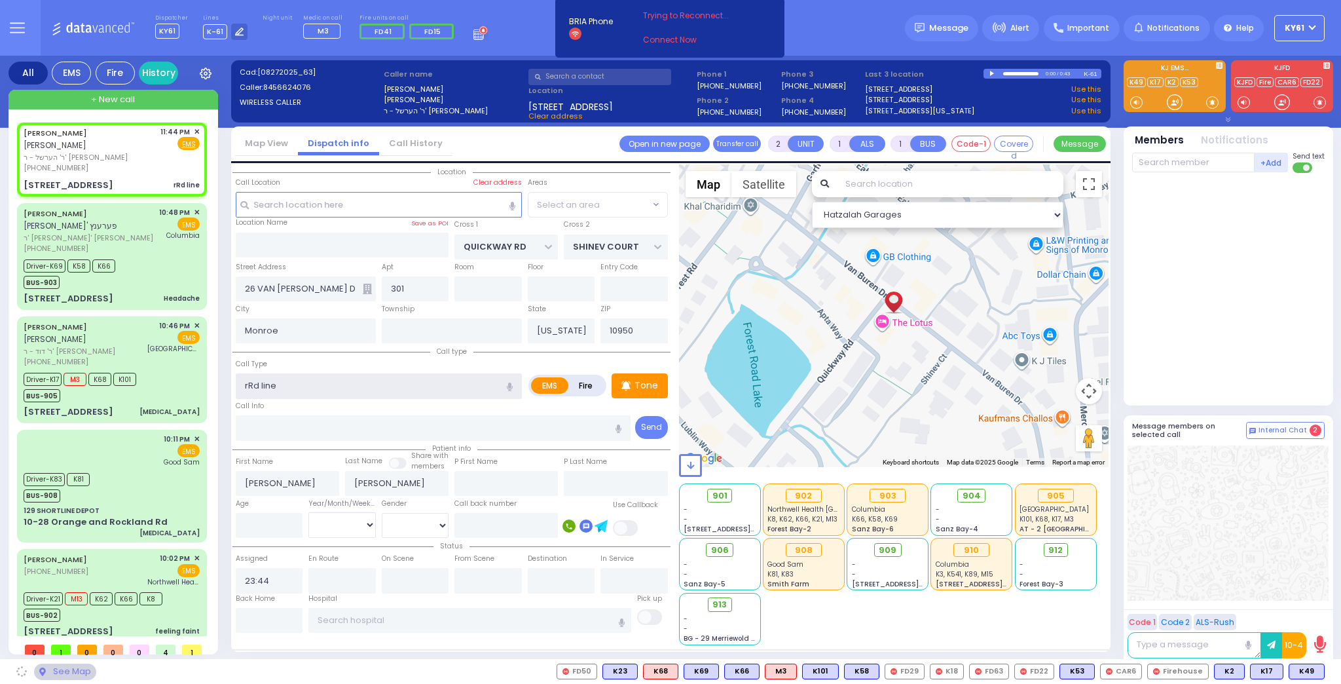
click at [259, 383] on input "rRd line" at bounding box center [379, 385] width 286 height 25
select select "SECTION 1"
type input "line"
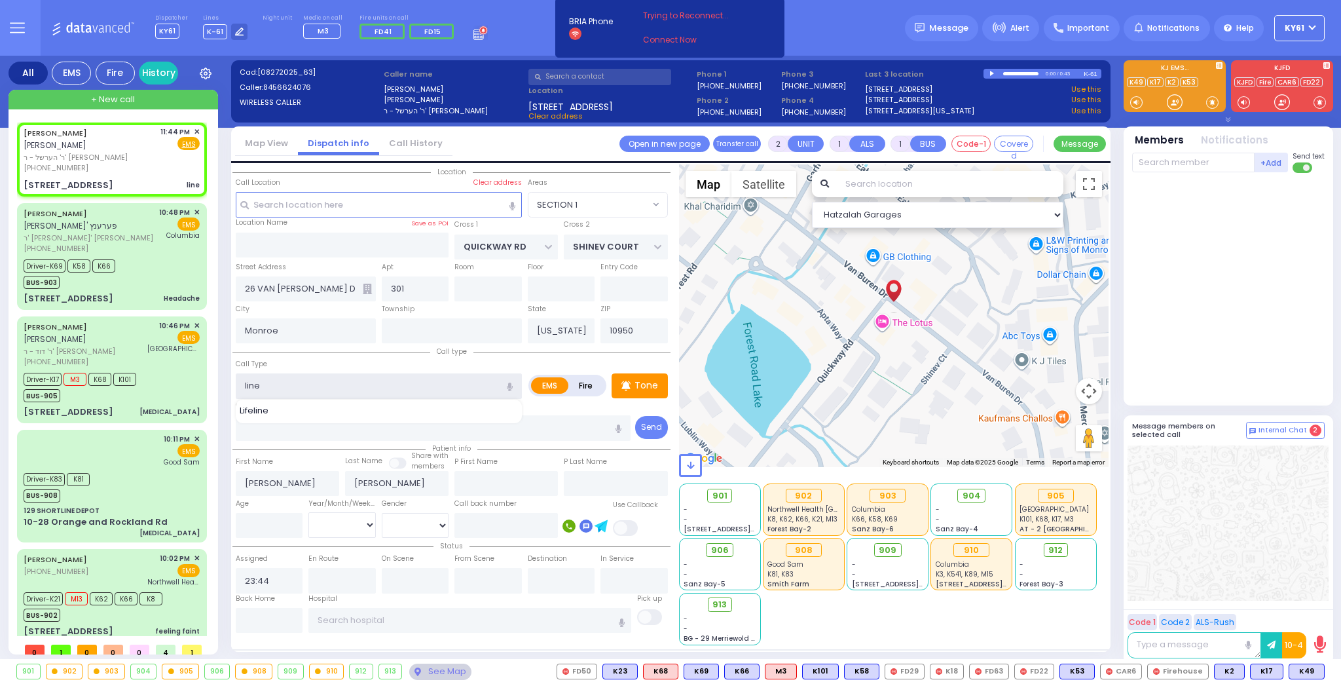
select select
radio input "true"
select select
select select "Hatzalah Garages"
type input "R line"
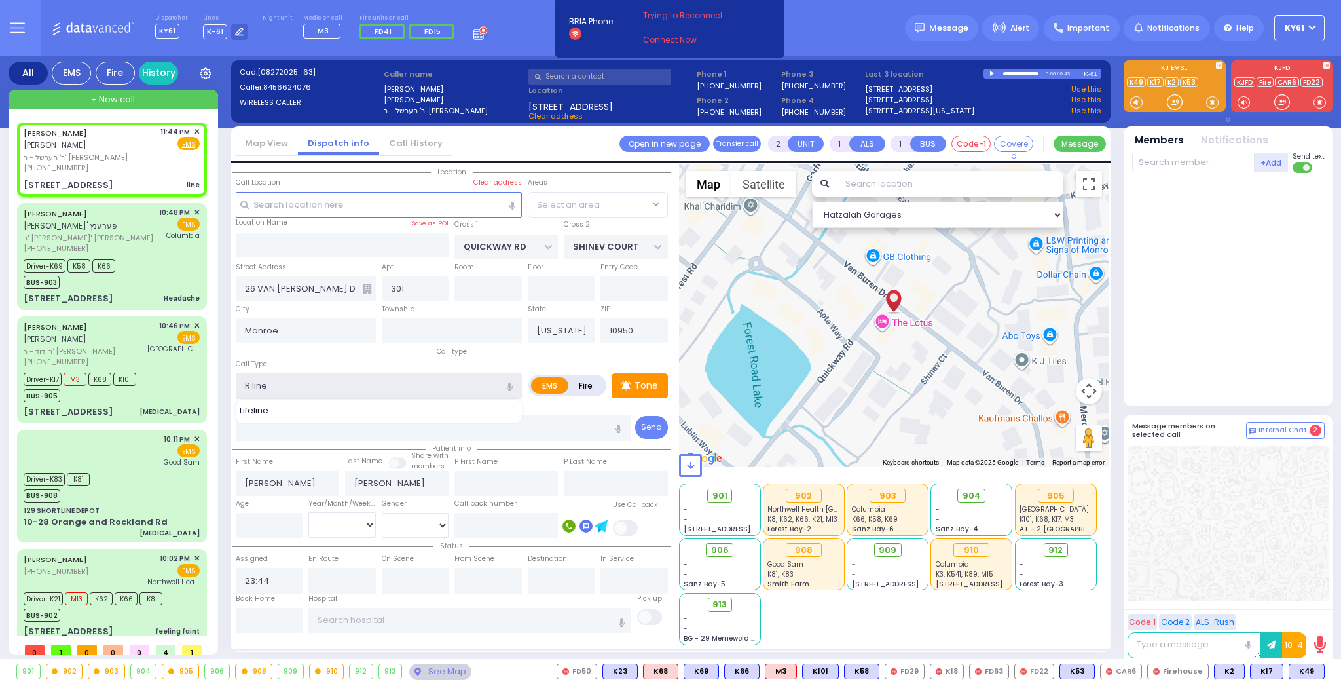
select select "SECTION 1"
type input "Red line"
select select
radio input "true"
select select
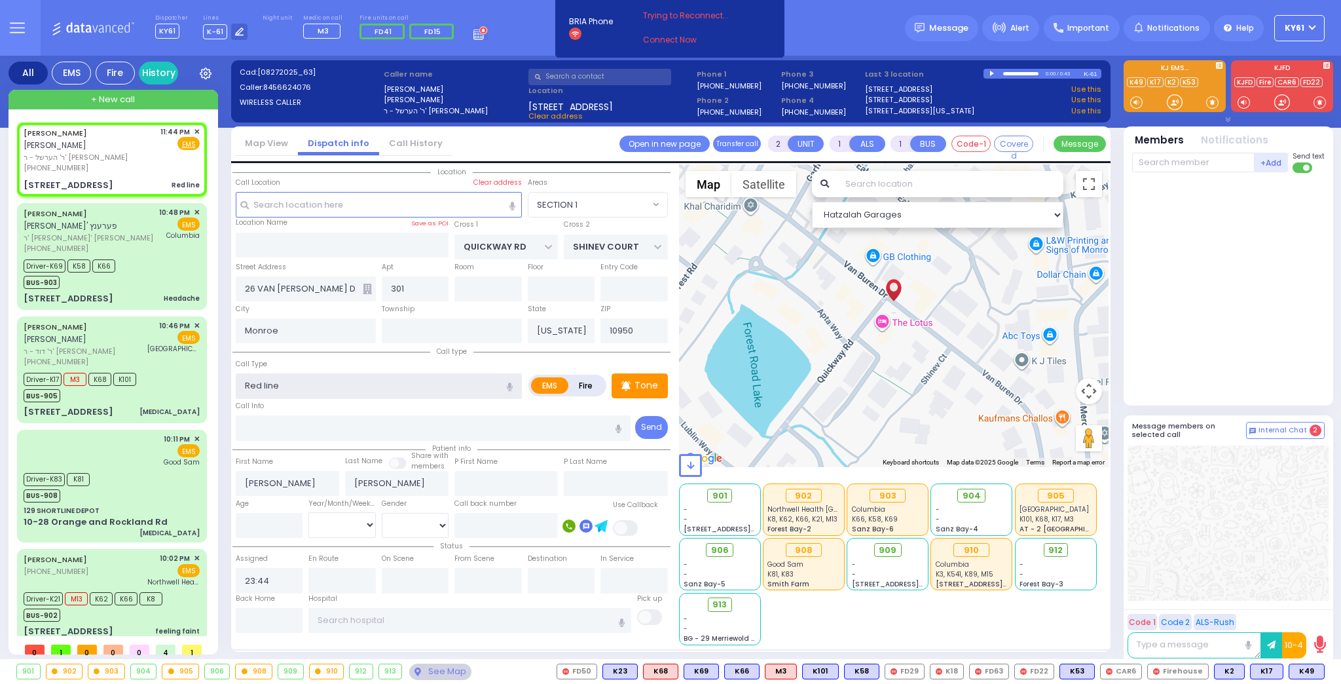
select select "Hatzalah Garages"
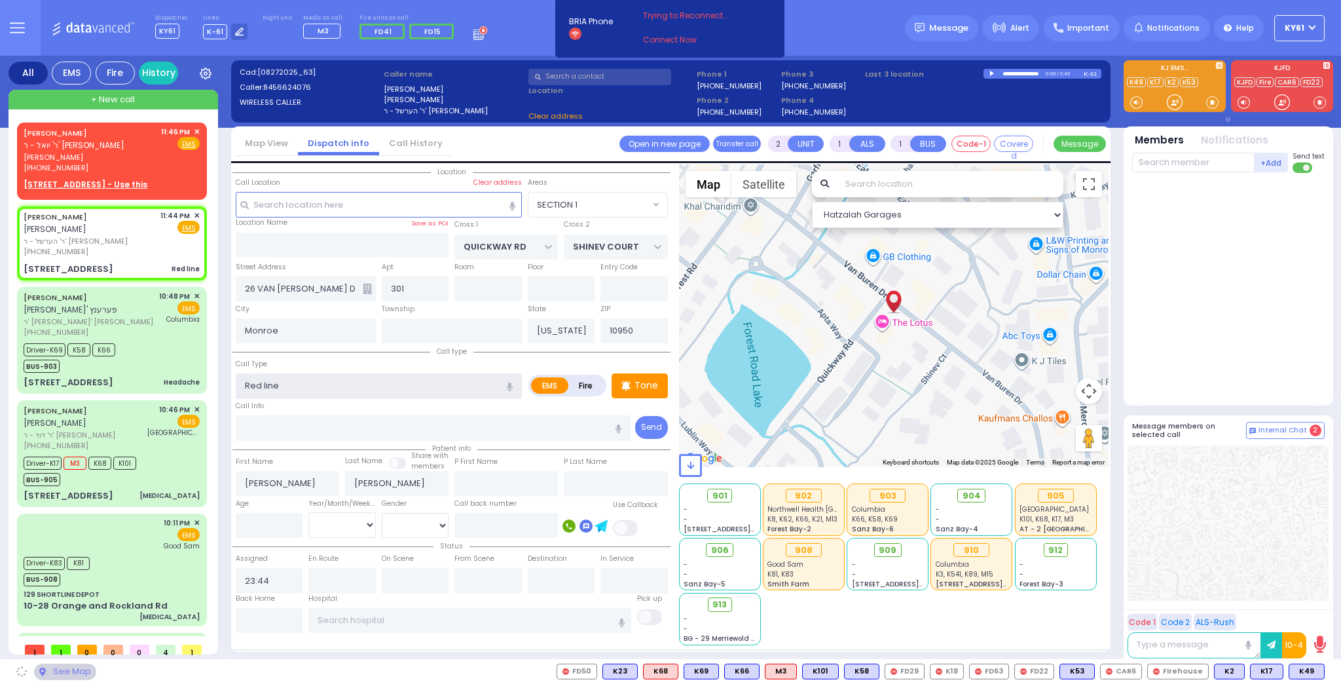
select select
radio input "true"
select select
select select "Hatzalah Garages"
select select "SECTION 1"
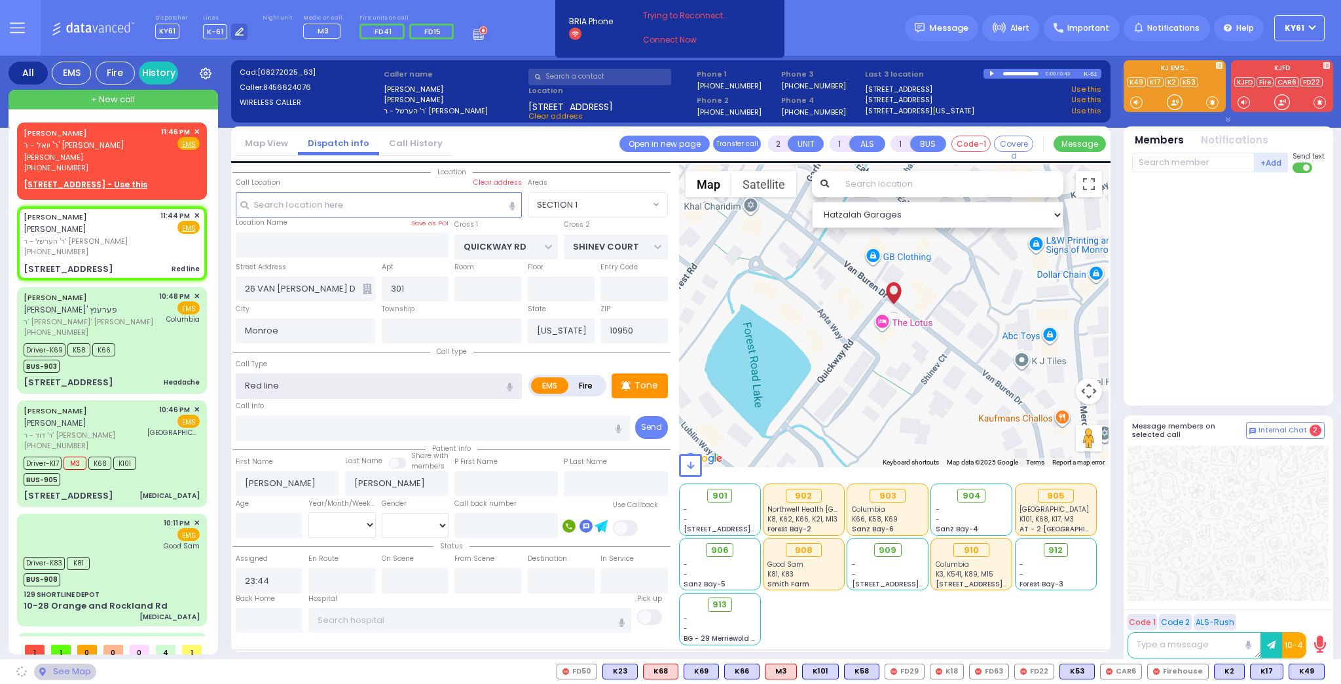
select select "SECTION 1"
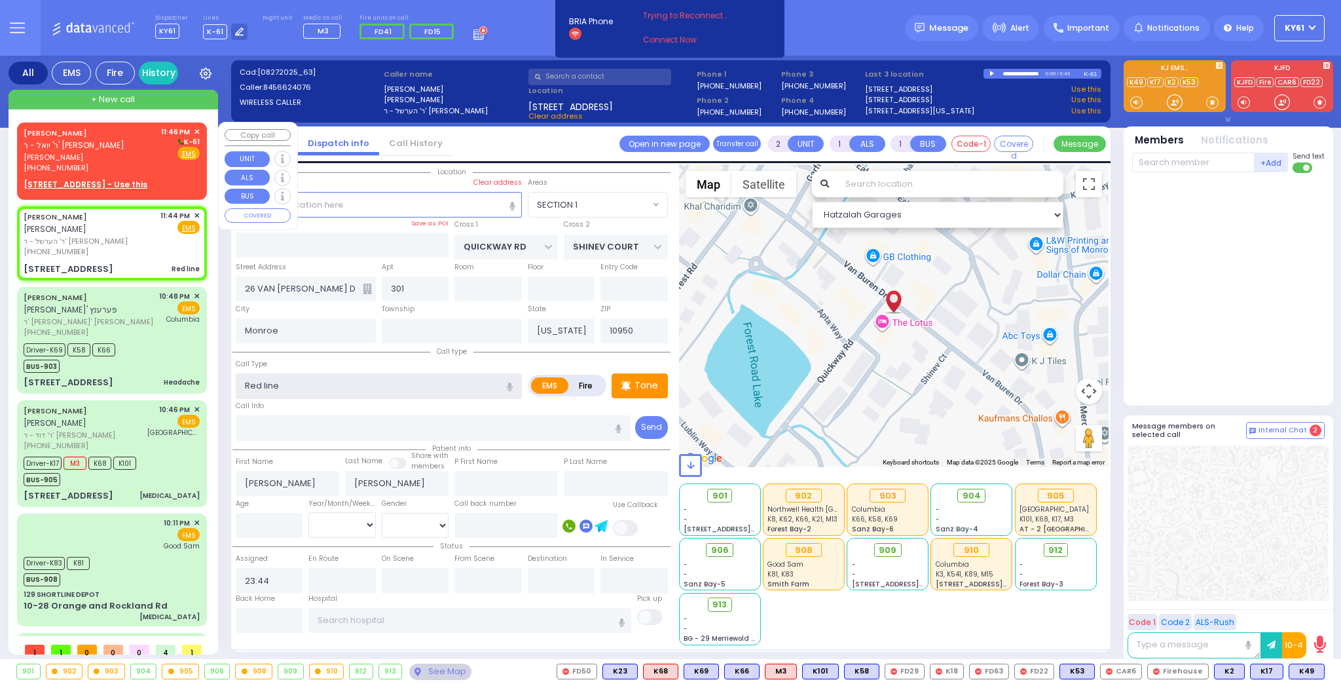
type input "Red line"
click at [168, 174] on div "SHLOME LEFKOWITZ ר' יואל - ר' יוסף שלמה גרינפעלד שלמה לעפקאוויטש (845) 537-7160…" at bounding box center [112, 158] width 185 height 69
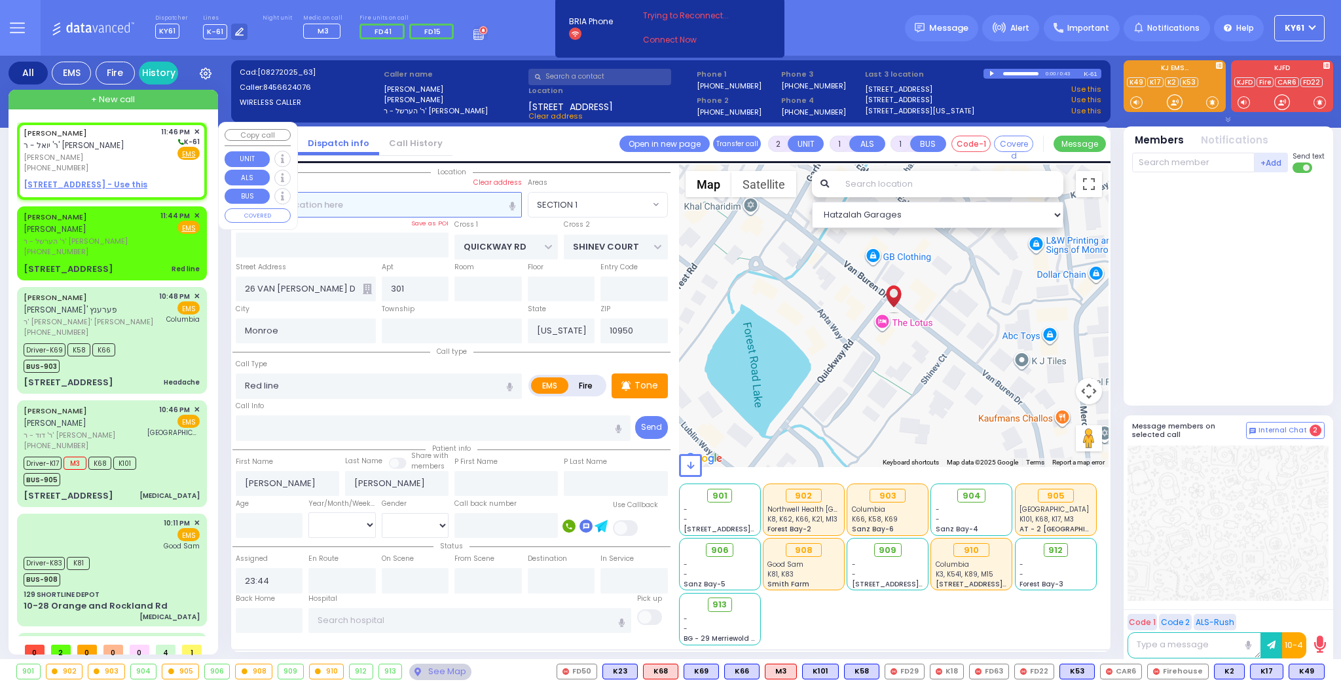
select select
radio input "true"
type input "SHLOME"
type input "[PERSON_NAME]"
select select
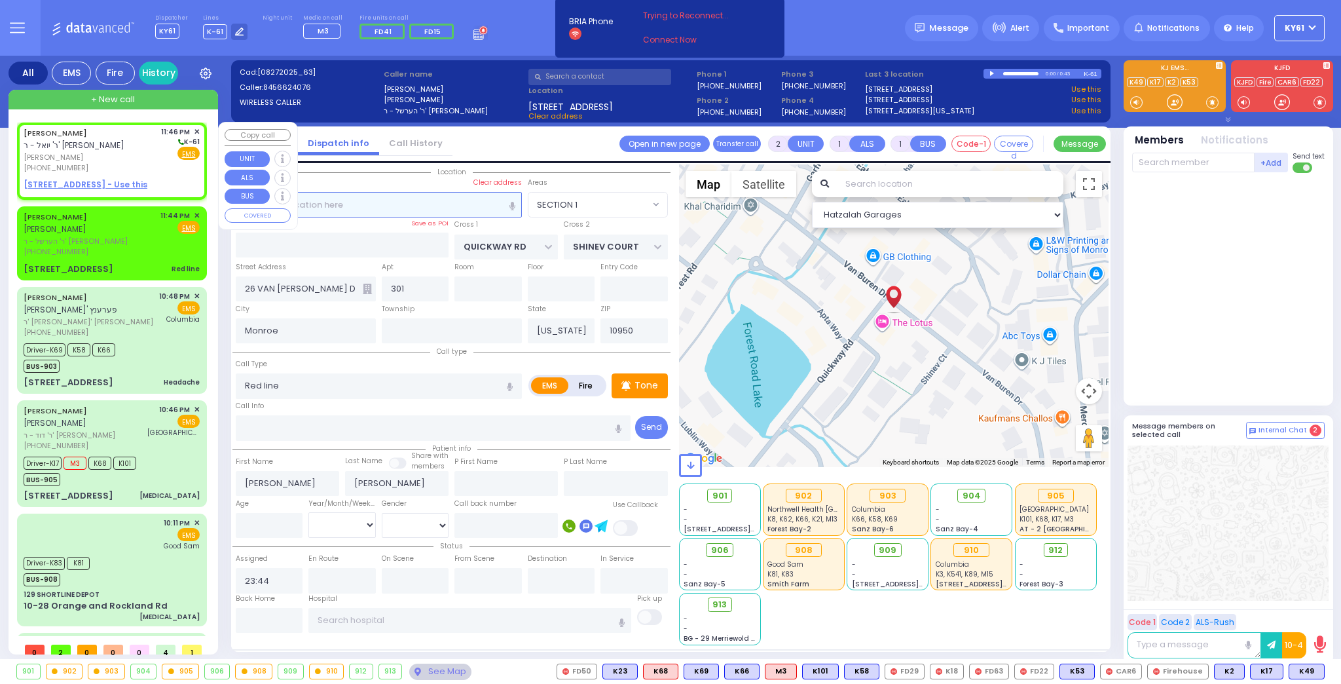
type input "23:46"
select select "Hatzalah Garages"
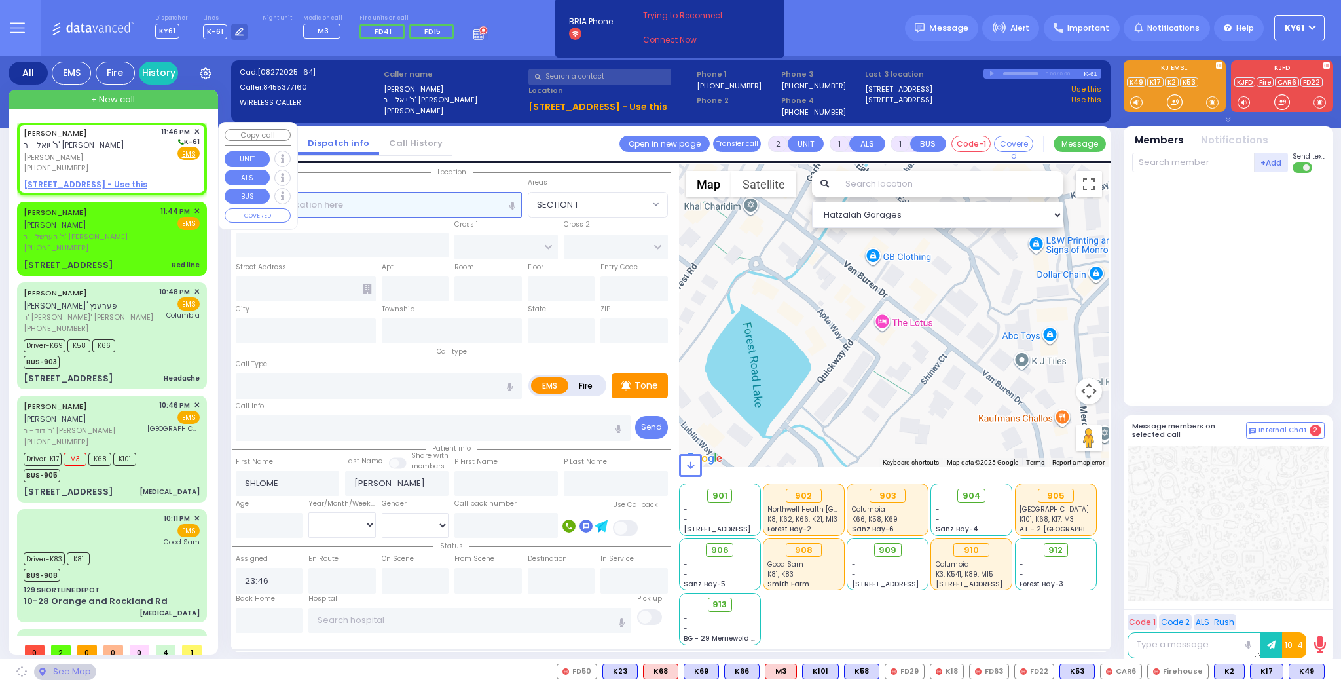
select select
radio input "true"
select select
select select "Hatzalah Garages"
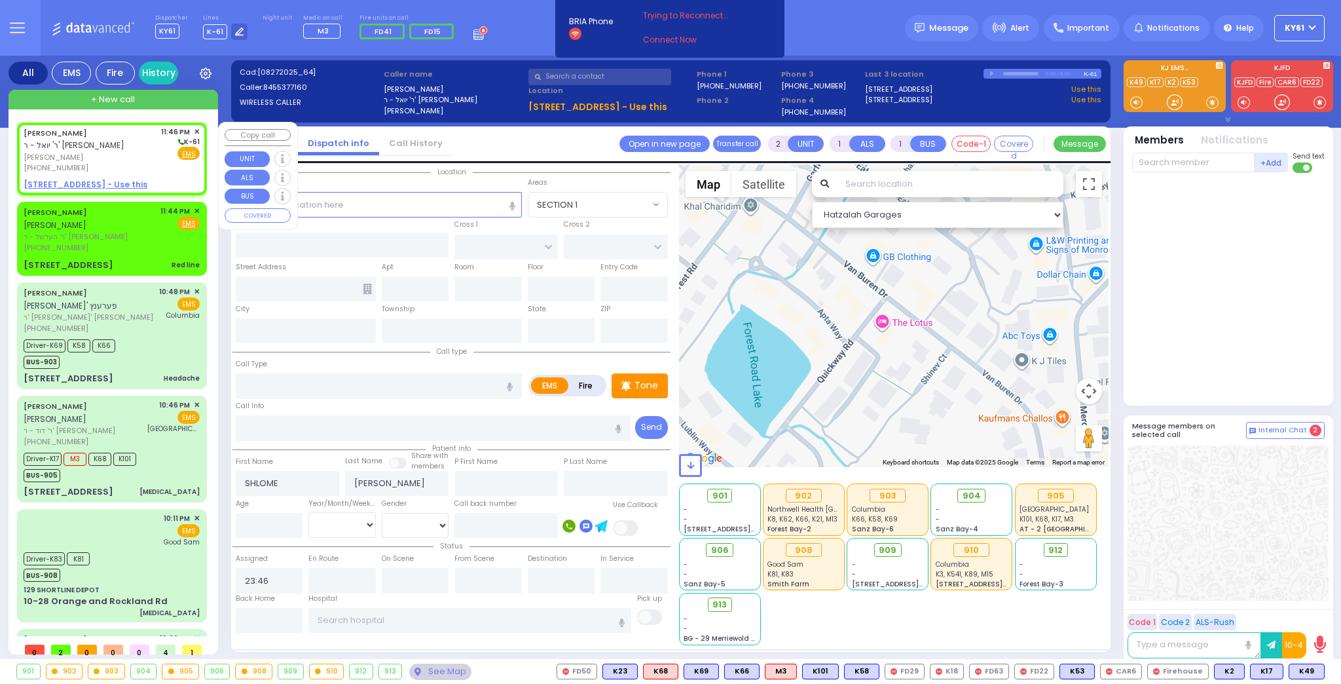
click at [39, 181] on u "[STREET_ADDRESS] - Use this" at bounding box center [86, 184] width 124 height 11
select select
radio input "true"
select select
select select "Hatzalah Garages"
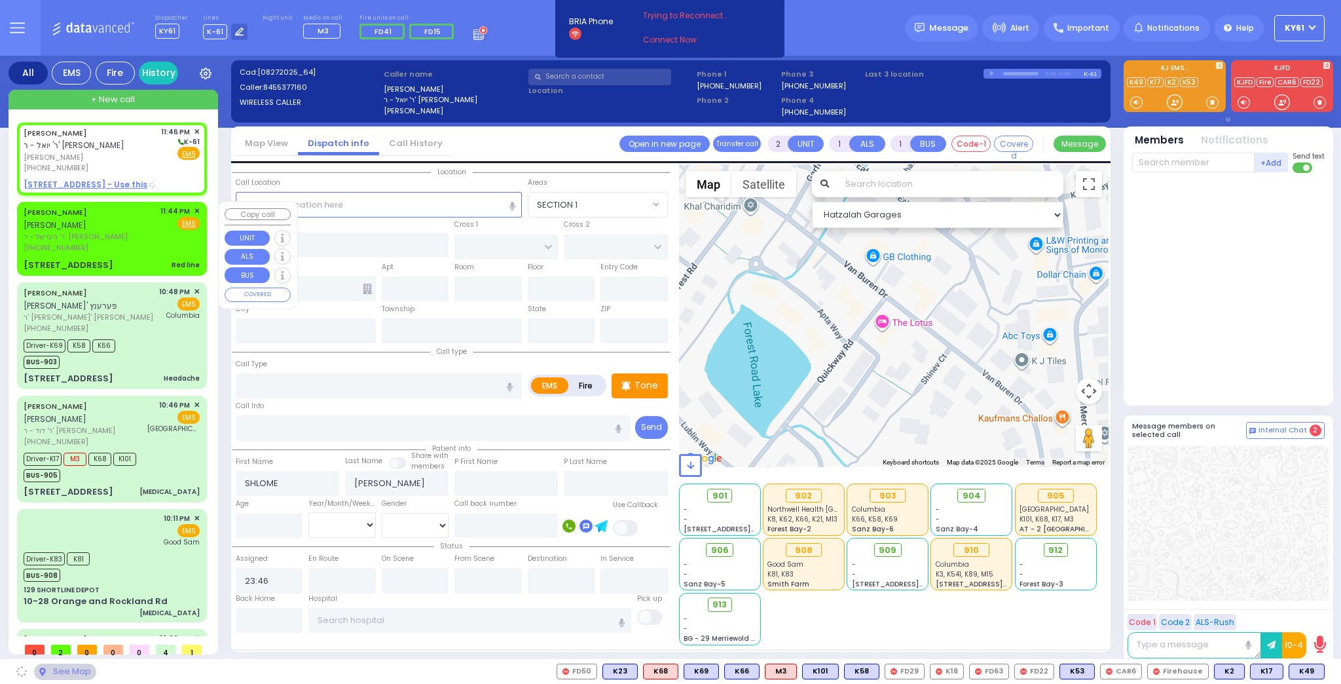
type input "SCHUNNEMUNK RD"
type input "7 LIZENSK BLVD"
type input "402"
type input "Monroe"
type input "[US_STATE]"
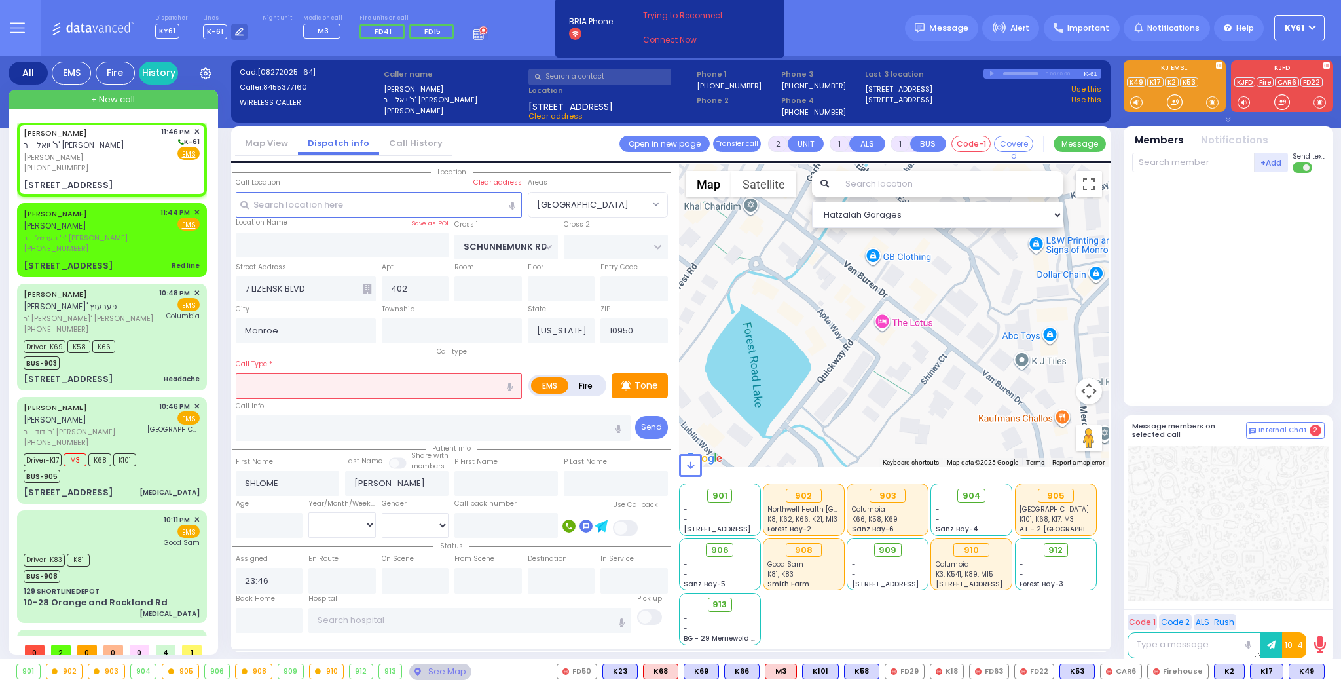
click at [318, 382] on input "text" at bounding box center [379, 385] width 286 height 25
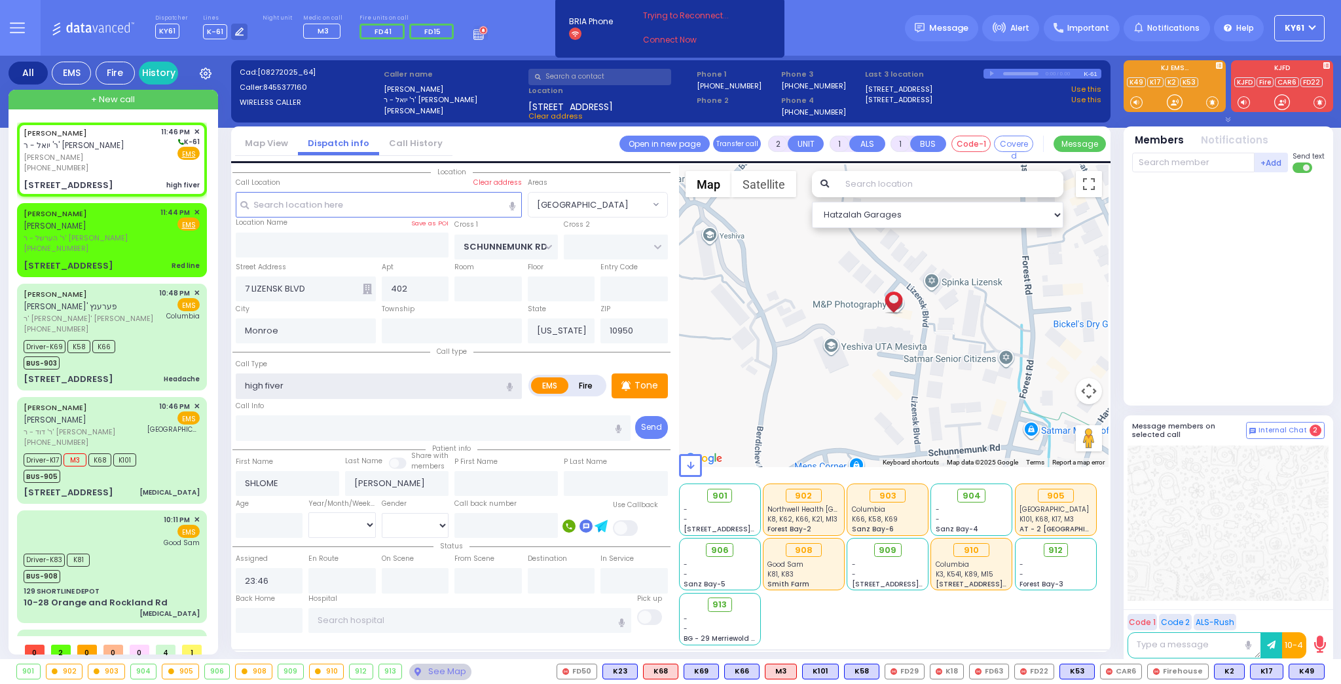
drag, startPoint x: 250, startPoint y: 384, endPoint x: 265, endPoint y: 386, distance: 15.2
click at [252, 384] on input "high fiver" at bounding box center [379, 385] width 286 height 25
click at [267, 386] on input "hHgh fiver" at bounding box center [379, 385] width 286 height 25
drag, startPoint x: 291, startPoint y: 383, endPoint x: 305, endPoint y: 383, distance: 13.8
click at [296, 383] on input "High fiver" at bounding box center [379, 385] width 286 height 25
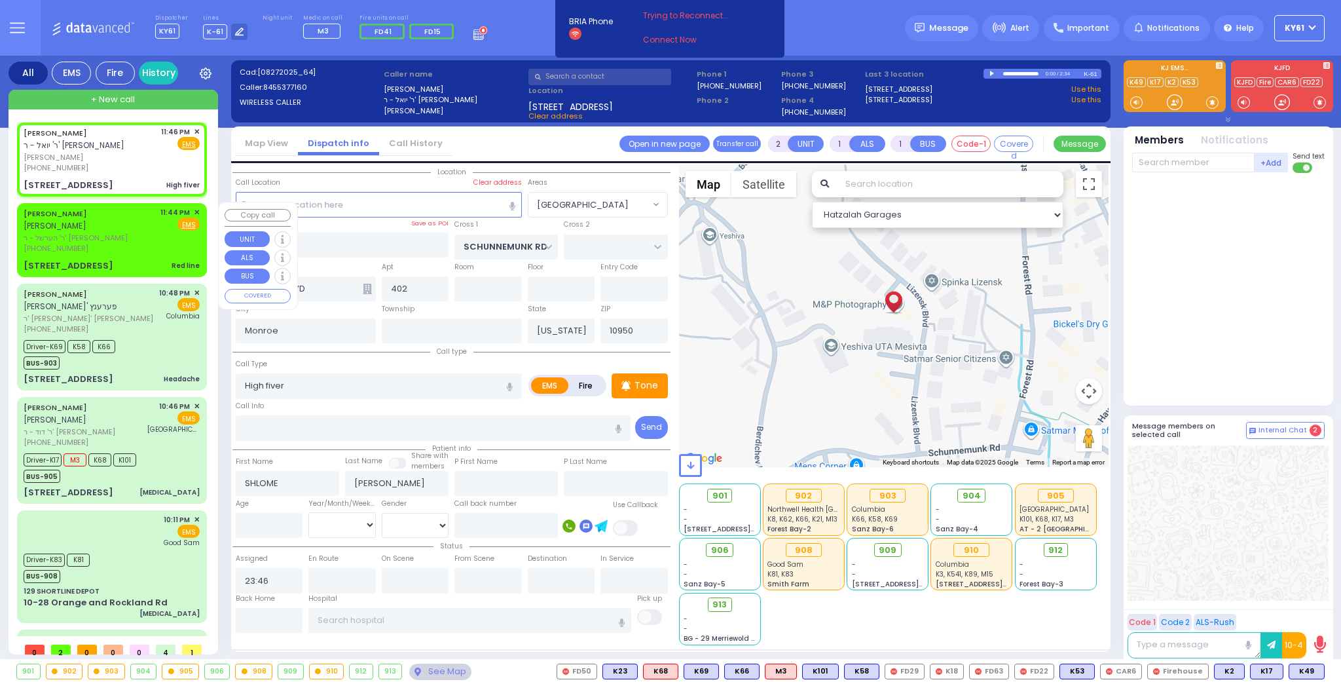
click at [143, 239] on div "[PERSON_NAME] ר' הערשל - ר' [PERSON_NAME] [PHONE_NUMBER] 11:44 PM ✕ Fire EMS" at bounding box center [112, 230] width 176 height 47
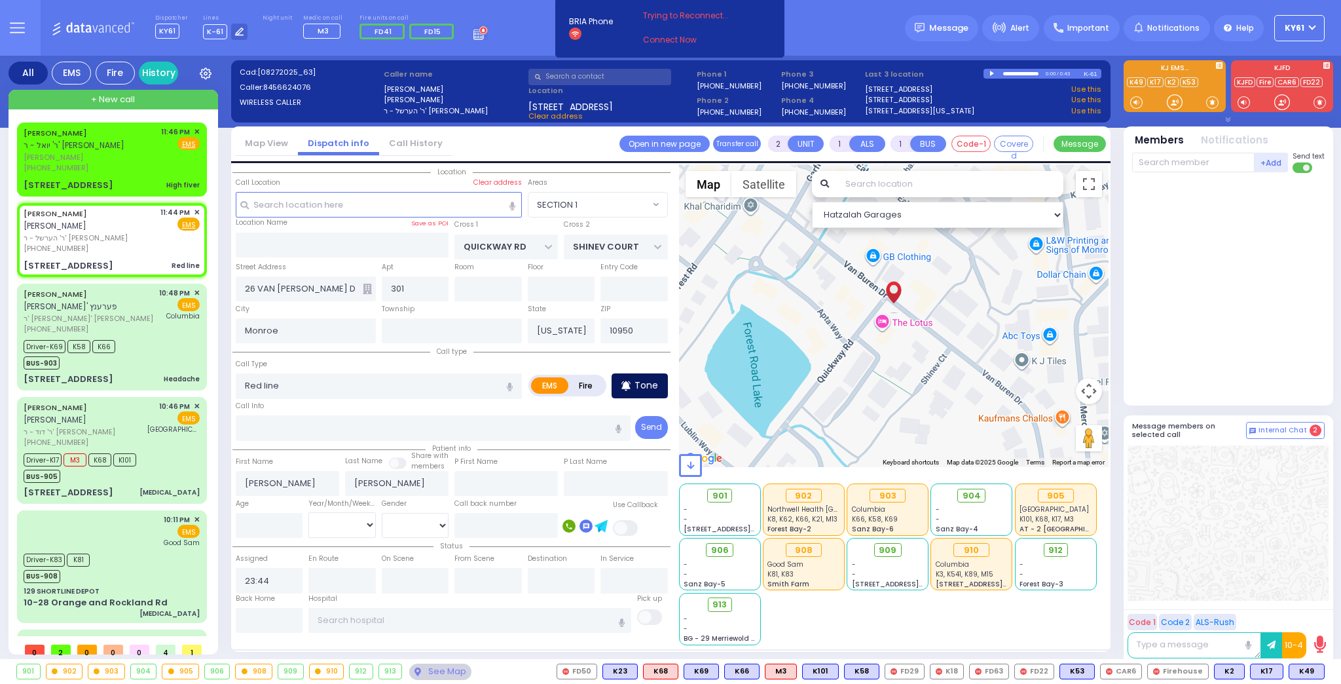
click at [646, 384] on p "Tone" at bounding box center [647, 386] width 24 height 14
click at [639, 381] on p "Tone" at bounding box center [647, 386] width 24 height 14
click at [640, 381] on p "Tone" at bounding box center [647, 386] width 24 height 14
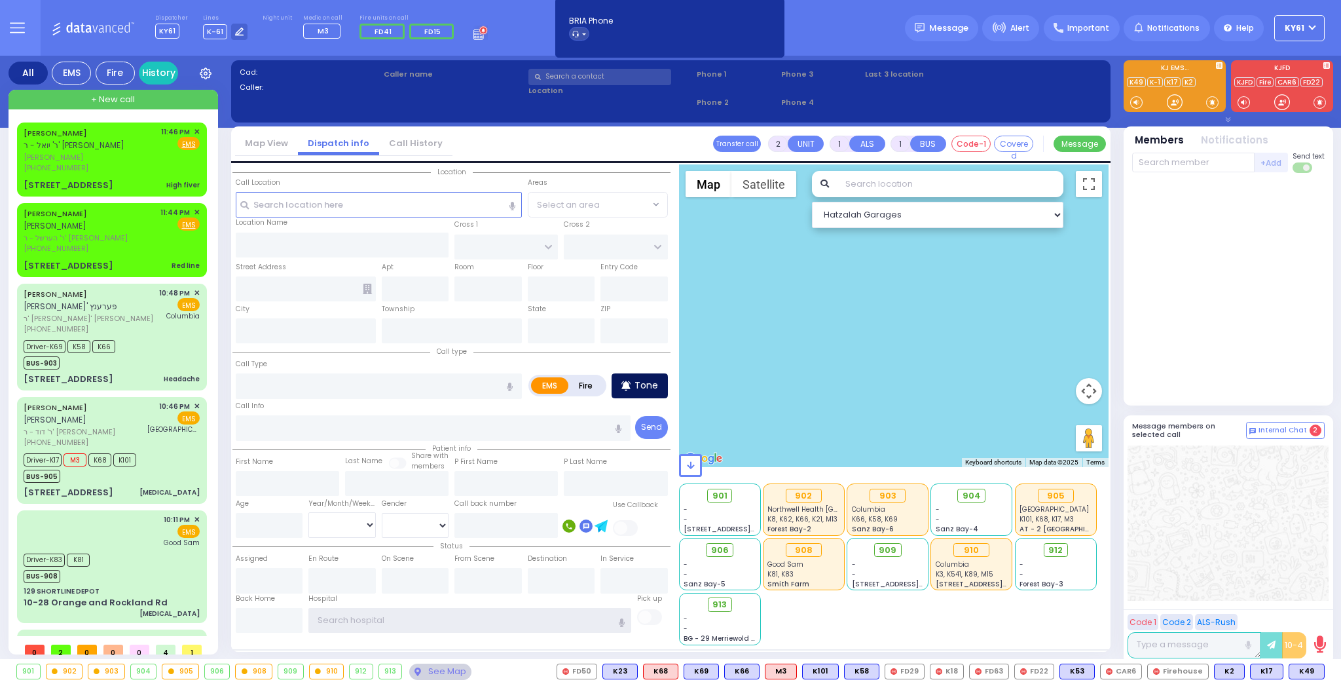
type input "ky61"
click at [641, 386] on p "Tone" at bounding box center [647, 386] width 24 height 14
click at [636, 384] on p "Tone" at bounding box center [647, 386] width 24 height 14
click at [637, 388] on p "Tone" at bounding box center [647, 386] width 24 height 14
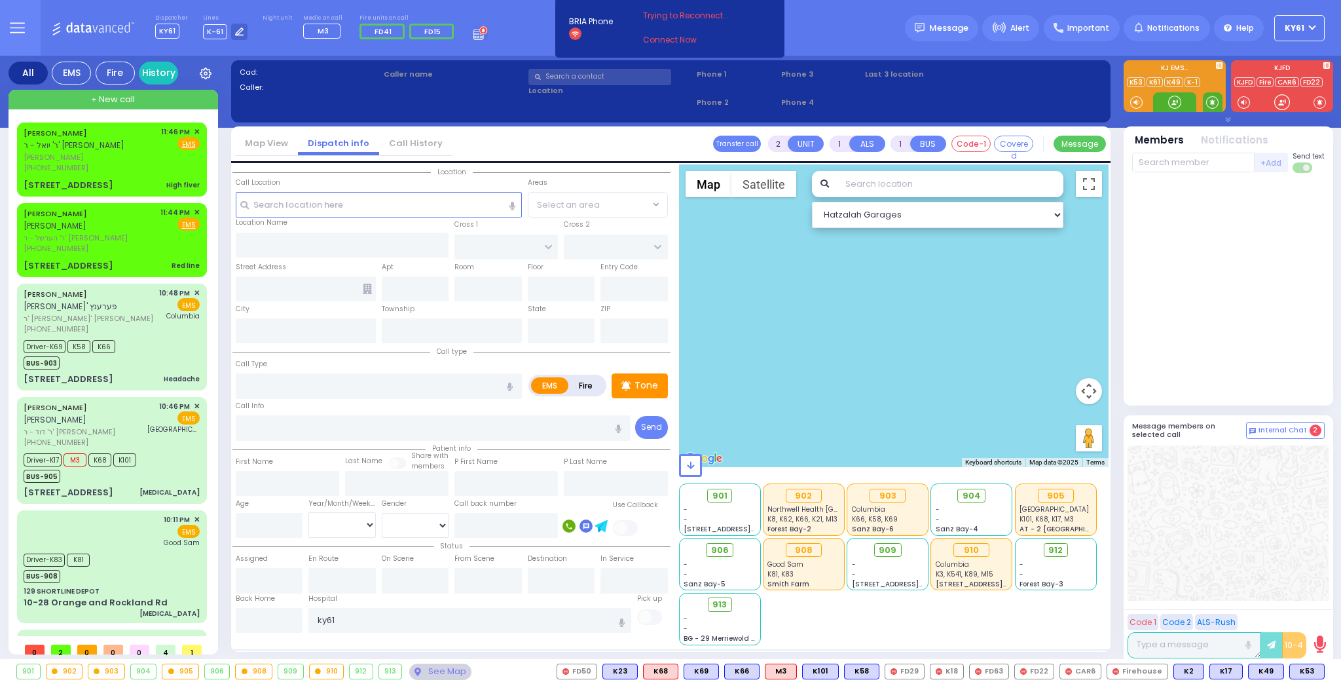
click at [1208, 102] on span at bounding box center [1212, 102] width 12 height 13
click at [134, 239] on div "[PERSON_NAME] ר' הערשל - ר' [PERSON_NAME] [PHONE_NUMBER] 11:44 PM ✕ Fire EMS" at bounding box center [112, 230] width 176 height 47
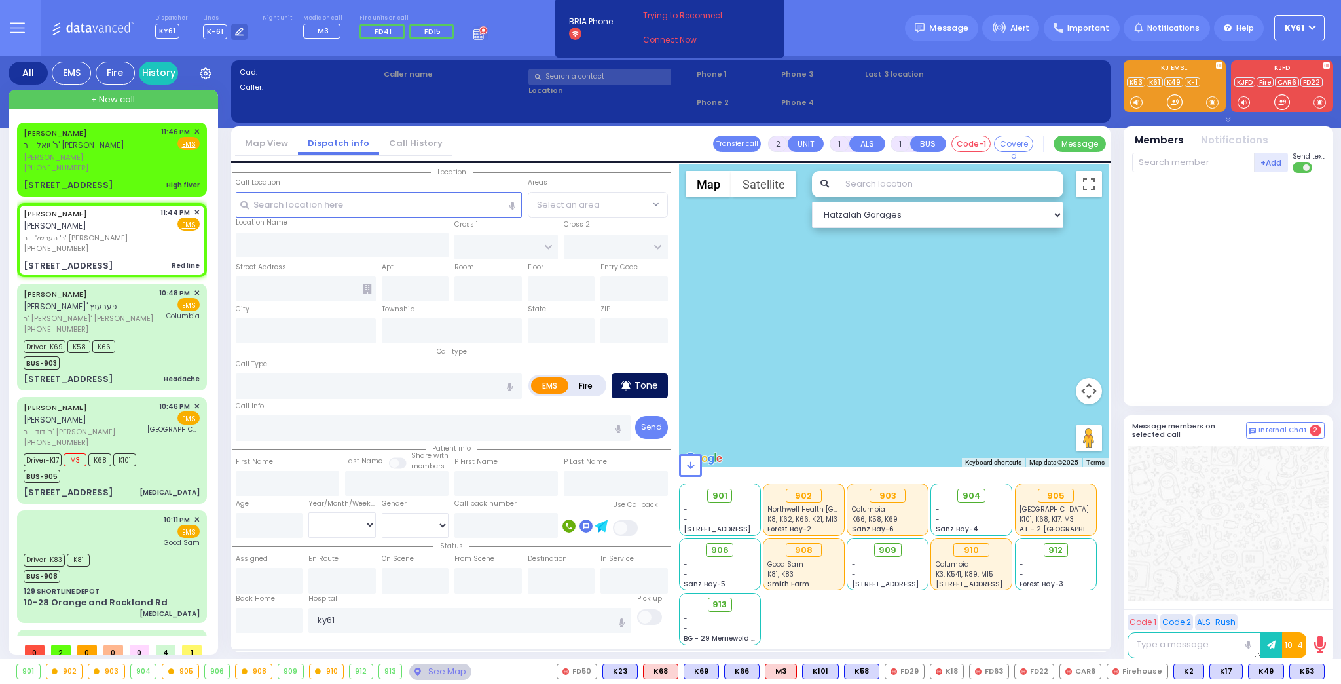
select select
type input "Red line"
radio input "true"
type input "[PERSON_NAME]"
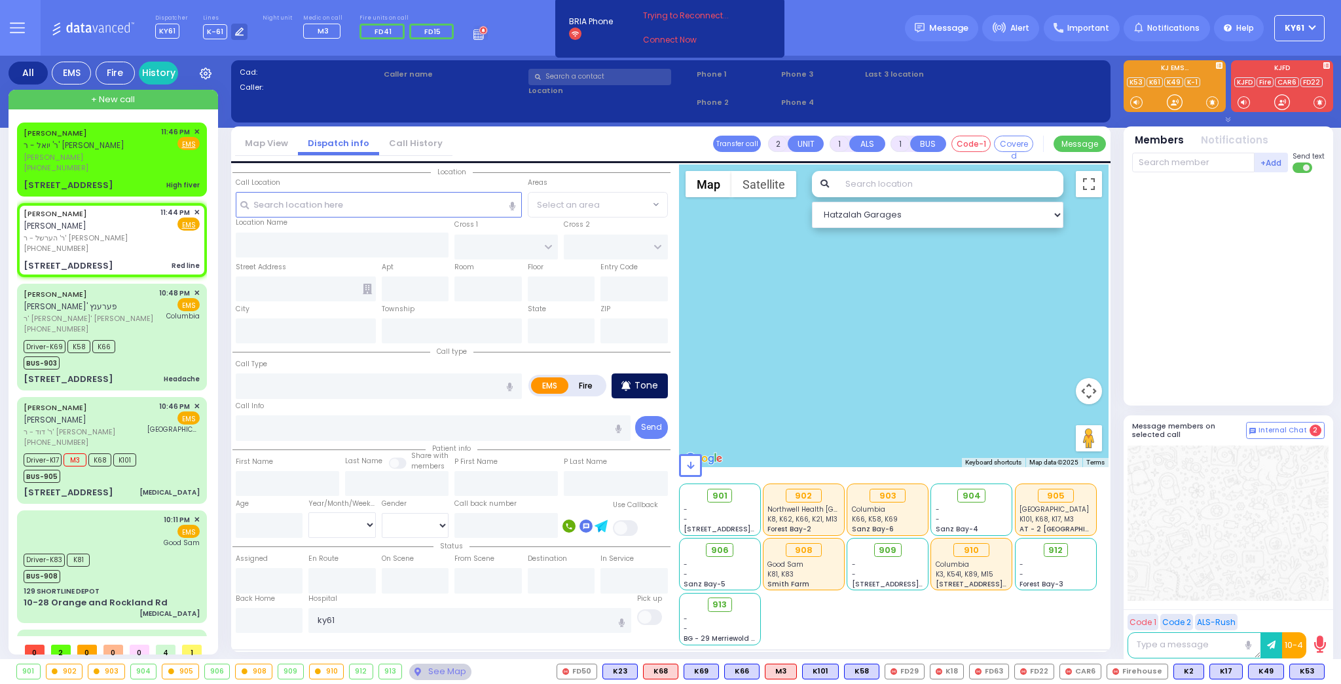
select select
type input "23:44"
select select "Hatzalah Garages"
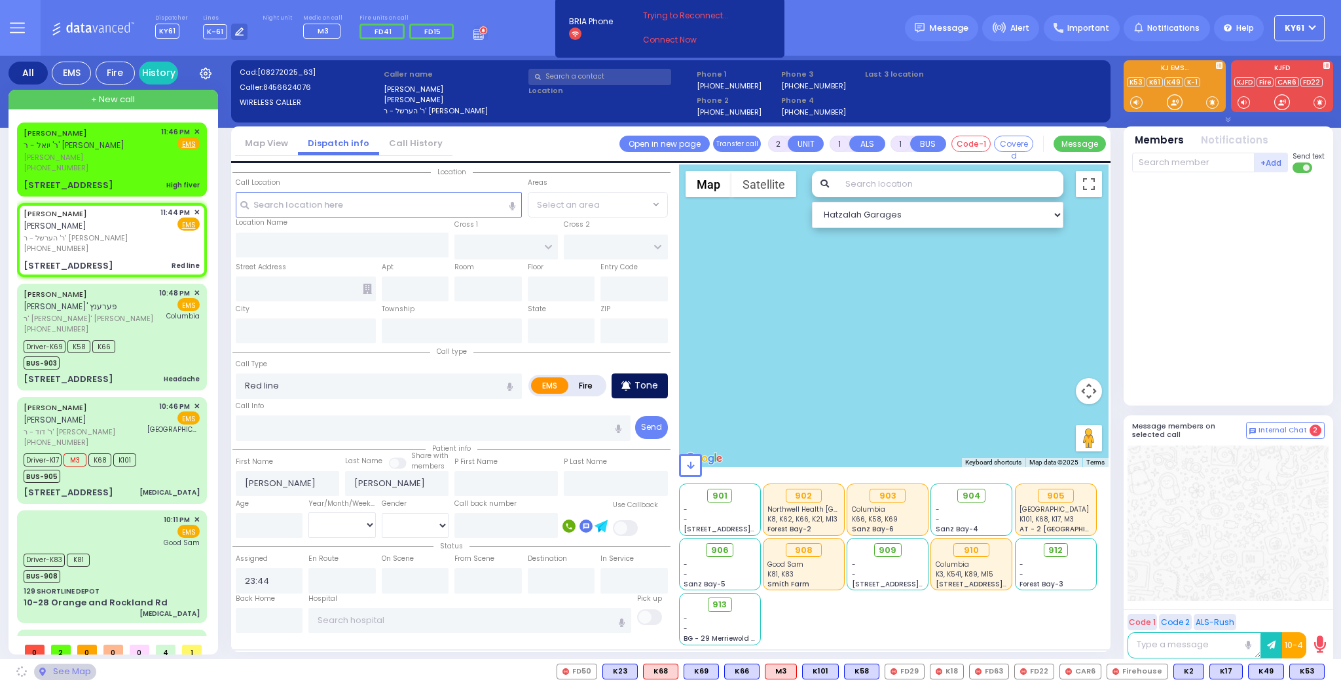
click at [627, 385] on icon at bounding box center [626, 386] width 9 height 10
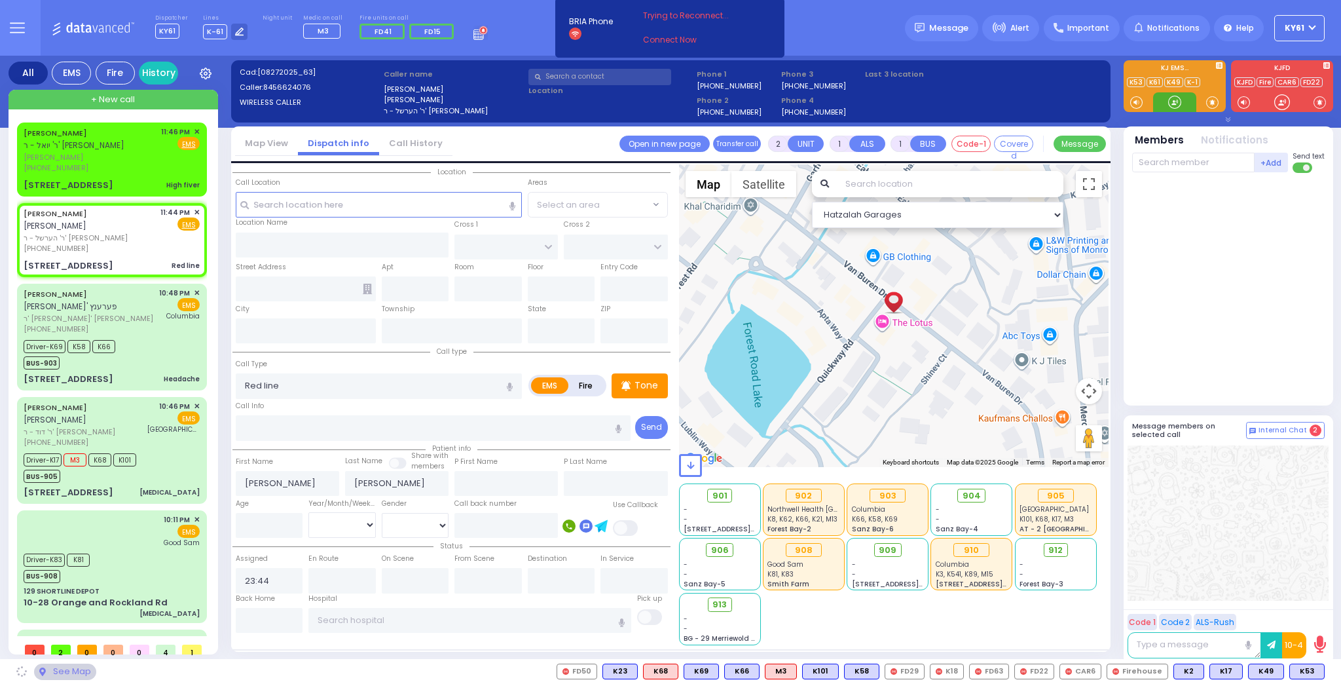
type input "QUICKWAY RD"
type input "SHINEV COURT"
type input "26 VAN [PERSON_NAME] DR"
type input "301"
type input "Monroe"
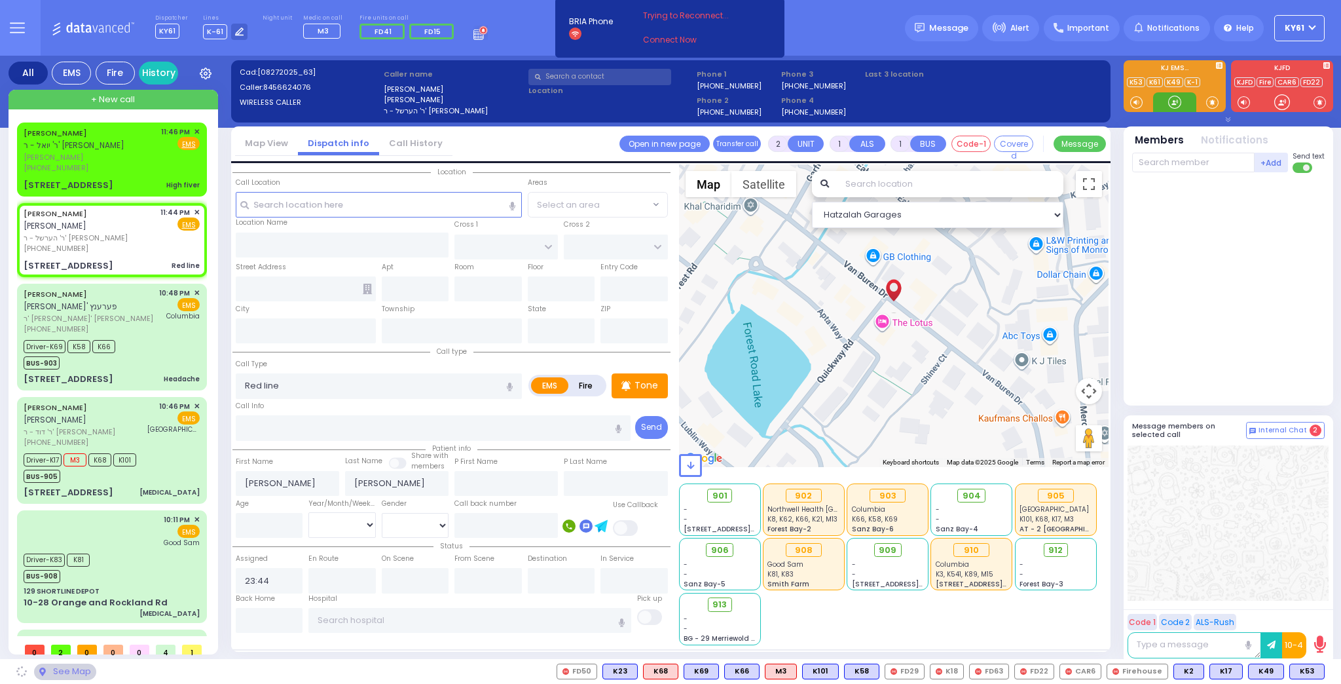
type input "[US_STATE]"
type input "10950"
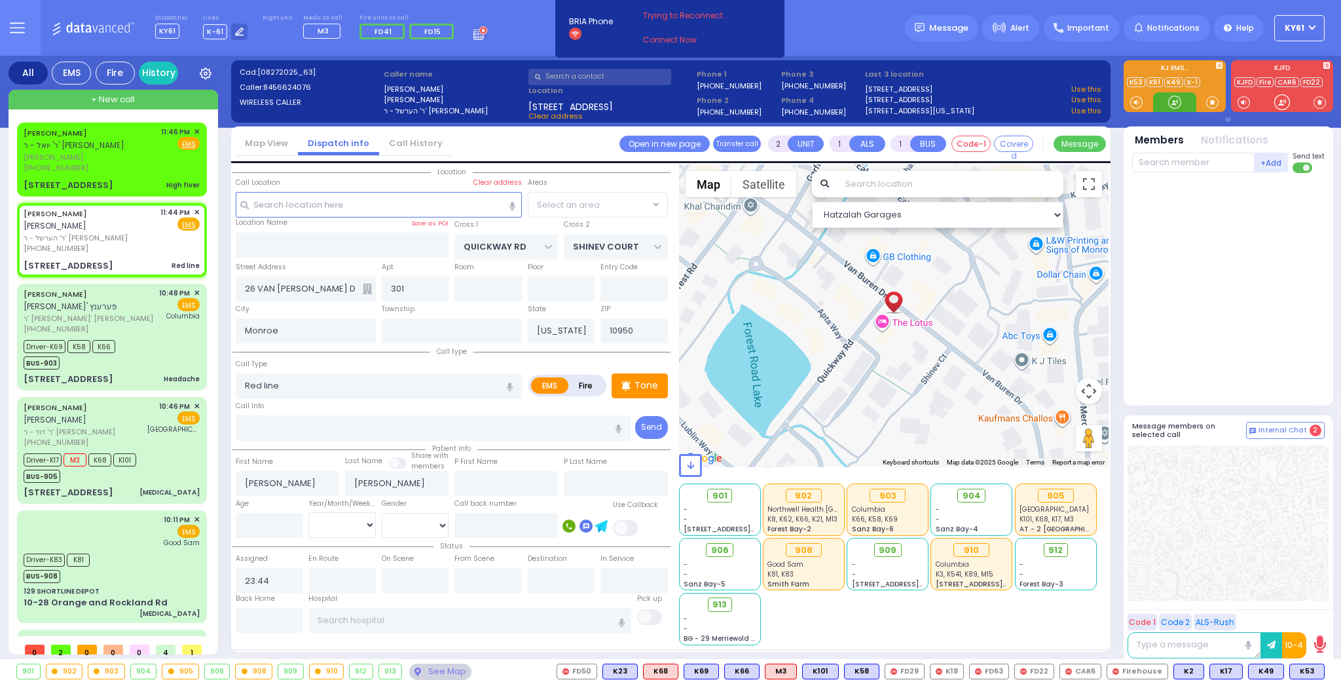
select select "SECTION 1"
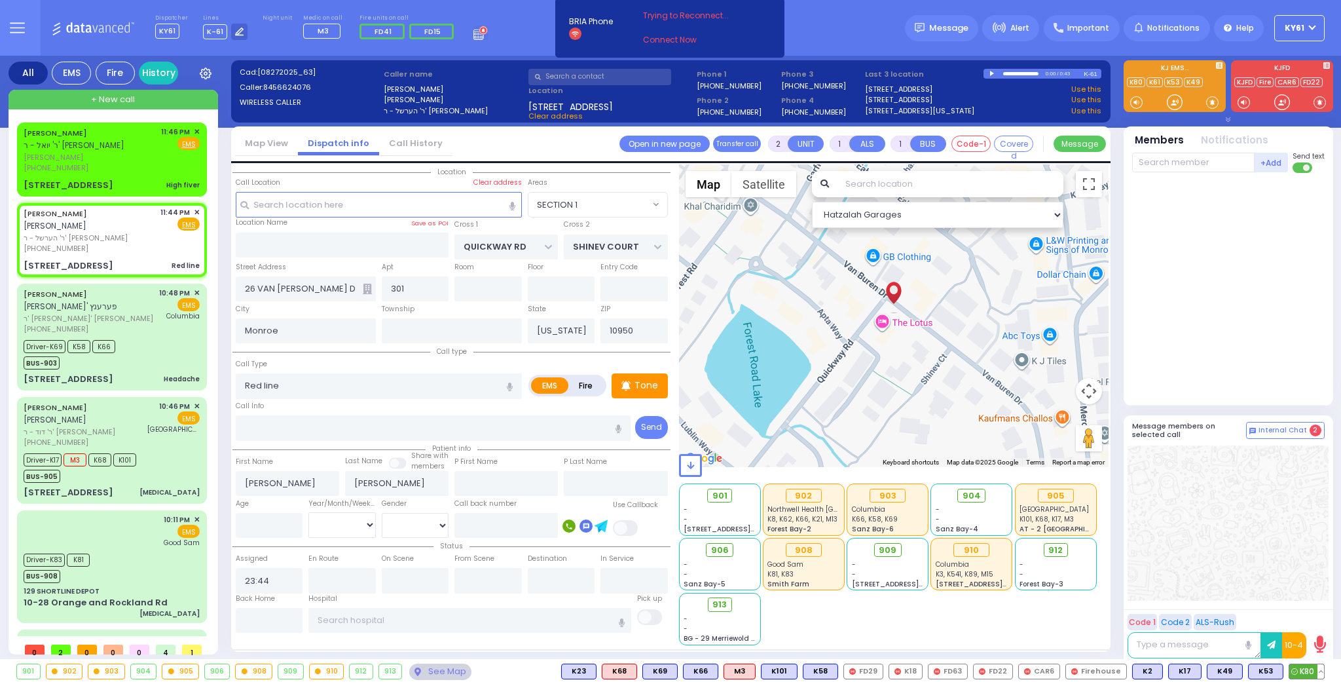
click at [1300, 668] on span "K80" at bounding box center [1307, 671] width 35 height 14
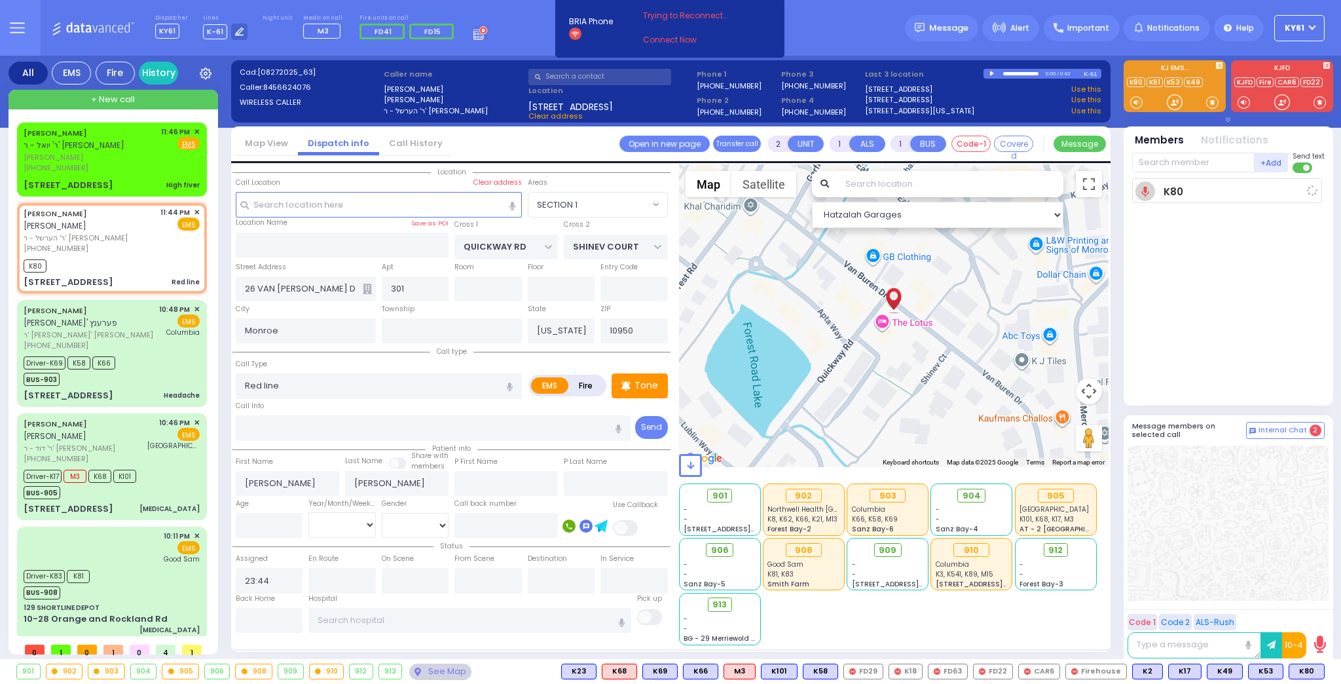
select select
radio input "true"
select select
type input "23:52"
select select "Hatzalah Garages"
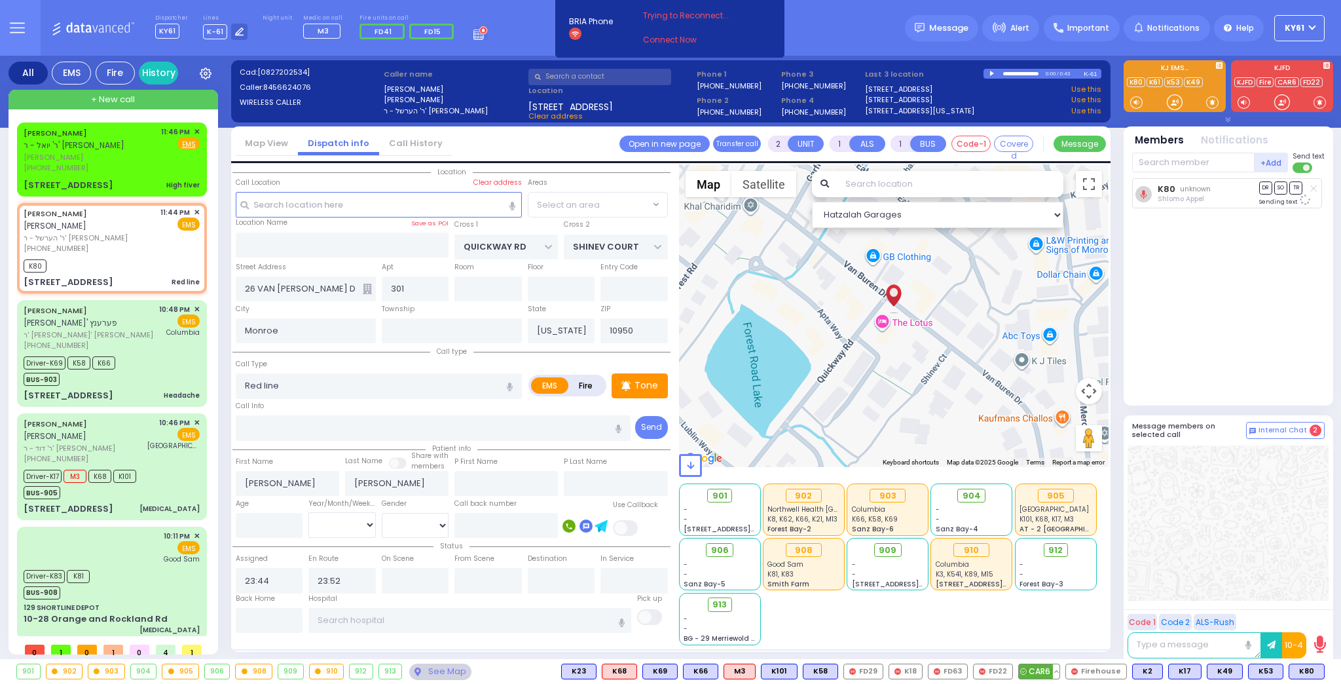
select select "SECTION 1"
drag, startPoint x: 1302, startPoint y: 667, endPoint x: 1311, endPoint y: 663, distance: 9.4
click at [1303, 665] on span "K22" at bounding box center [1307, 671] width 34 height 14
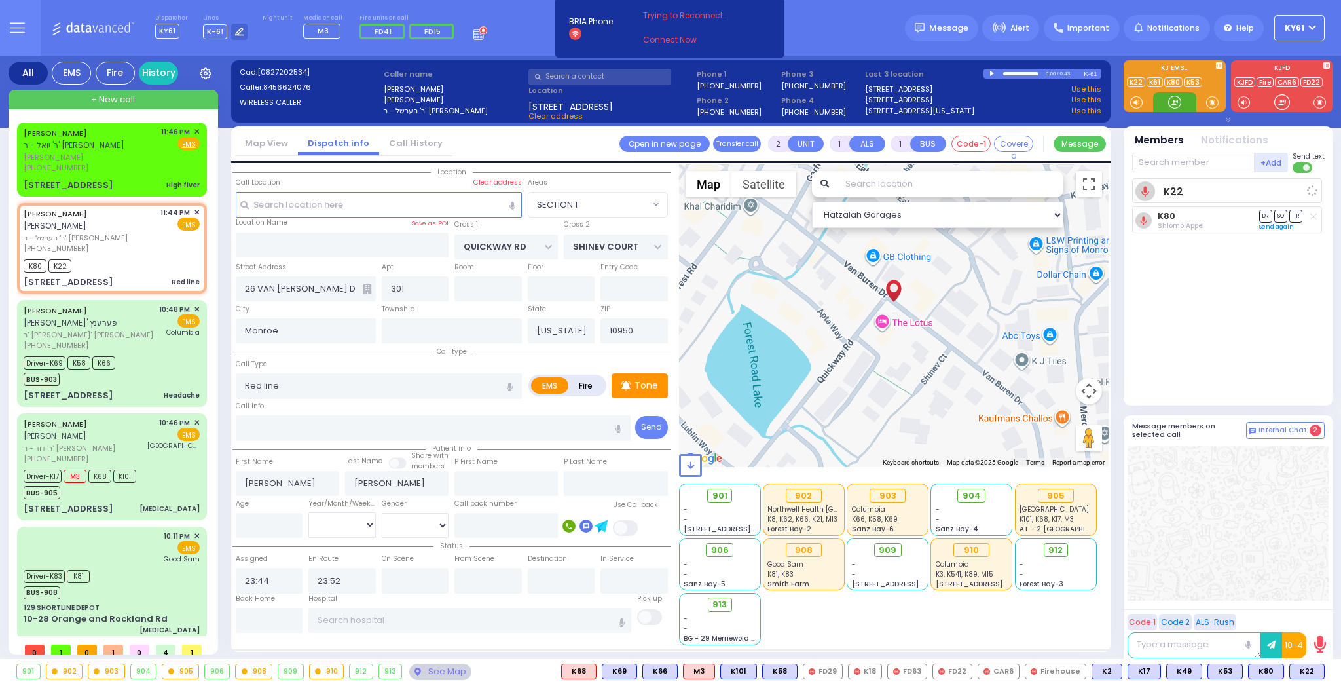
select select
radio input "true"
select select
select select "Hatzalah Garages"
select select "SECTION 1"
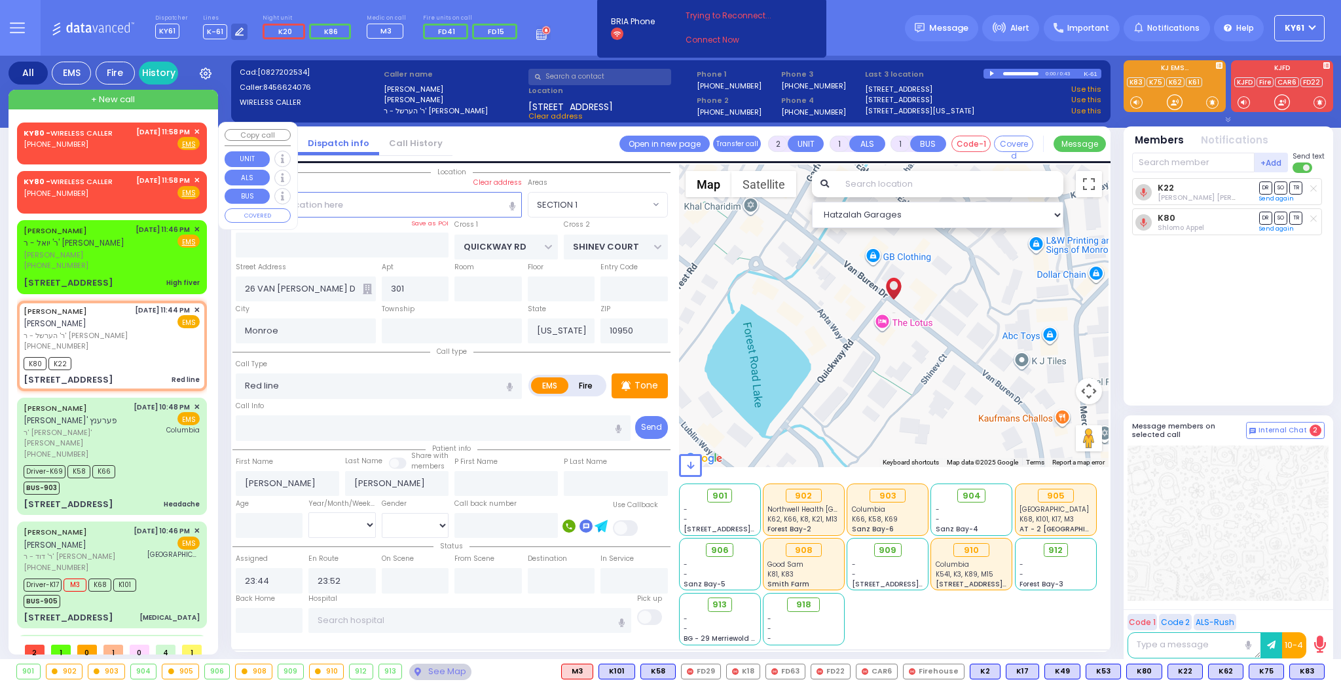
click at [194, 127] on span "✕" at bounding box center [197, 131] width 6 height 11
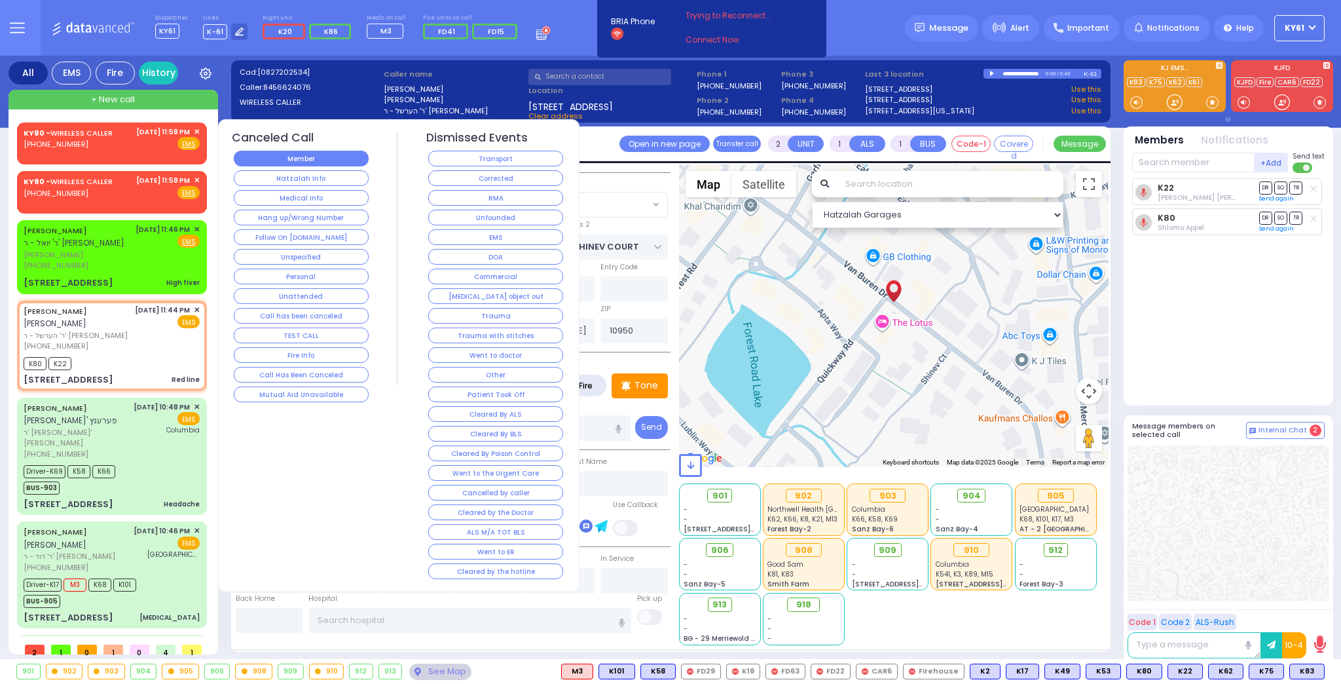
click at [269, 161] on button "Member" at bounding box center [301, 159] width 135 height 16
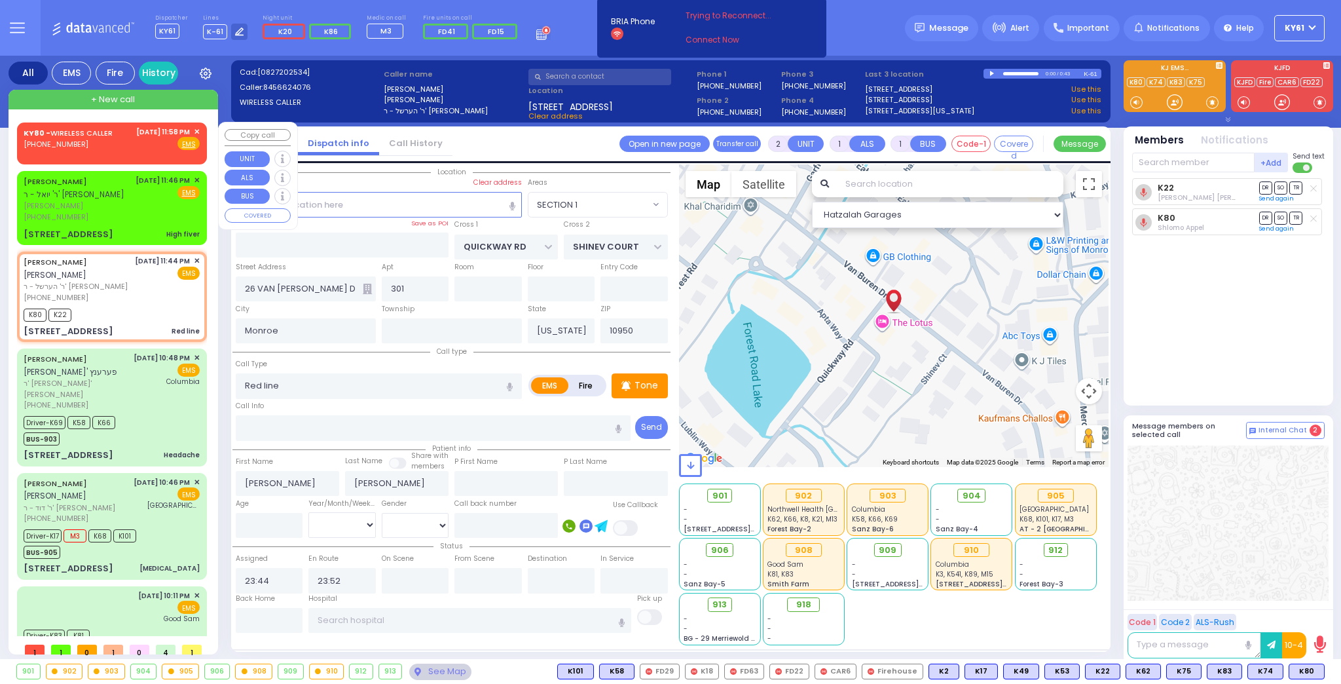
drag, startPoint x: 193, startPoint y: 129, endPoint x: 259, endPoint y: 105, distance: 70.5
click at [194, 129] on span "✕" at bounding box center [197, 131] width 6 height 11
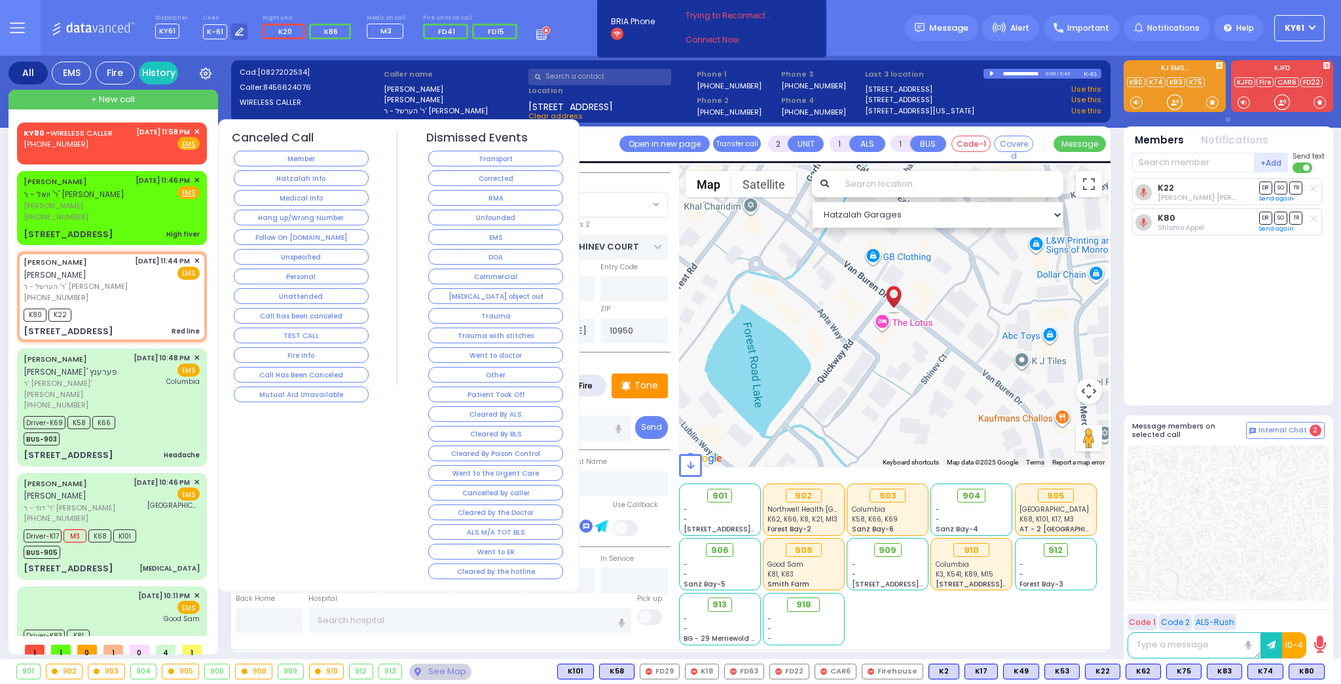
click at [270, 155] on button "Member" at bounding box center [301, 159] width 135 height 16
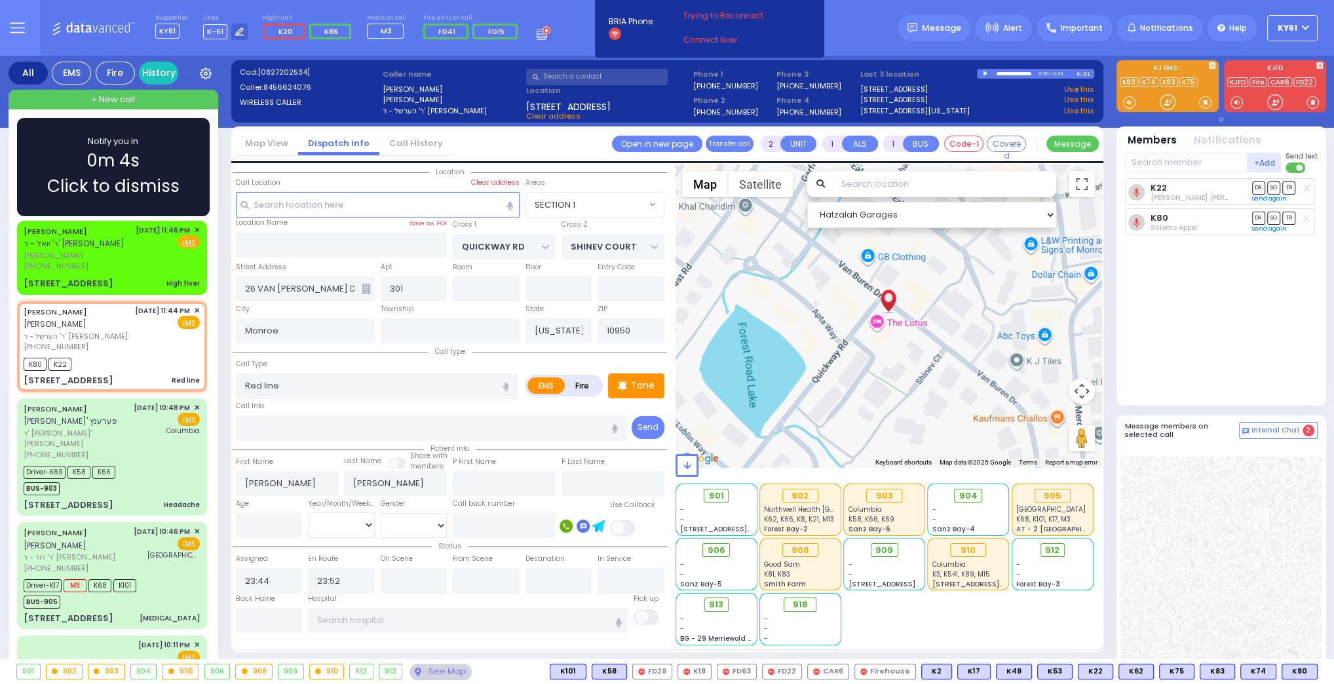
click at [109, 177] on span "Click to dismiss" at bounding box center [113, 187] width 132 height 26
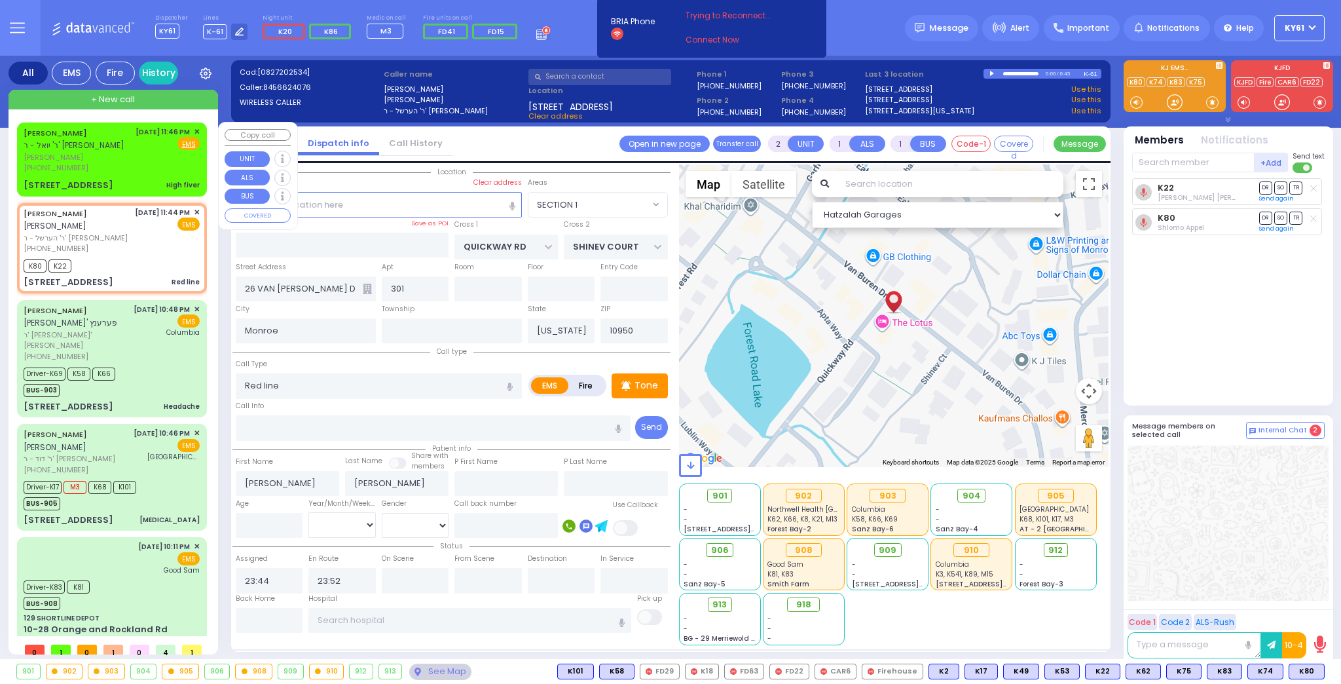
click at [195, 130] on span "✕" at bounding box center [197, 131] width 6 height 11
click at [194, 130] on span "✕" at bounding box center [197, 131] width 6 height 11
click at [194, 128] on span "✕" at bounding box center [197, 131] width 6 height 11
drag, startPoint x: 194, startPoint y: 127, endPoint x: 185, endPoint y: 134, distance: 11.2
click at [194, 127] on span "✕" at bounding box center [197, 131] width 6 height 11
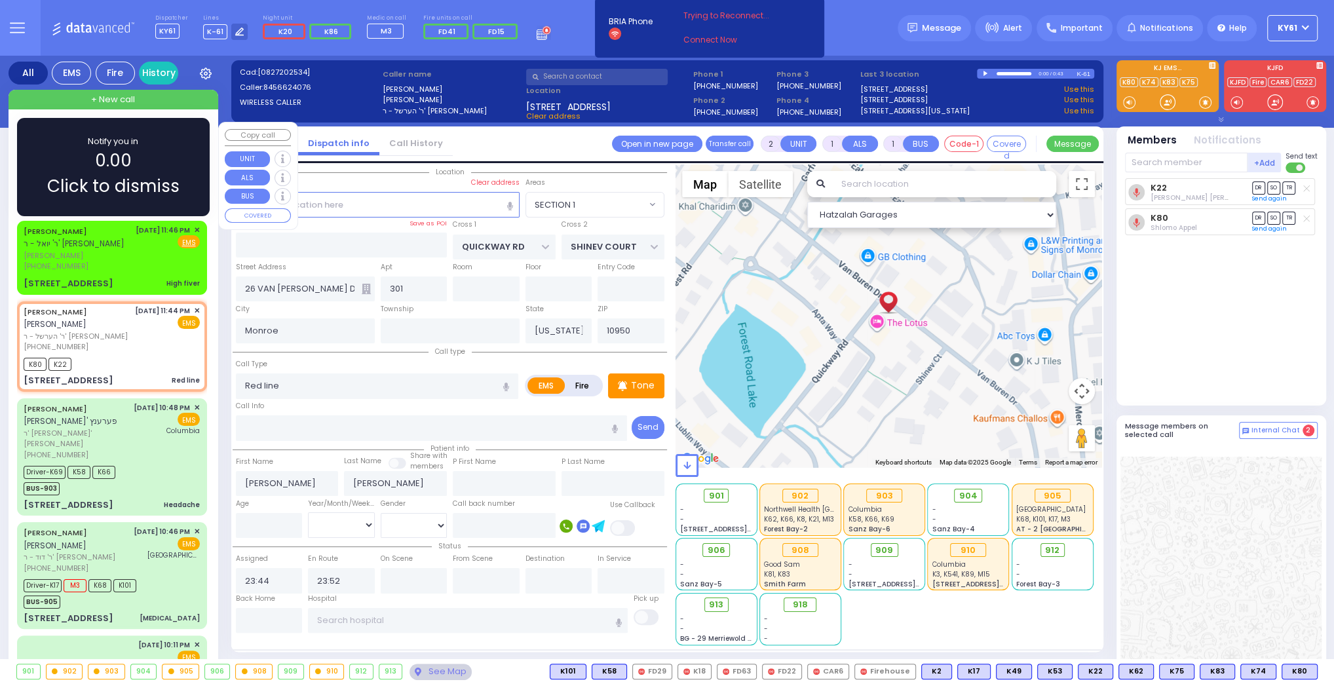
click at [140, 155] on div "Notify you in 0.00 Click to dismiss" at bounding box center [113, 167] width 155 height 64
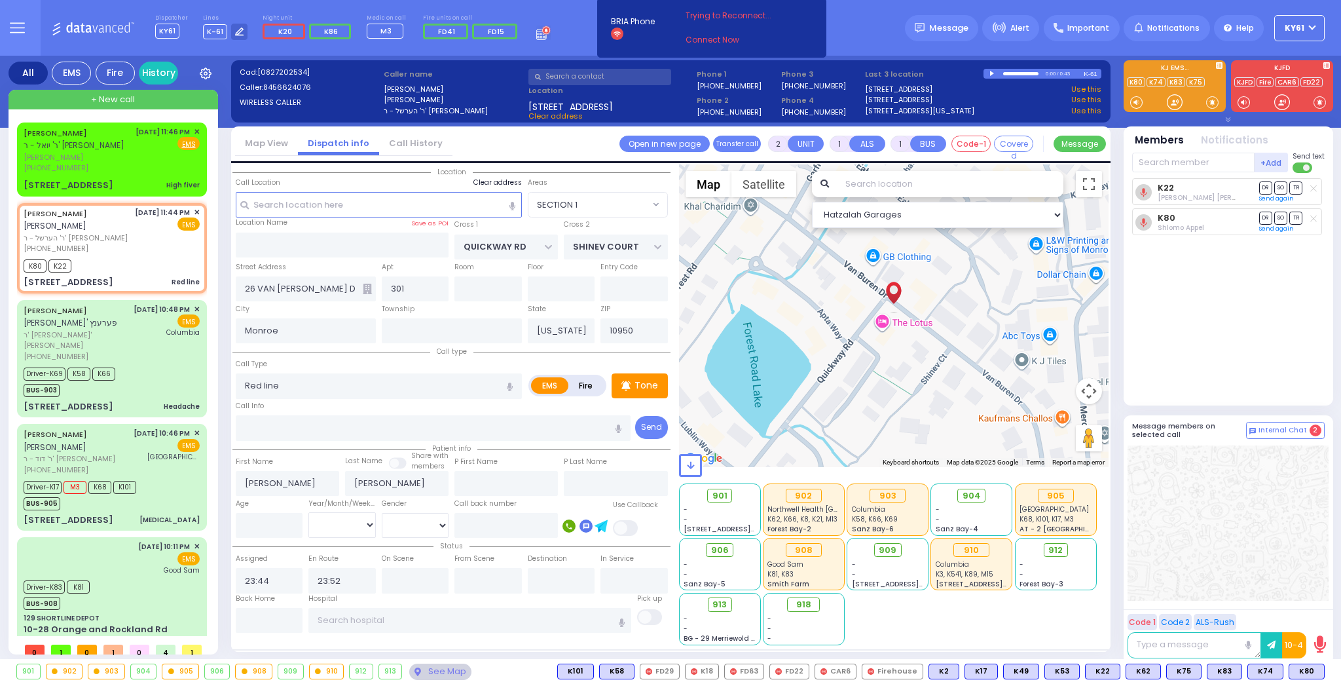
click at [496, 180] on label "Clear address" at bounding box center [498, 183] width 48 height 10
select select
radio input "true"
select select
select select "Hatzalah Garages"
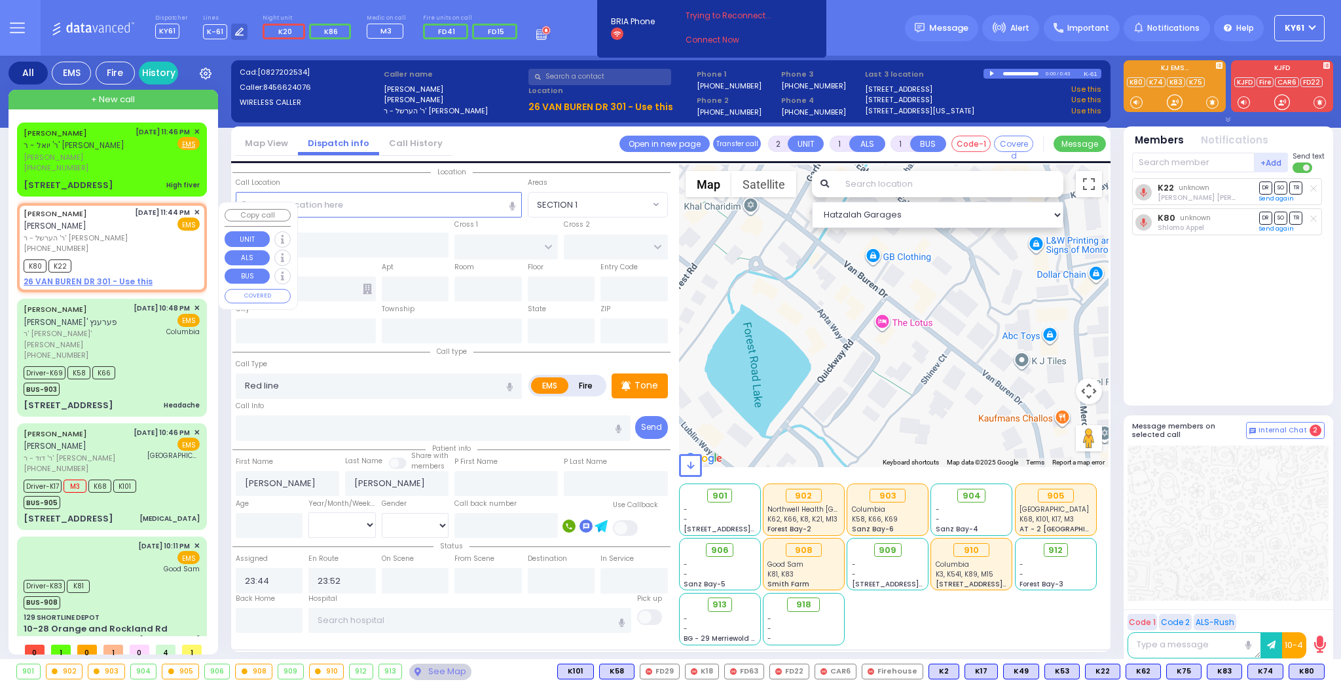
click at [138, 256] on div "K80 K22" at bounding box center [112, 264] width 176 height 16
select select
radio input "true"
select select
select select "Hatzalah Garages"
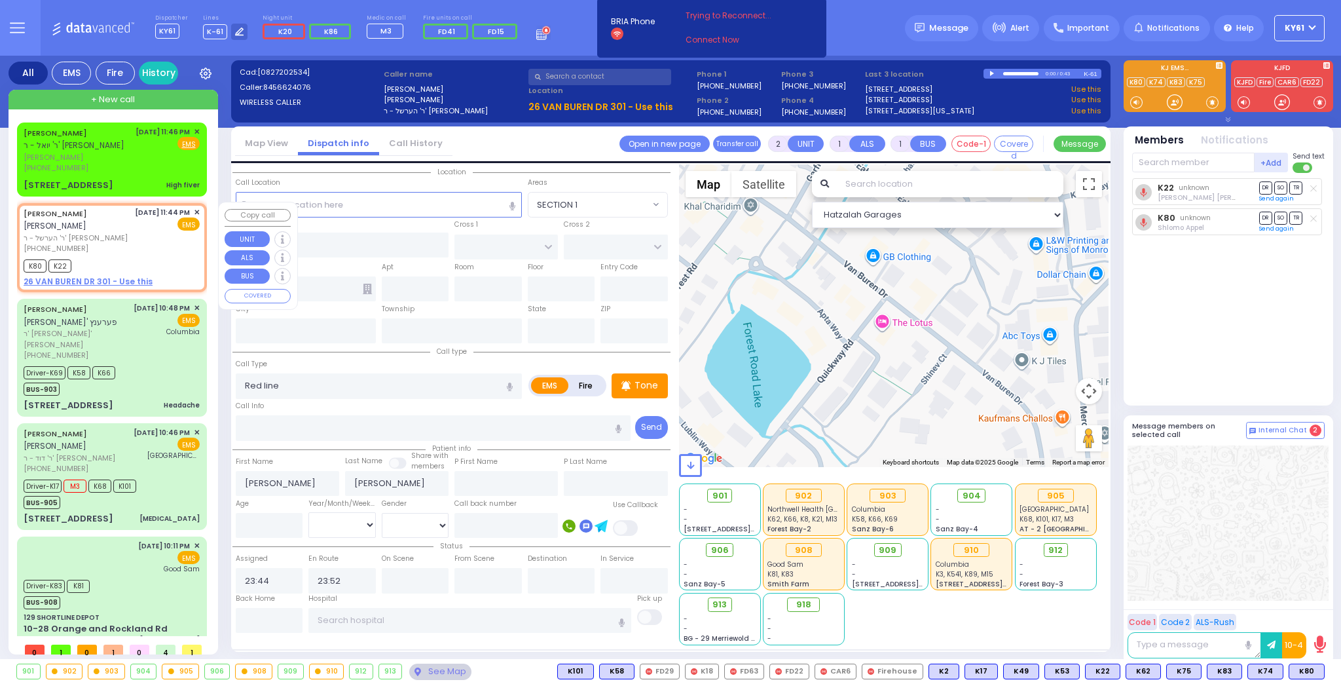
click at [118, 243] on div "[PHONE_NUMBER]" at bounding box center [77, 248] width 107 height 11
select select
radio input "true"
select select
select select "Hatzalah Garages"
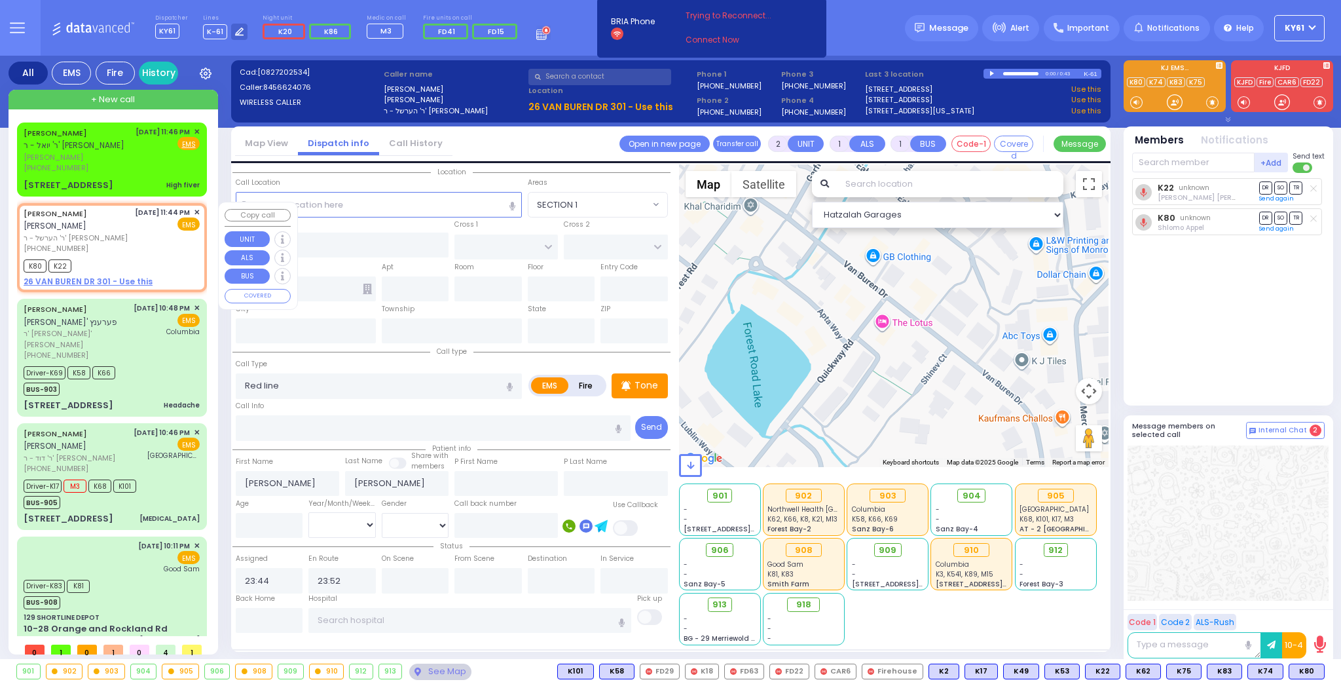
click at [86, 278] on u "26 VAN BUREN DR 301 - Use this" at bounding box center [88, 281] width 129 height 11
select select
radio input "true"
select select
select select "Hatzalah Garages"
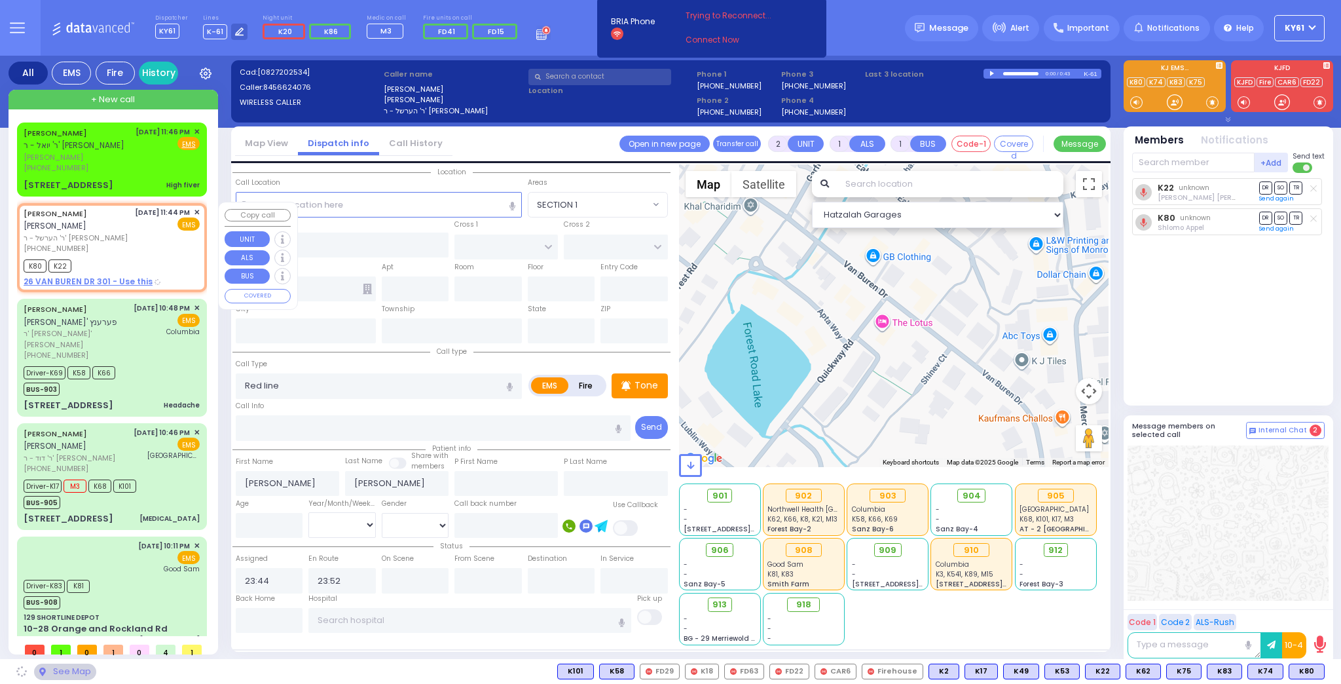
type input "QUICKWAY RD"
type input "SHINEV COURT"
type input "26 VAN [PERSON_NAME] DR"
type input "301"
type input "Monroe"
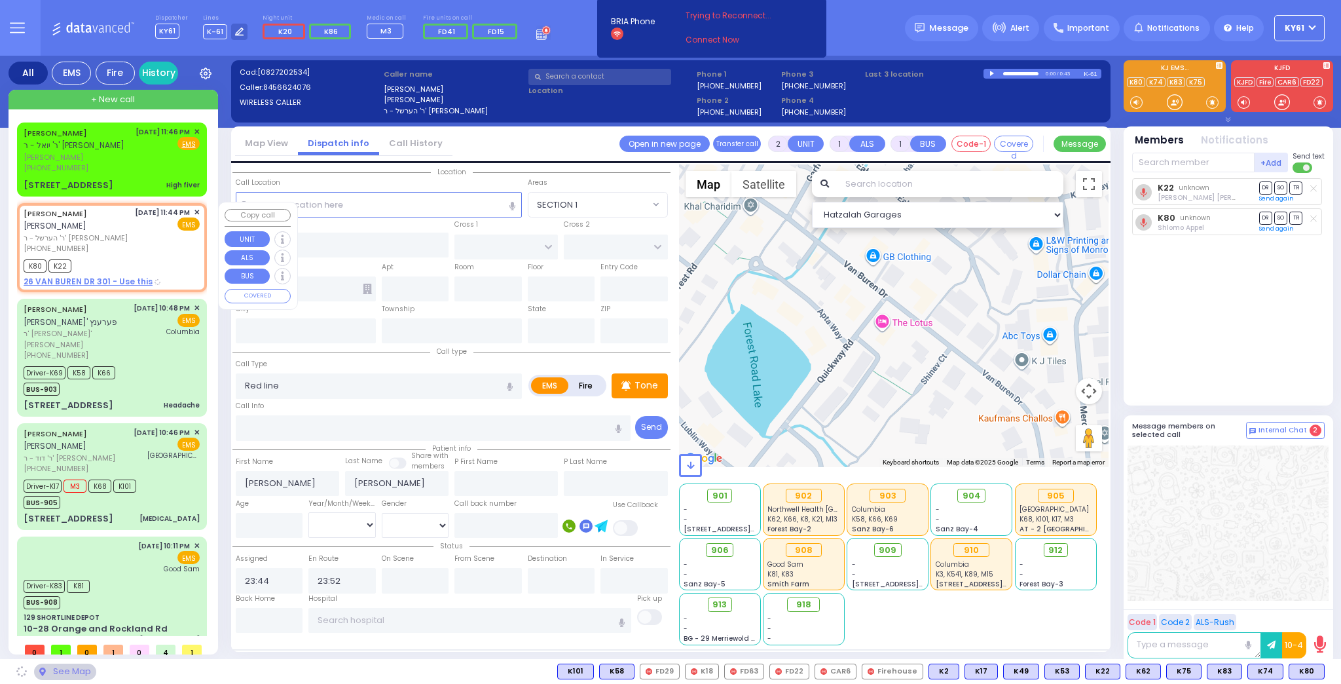
type input "[US_STATE]"
type input "10950"
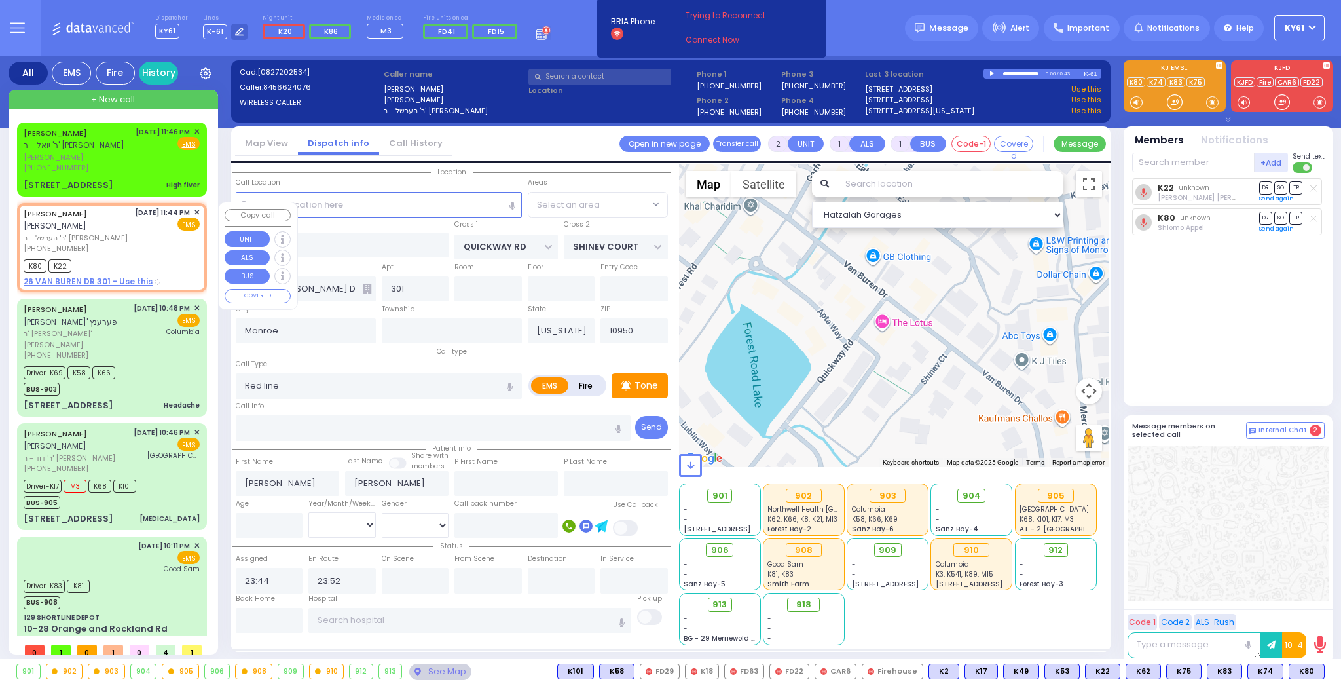
radio input "true"
select select
select select "Hatzalah Garages"
select select "SECTION 1"
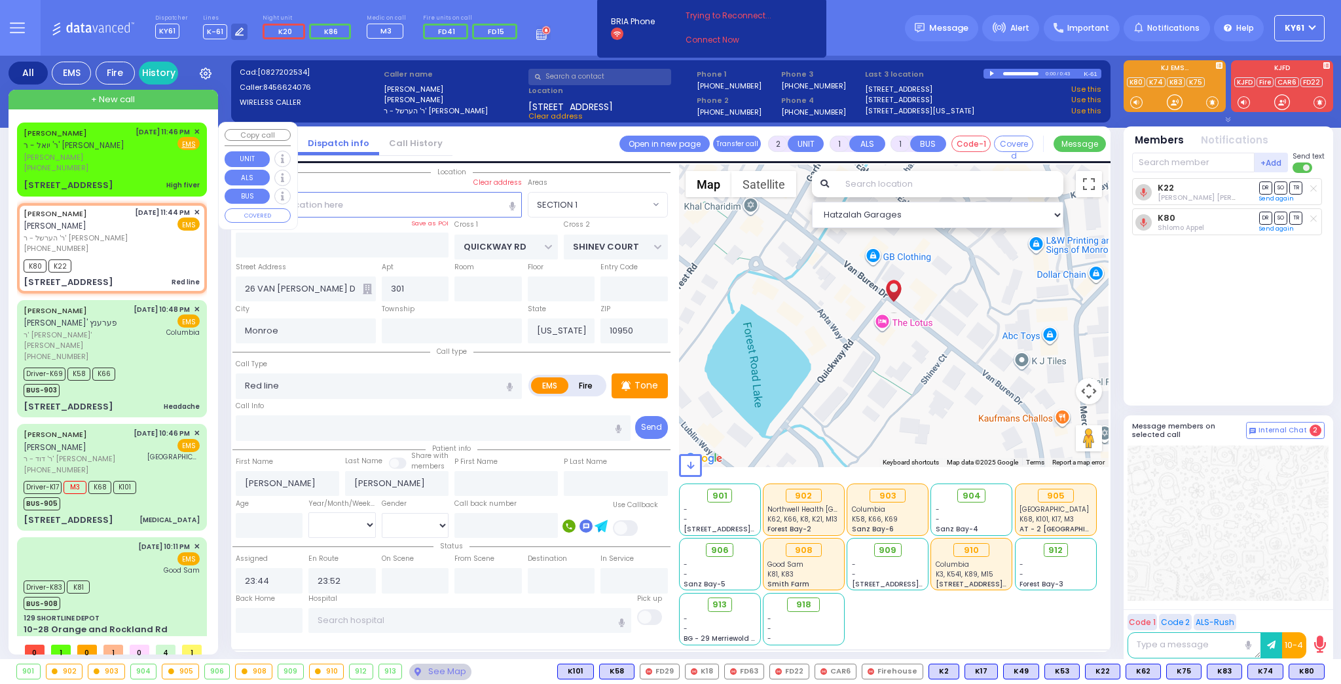
click at [117, 153] on span "[PERSON_NAME]" at bounding box center [77, 157] width 107 height 11
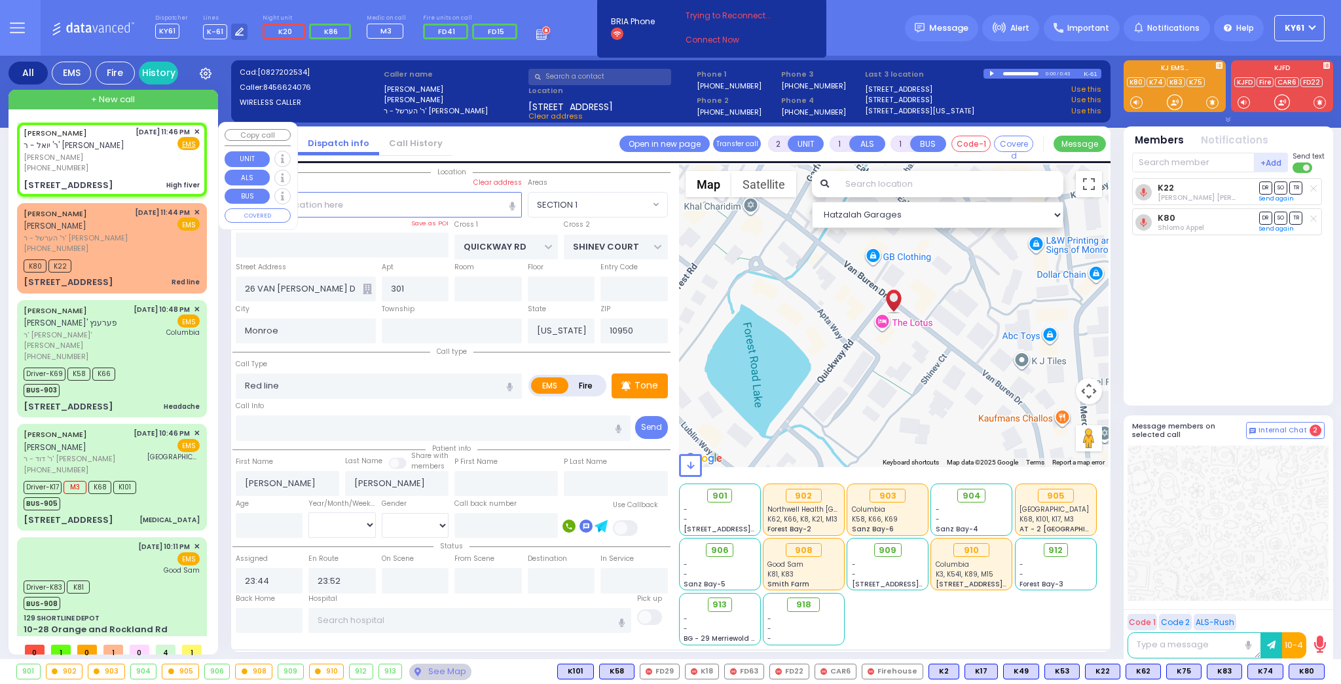
select select
type input "High fiver"
radio input "true"
type input "SHLOME"
type input "[PERSON_NAME]"
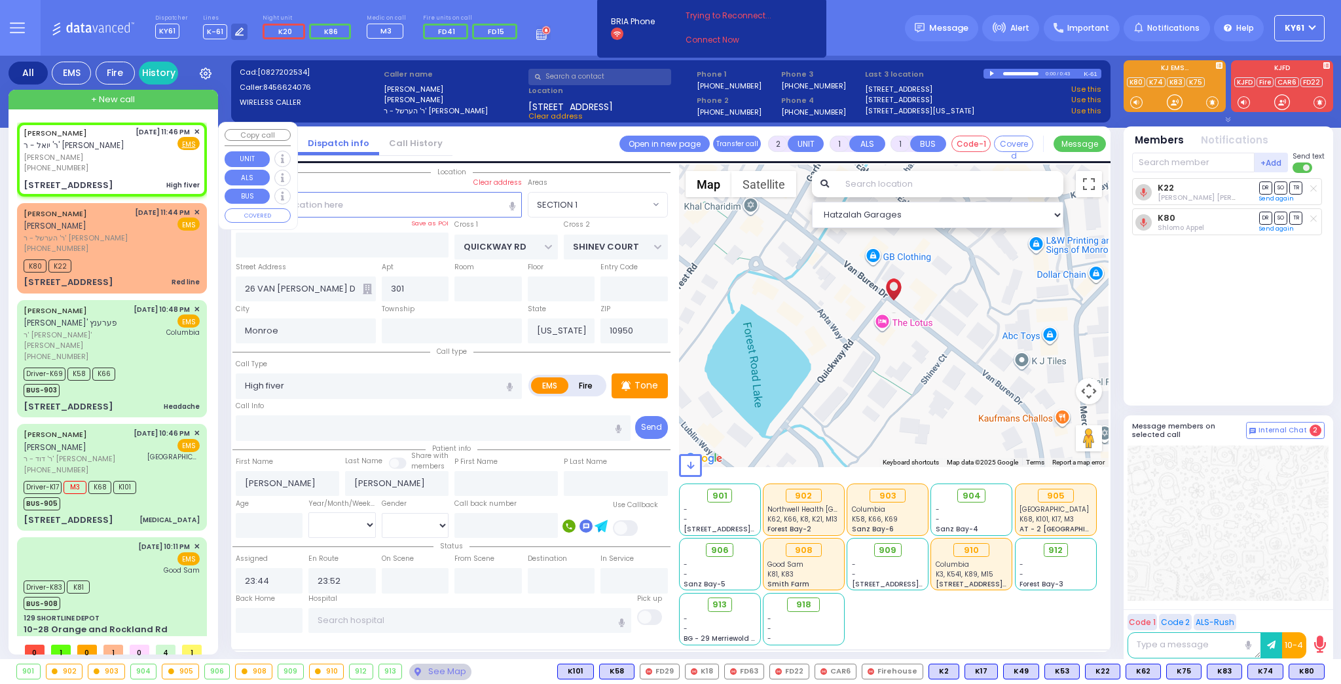
select select
type input "23:46"
select select "Hatzalah Garages"
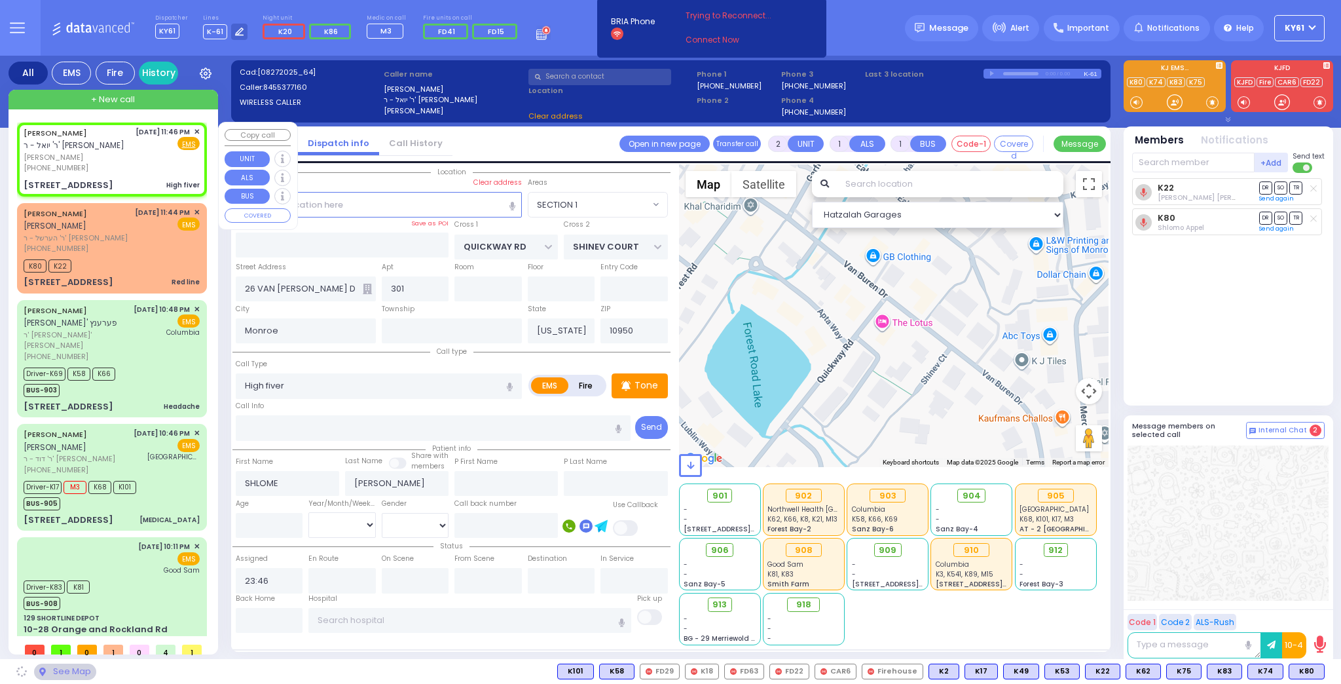
type input "SCHUNNEMUNK RD"
type input "7 LIZENSK BLVD"
type input "402"
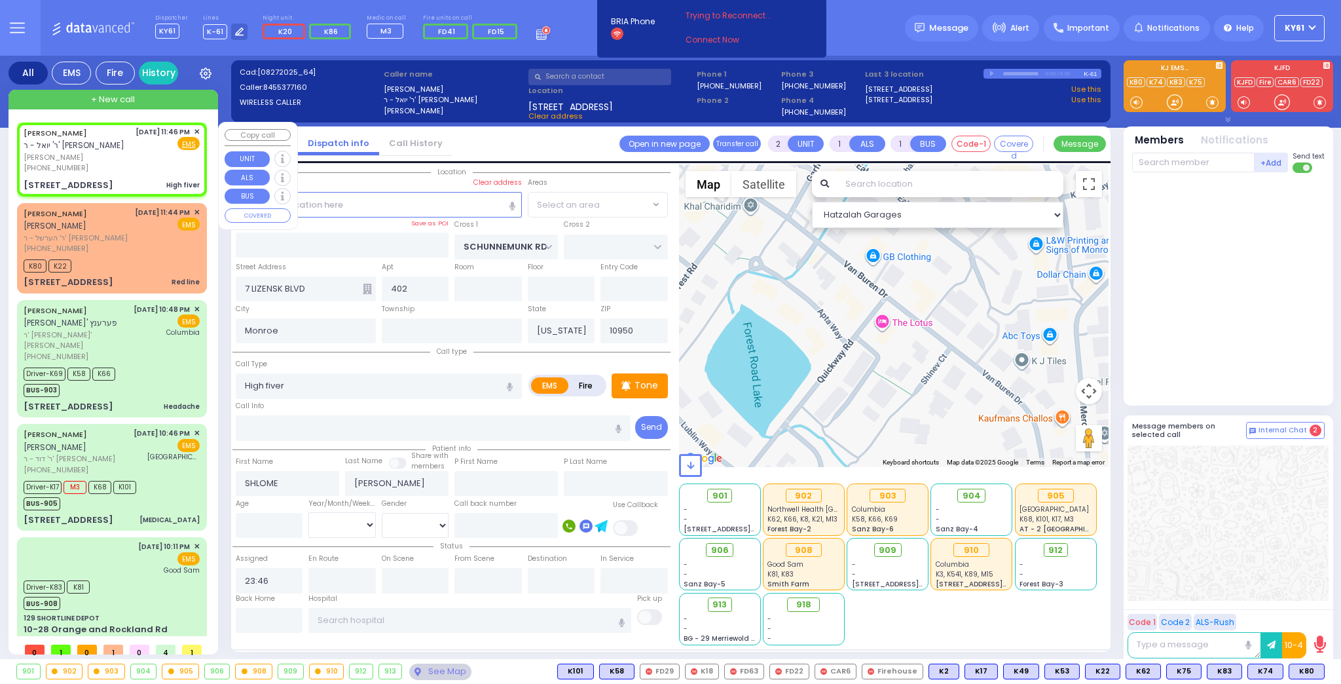
select select "[GEOGRAPHIC_DATA]"
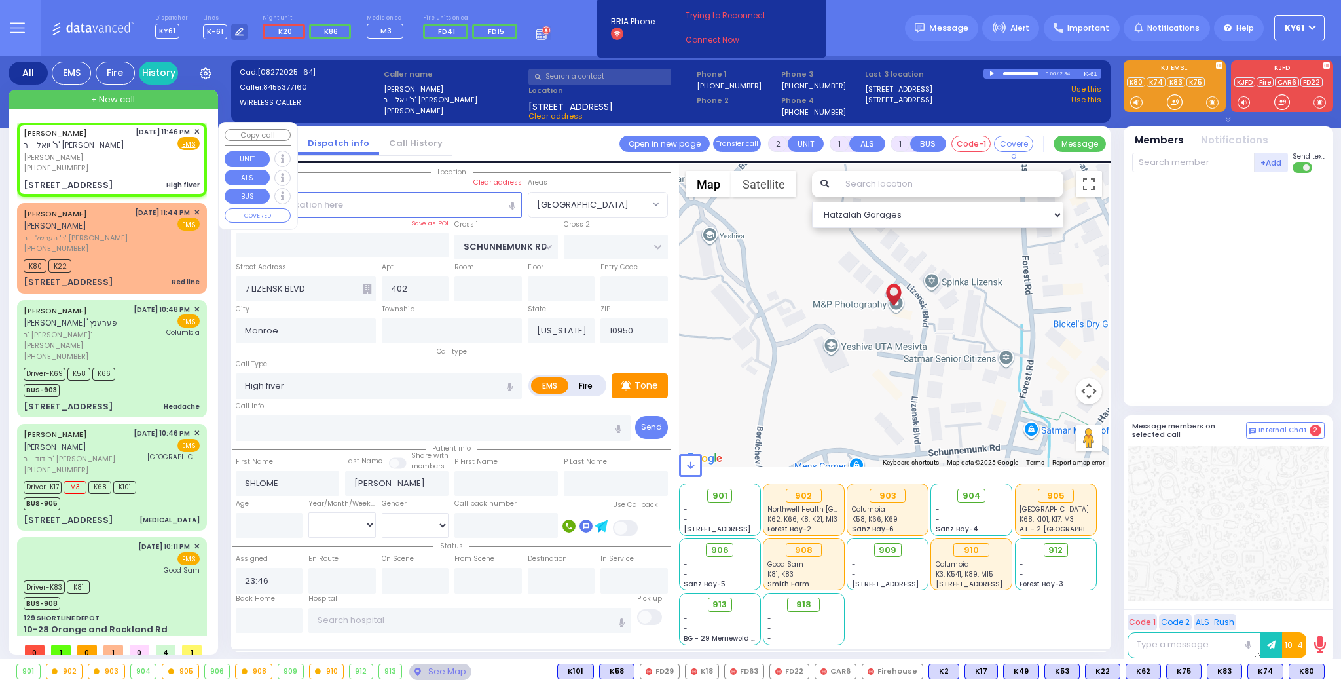
click at [153, 165] on div "[DATE] 11:46 PM ✕ Fire EMS" at bounding box center [168, 149] width 65 height 47
select select
radio input "true"
select select
select select "Hatzalah Garages"
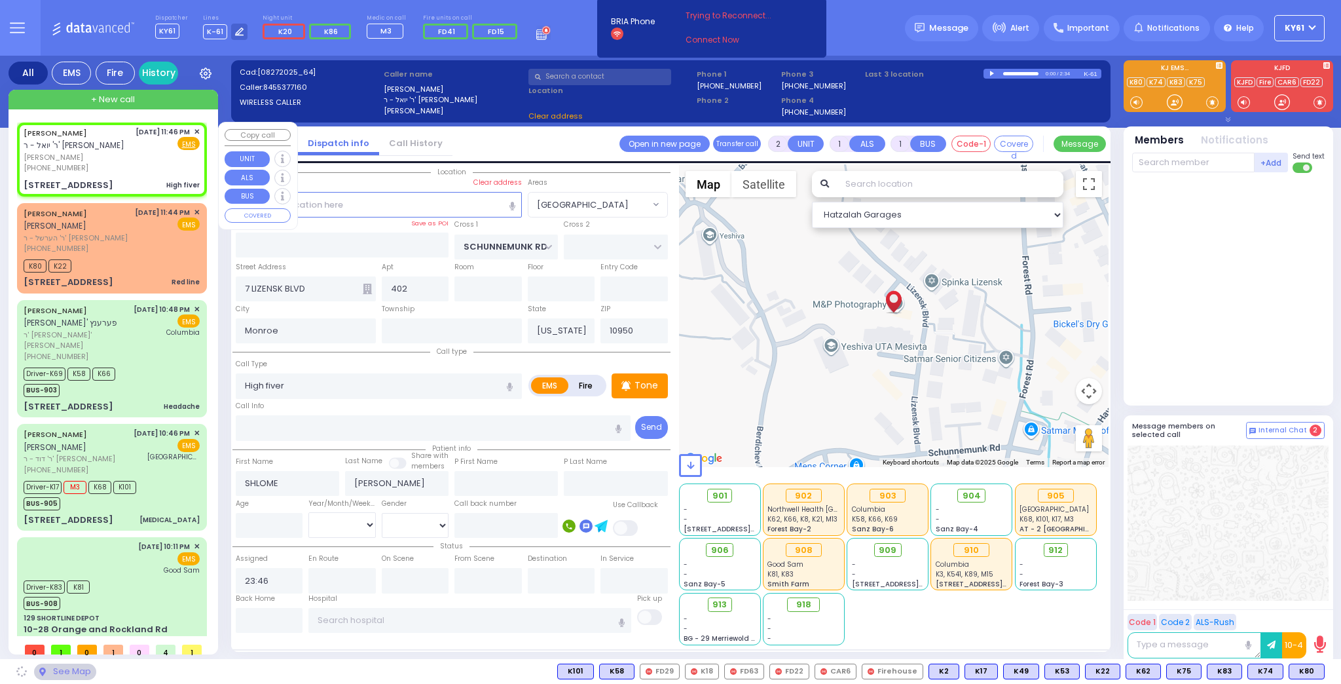
select select "[GEOGRAPHIC_DATA]"
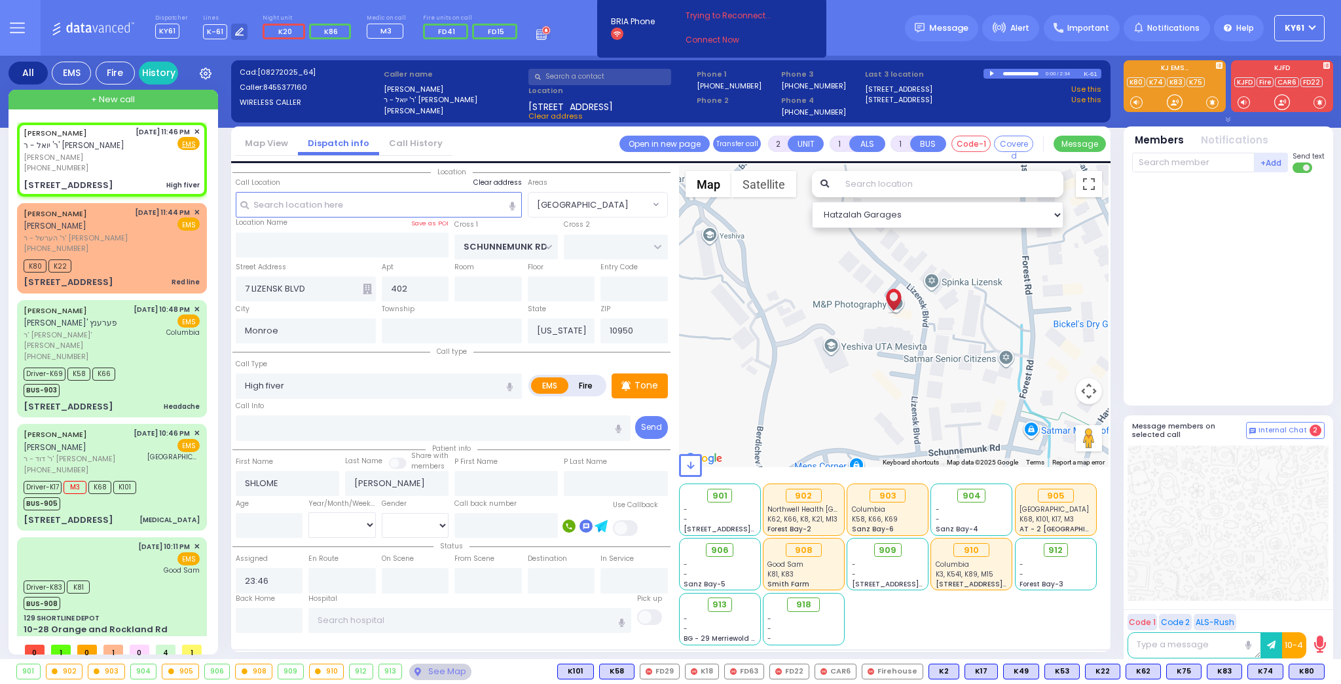
click at [490, 179] on label "Clear address" at bounding box center [498, 183] width 48 height 10
select select
radio input "true"
select select
select select "Hatzalah Garages"
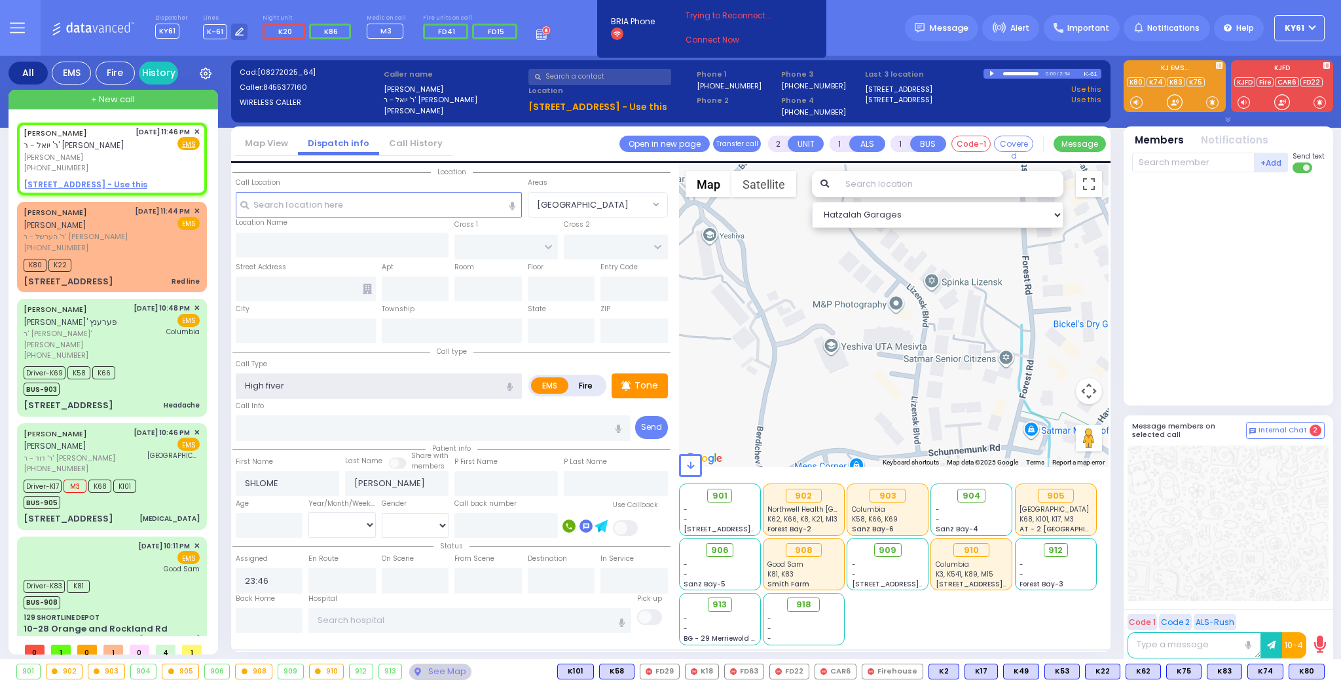
click at [310, 386] on input "High fiver" at bounding box center [379, 385] width 286 height 25
type input "H"
select select
radio input "true"
select select
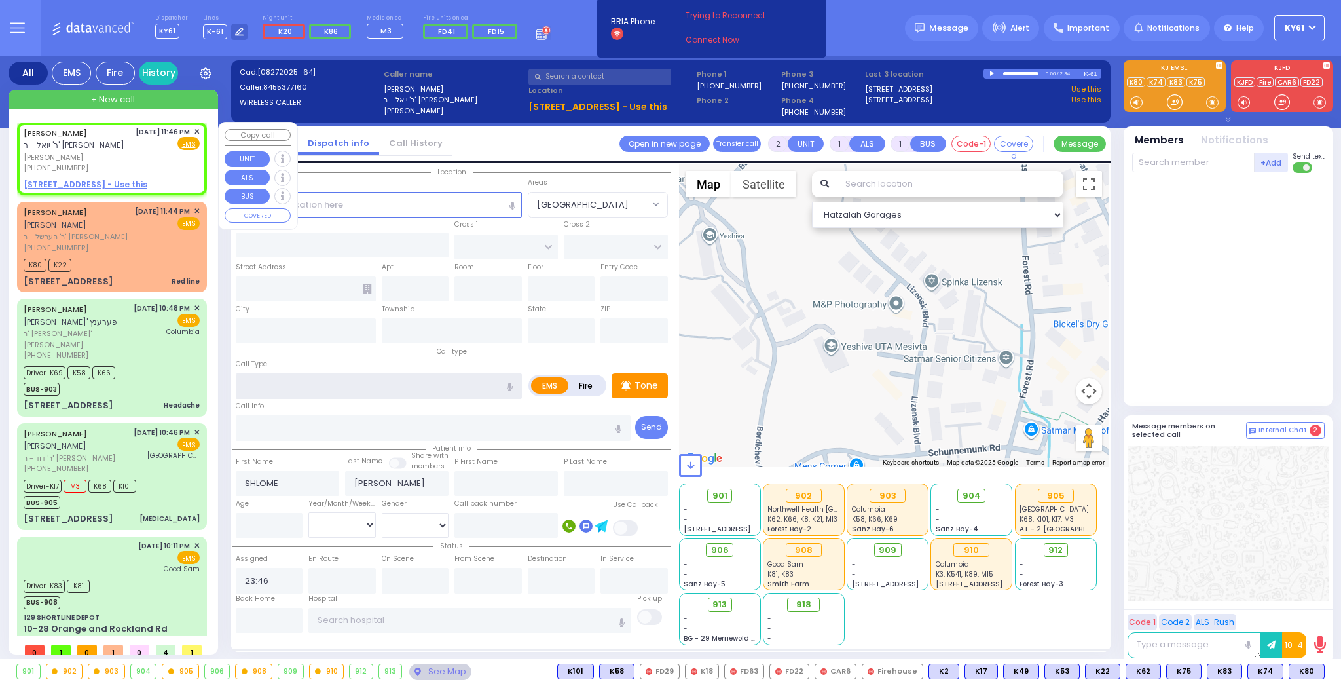
select select "Hatzalah Garages"
click at [196, 129] on span "✕" at bounding box center [197, 131] width 6 height 11
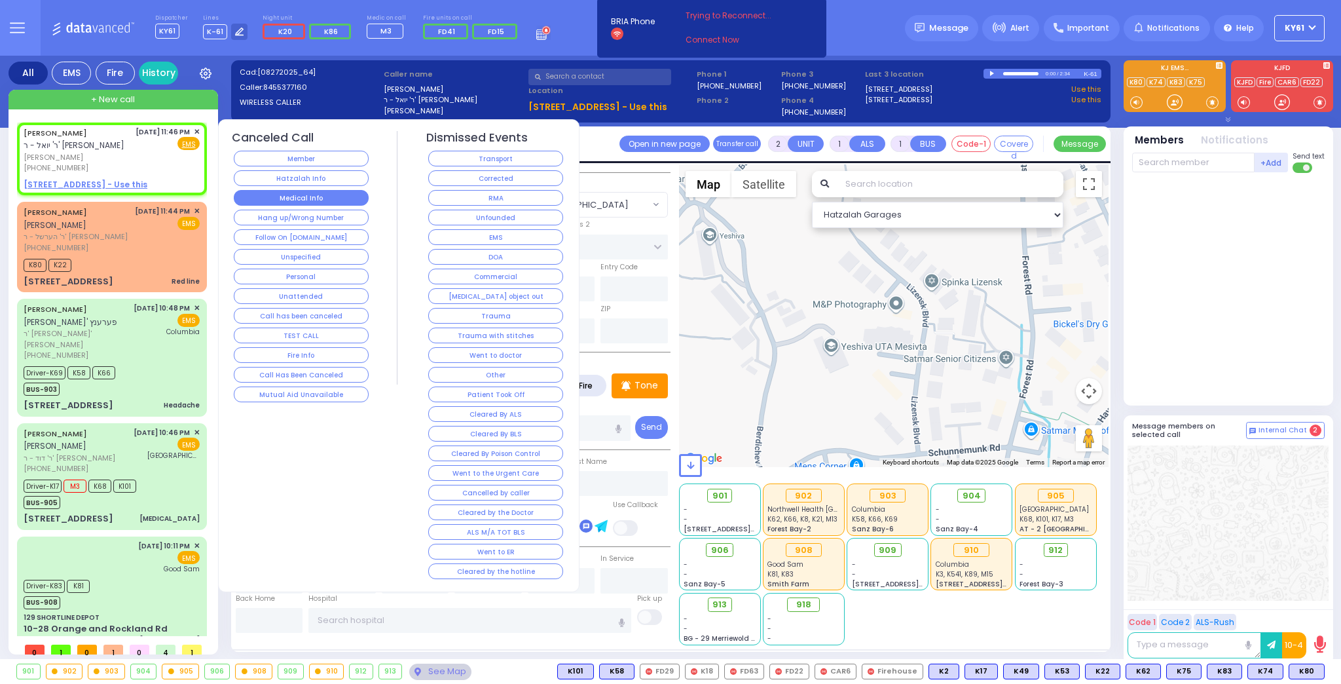
select select
radio input "true"
select select
select select "Hatzalah Garages"
click at [326, 195] on button "Medical Info" at bounding box center [301, 198] width 135 height 16
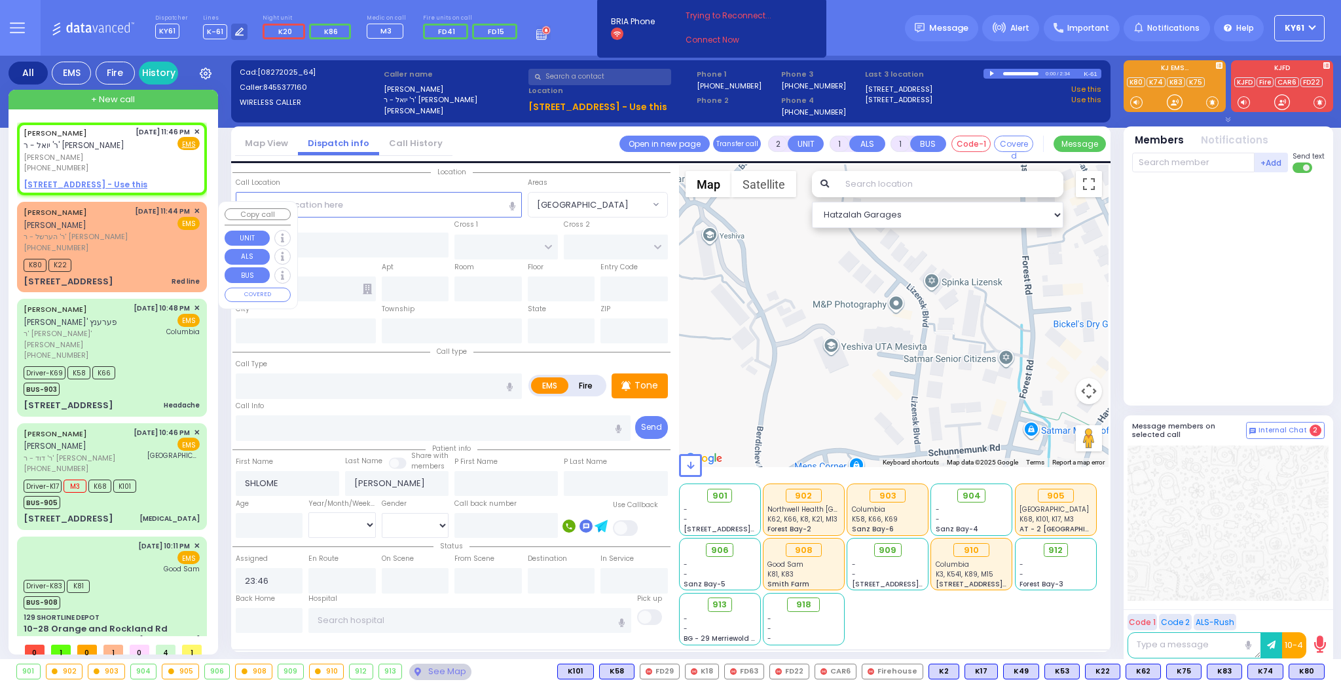
select select
radio input "true"
select select
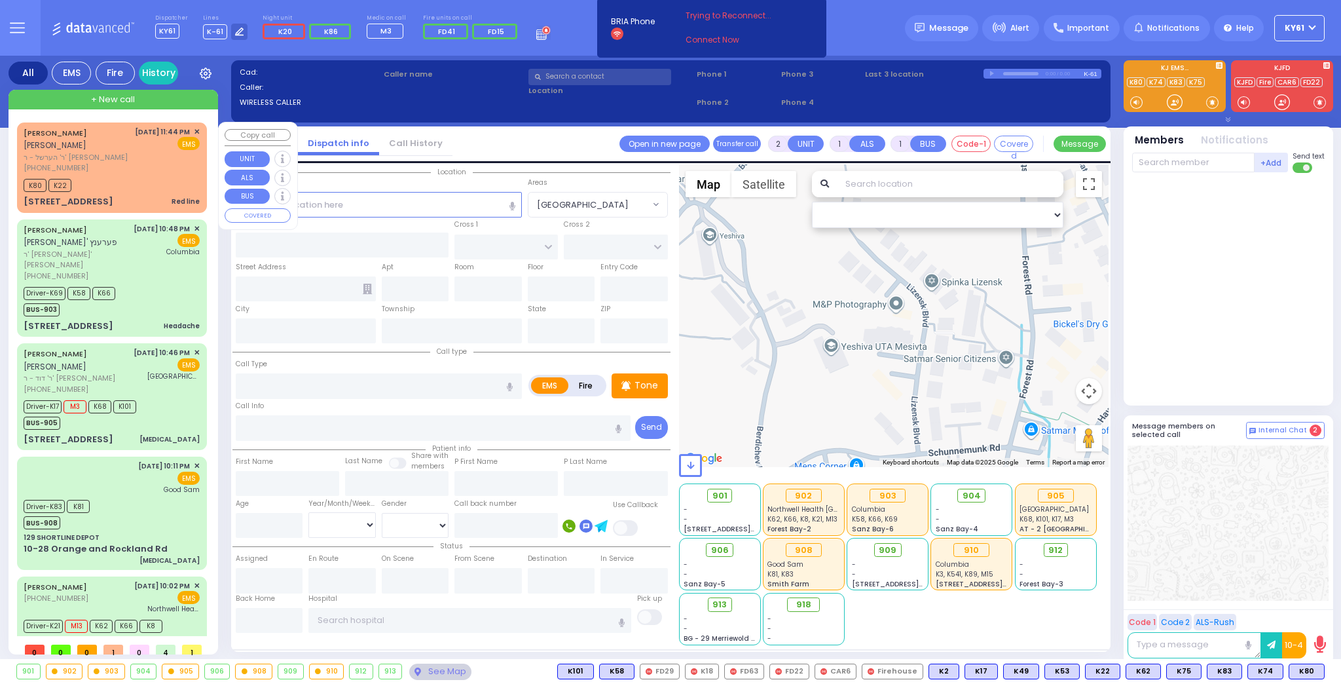
click at [194, 130] on span "✕" at bounding box center [197, 131] width 6 height 11
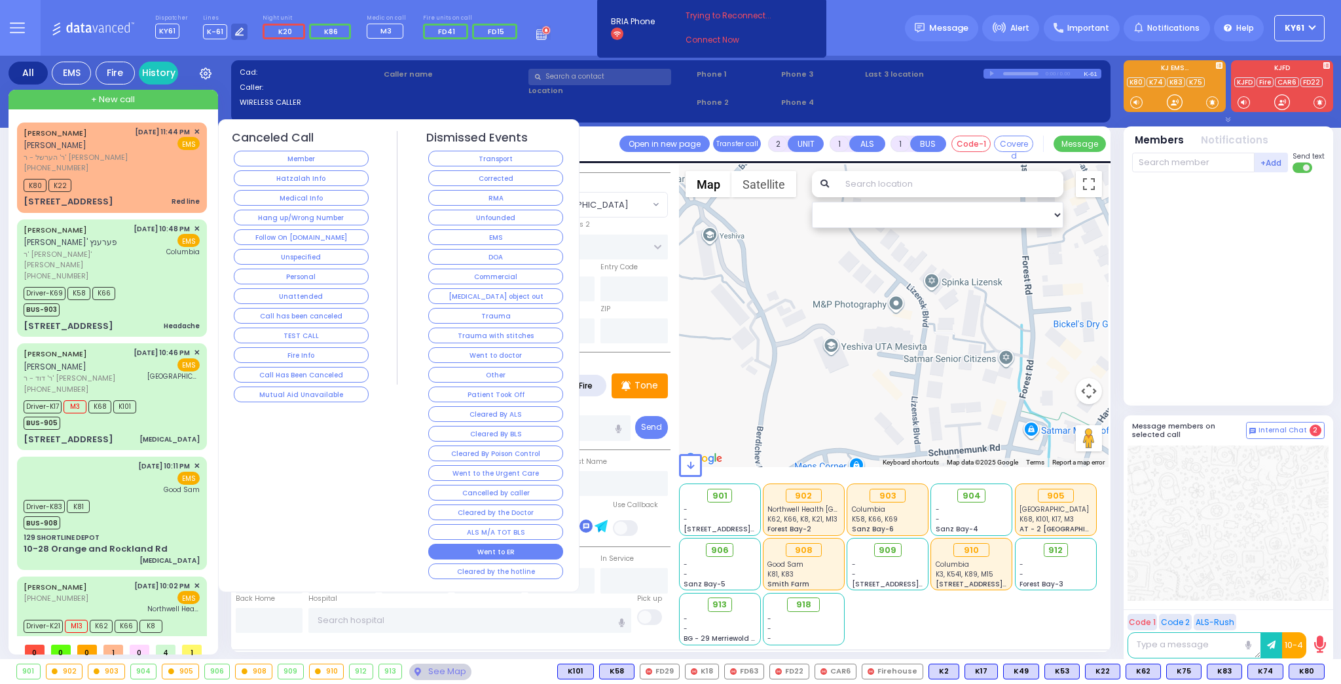
drag, startPoint x: 528, startPoint y: 534, endPoint x: 528, endPoint y: 542, distance: 7.2
click at [528, 544] on button "Went to ER" at bounding box center [495, 552] width 135 height 16
